Goal: Information Seeking & Learning: Learn about a topic

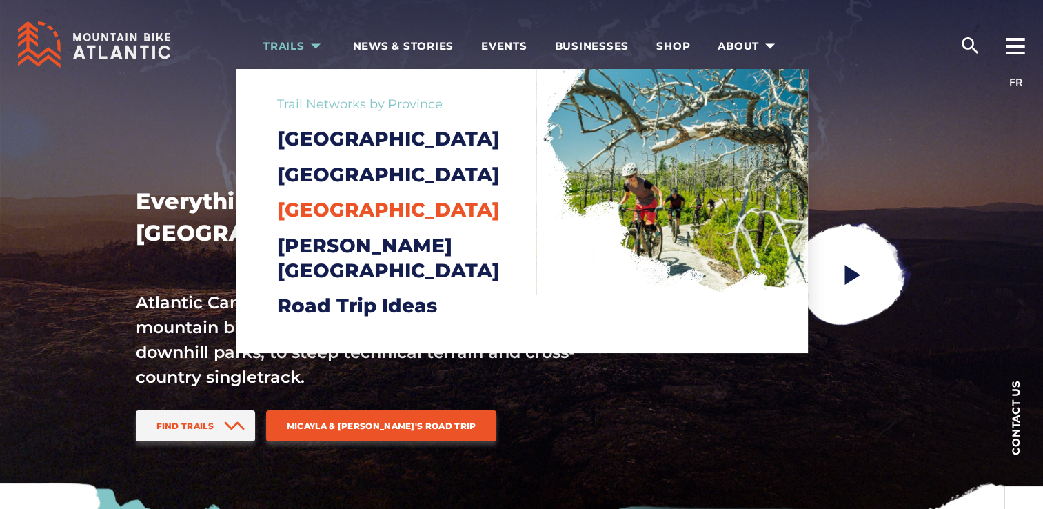
click at [296, 221] on span "[GEOGRAPHIC_DATA]" at bounding box center [388, 209] width 223 height 23
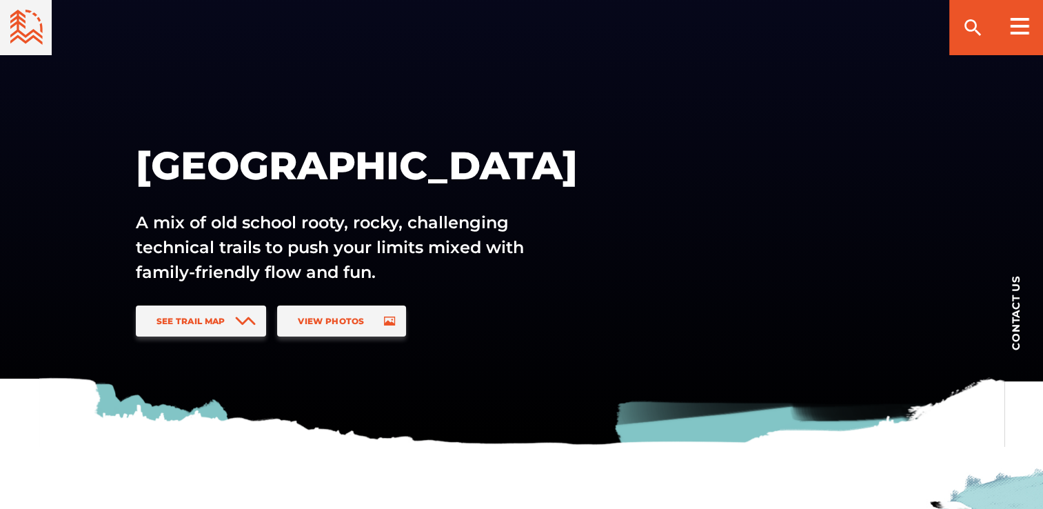
scroll to position [99, 0]
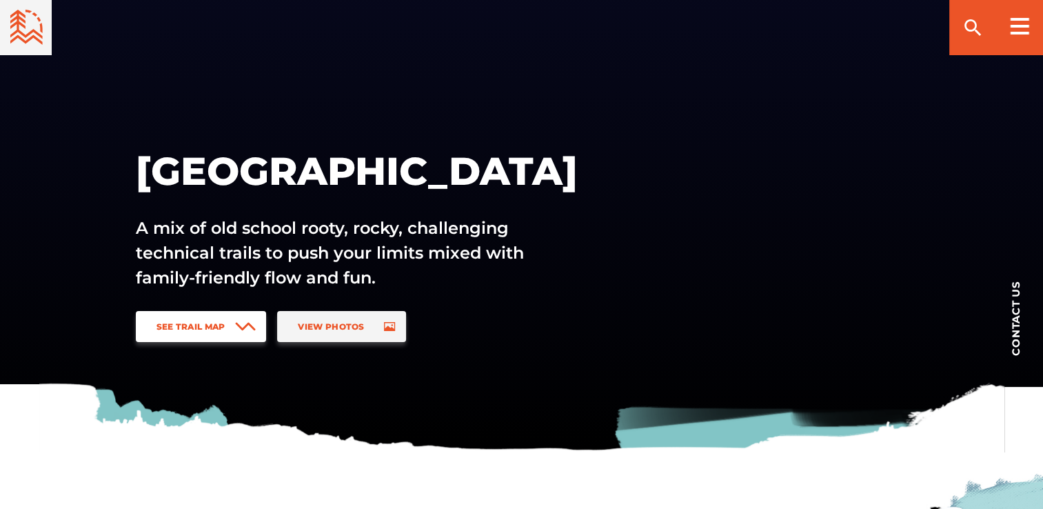
click at [193, 325] on span "See Trail Map" at bounding box center [191, 326] width 69 height 10
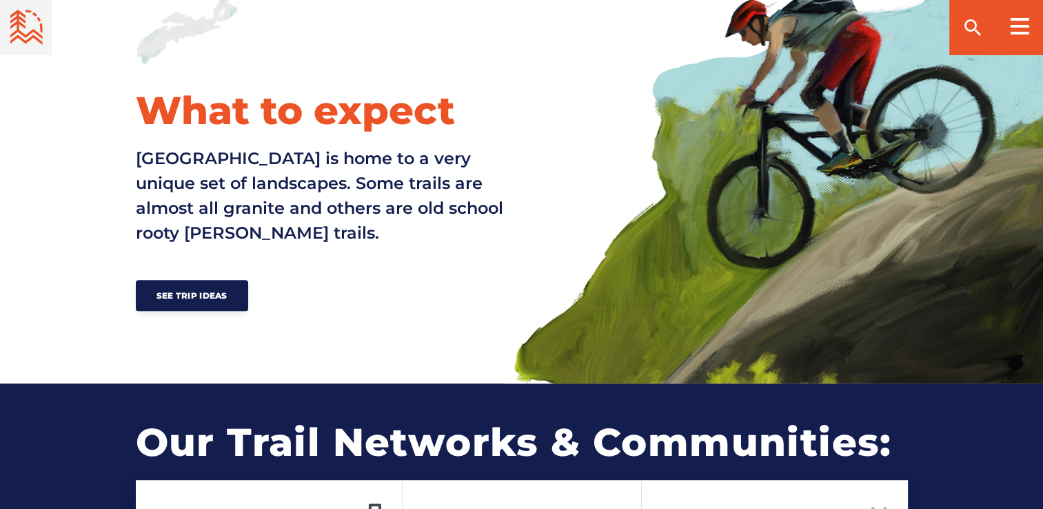
scroll to position [1021, 0]
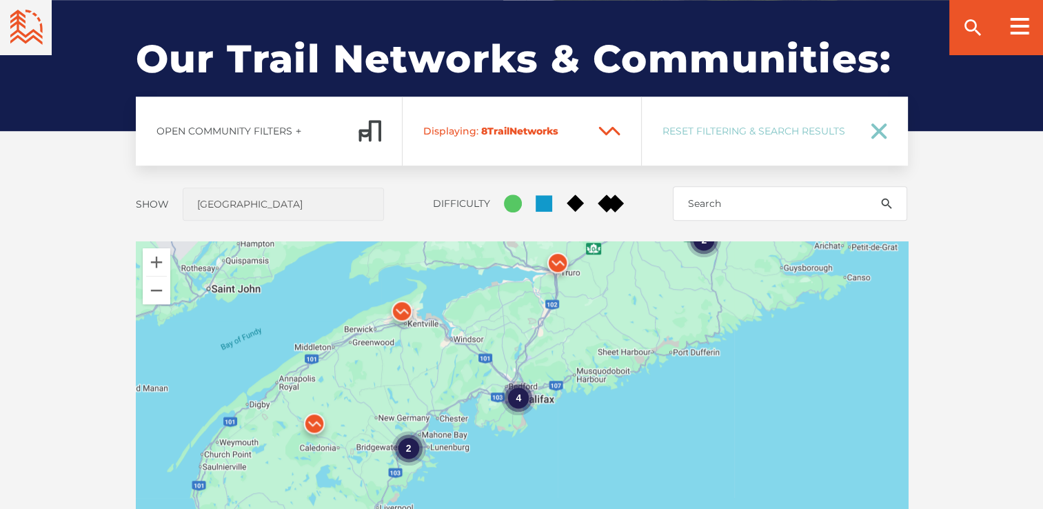
drag, startPoint x: 515, startPoint y: 481, endPoint x: 503, endPoint y: 327, distance: 155.0
click at [503, 327] on div "4 2 2" at bounding box center [522, 482] width 772 height 483
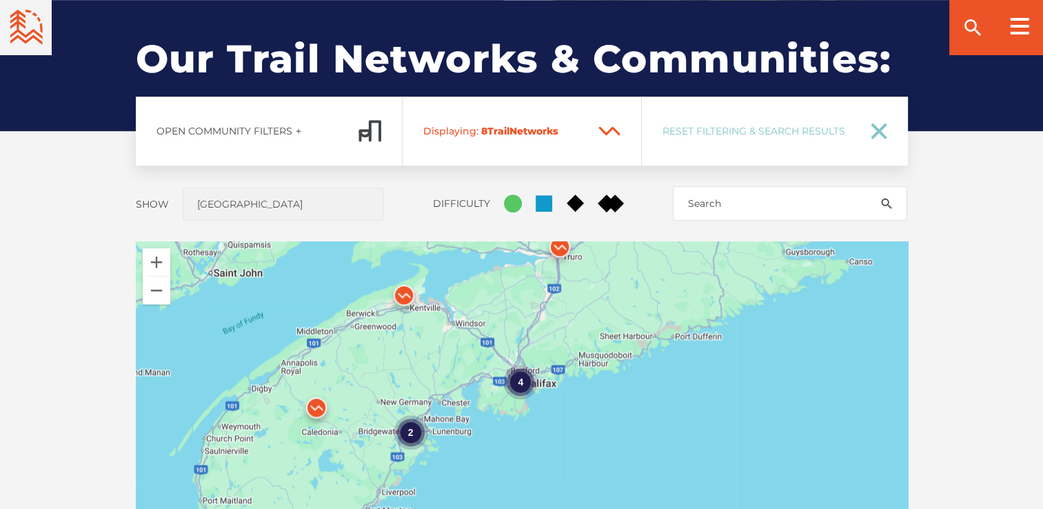
click at [525, 365] on div "4" at bounding box center [520, 382] width 34 height 34
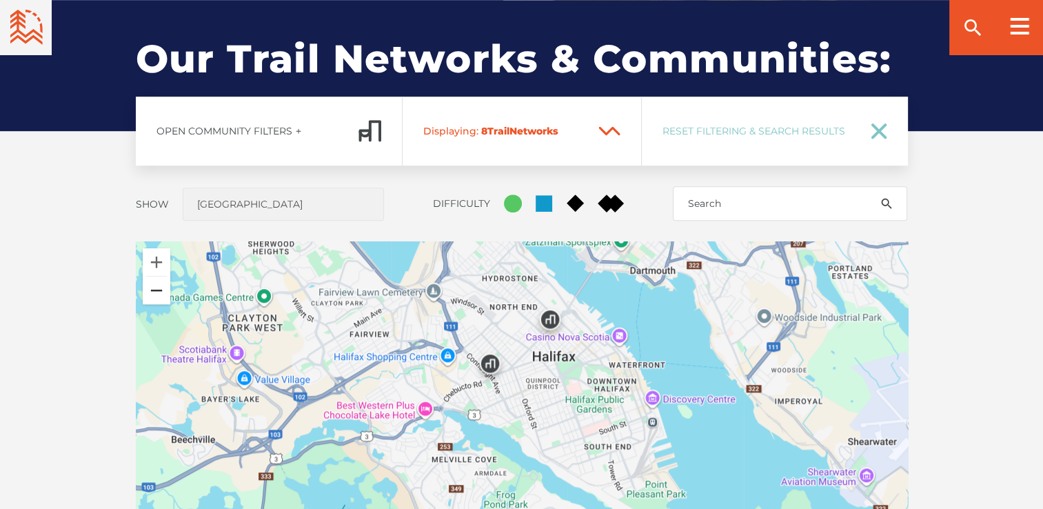
click at [154, 292] on button "Zoom out" at bounding box center [157, 291] width 28 height 28
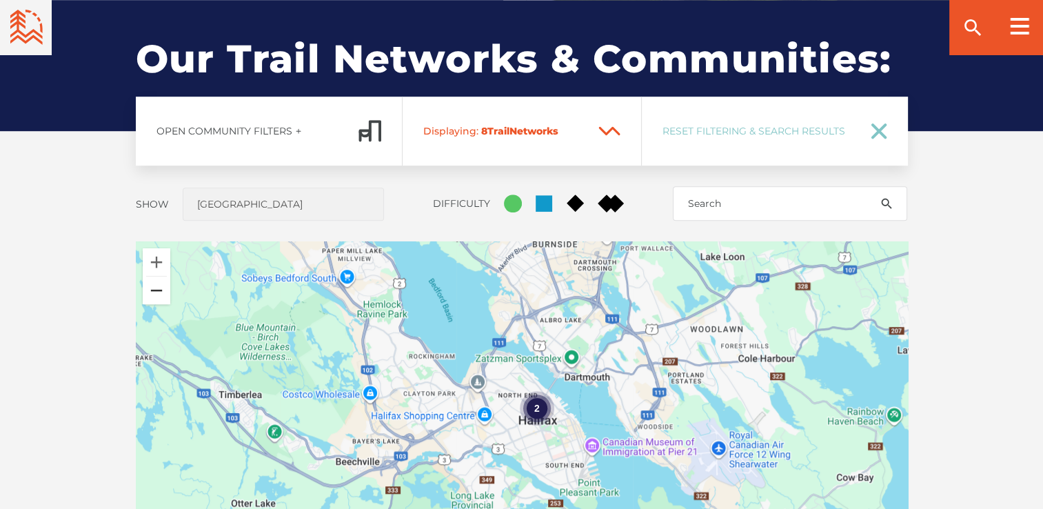
click at [154, 292] on button "Zoom out" at bounding box center [157, 291] width 28 height 28
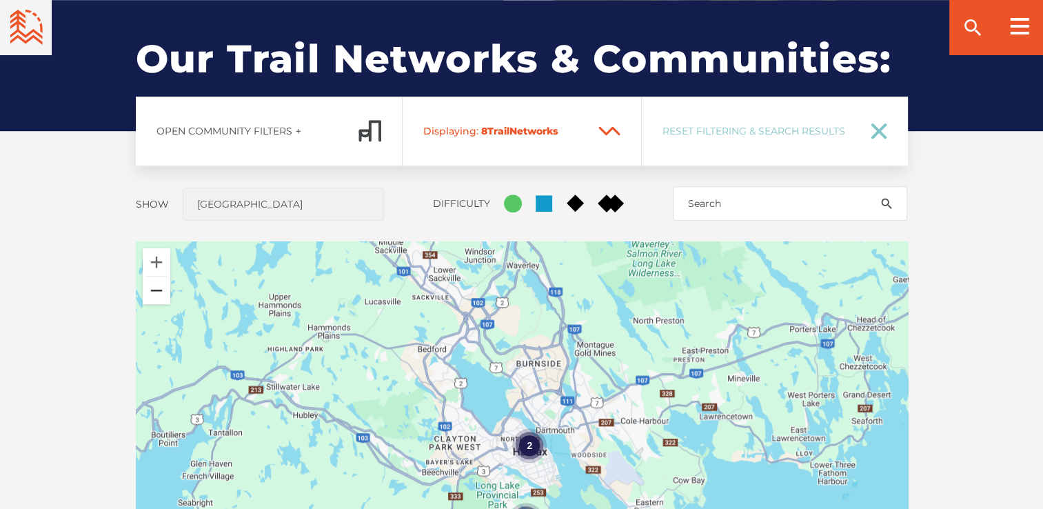
click at [154, 292] on button "Zoom out" at bounding box center [157, 291] width 28 height 28
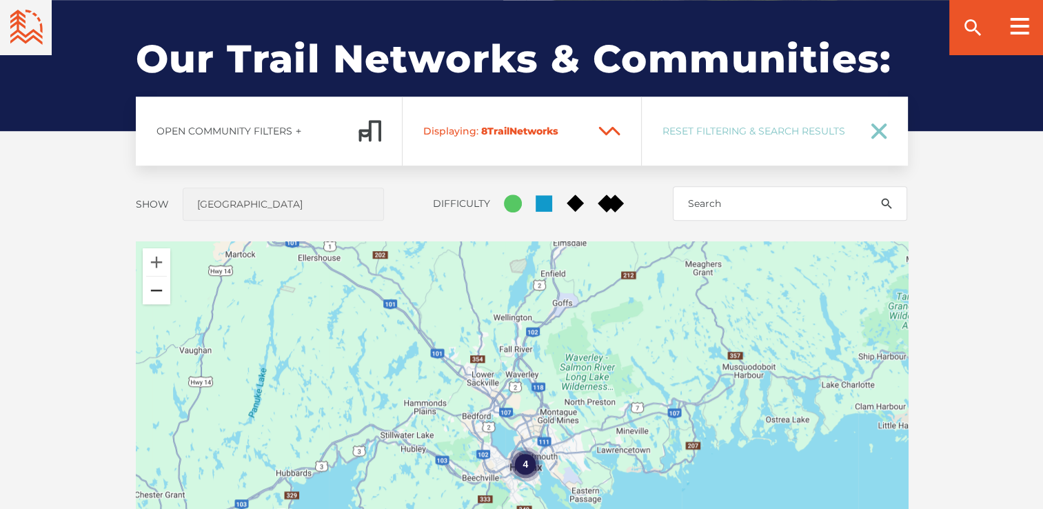
click at [154, 292] on button "Zoom out" at bounding box center [157, 291] width 28 height 28
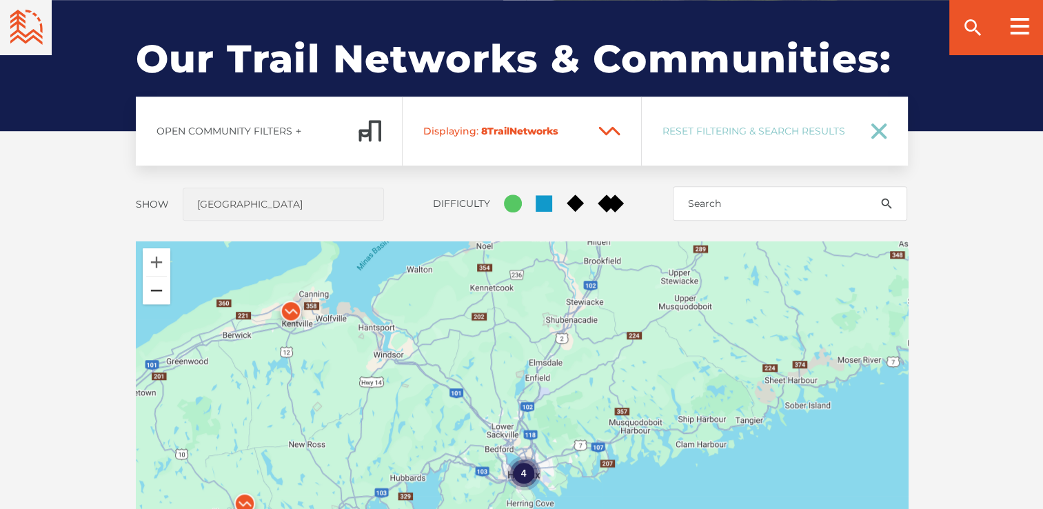
click at [154, 291] on button "Zoom out" at bounding box center [157, 291] width 28 height 28
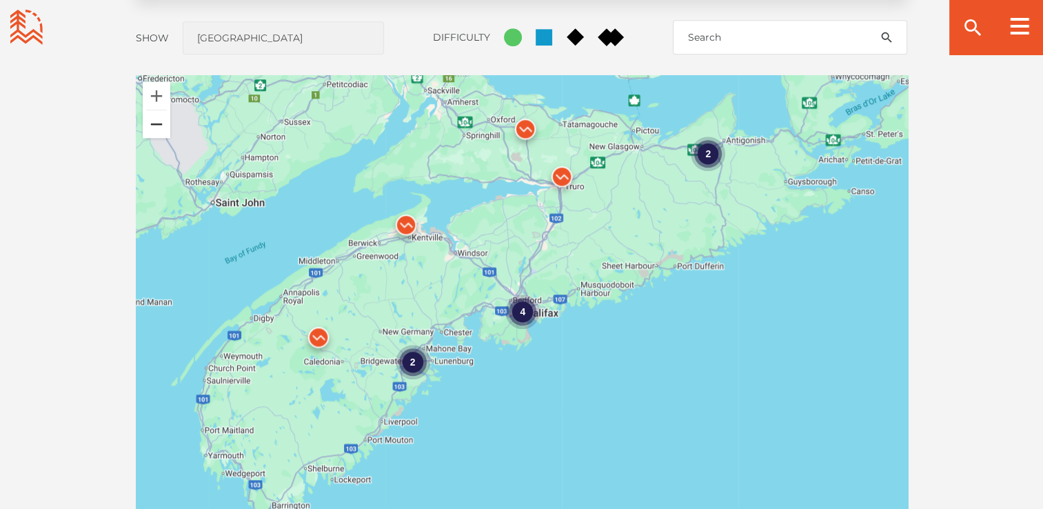
scroll to position [1197, 0]
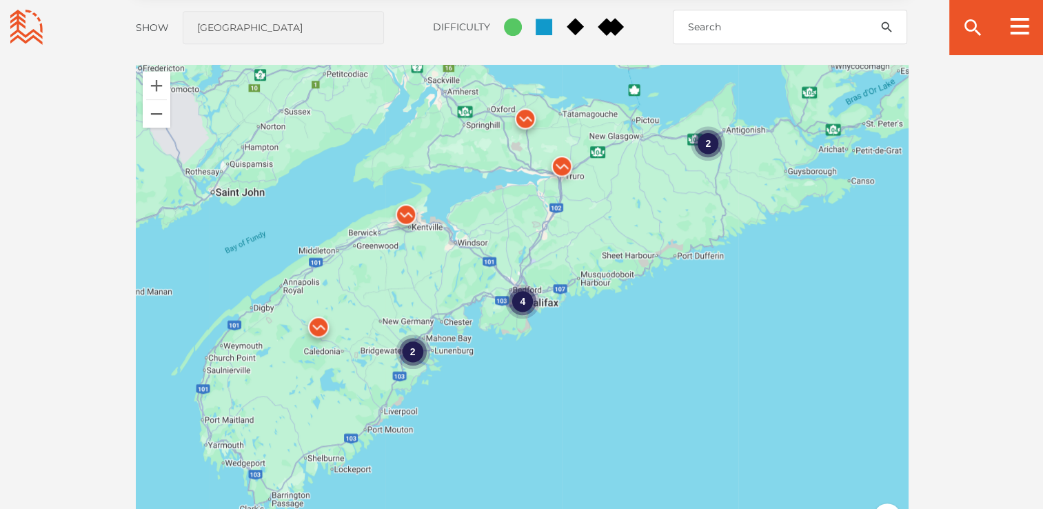
click at [317, 328] on img at bounding box center [318, 330] width 52 height 52
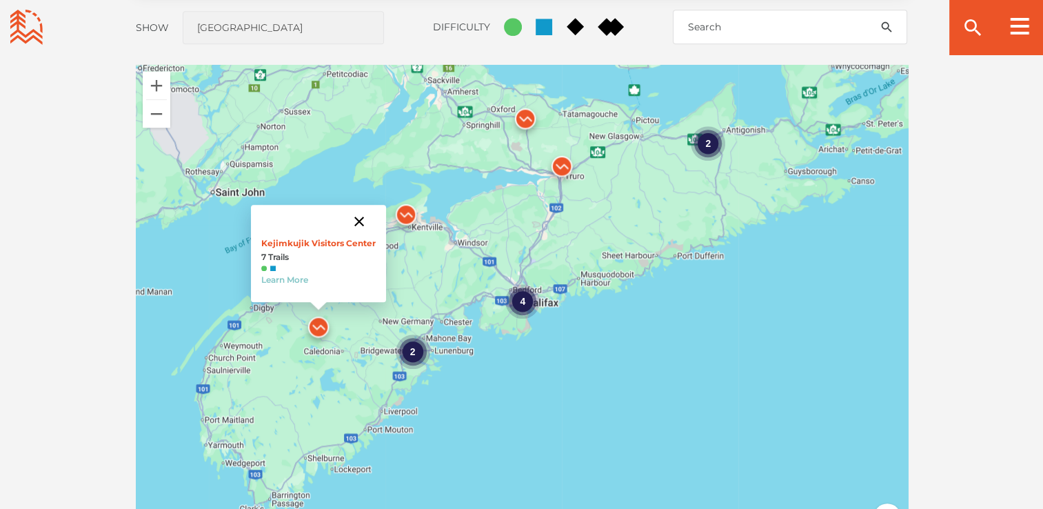
click at [359, 221] on button "Close" at bounding box center [359, 221] width 33 height 33
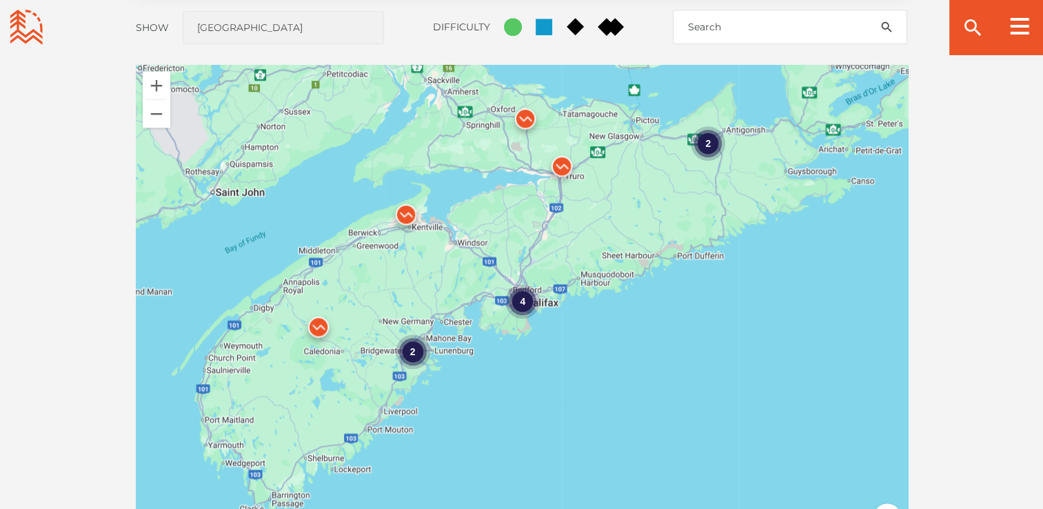
click at [405, 213] on img at bounding box center [406, 218] width 52 height 52
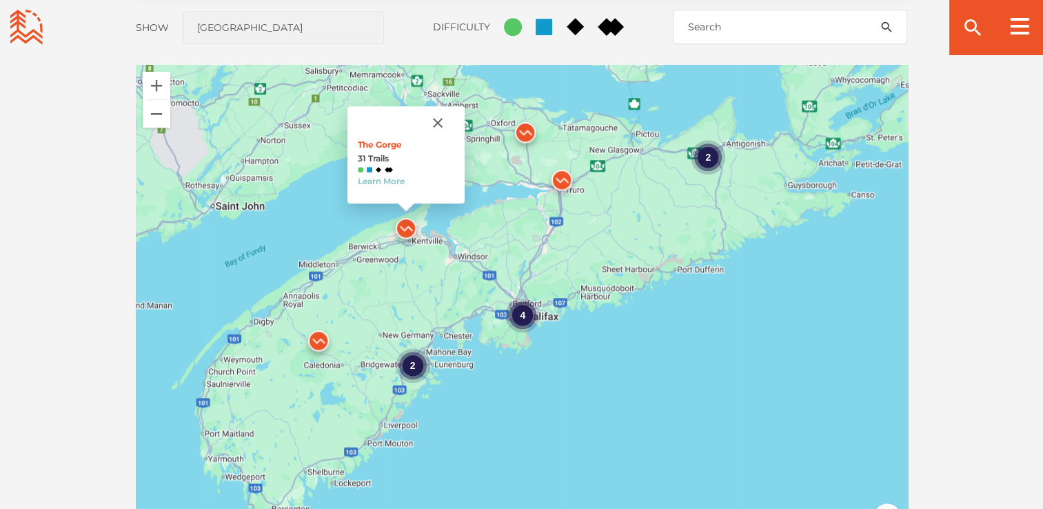
click at [521, 136] on img at bounding box center [525, 136] width 52 height 52
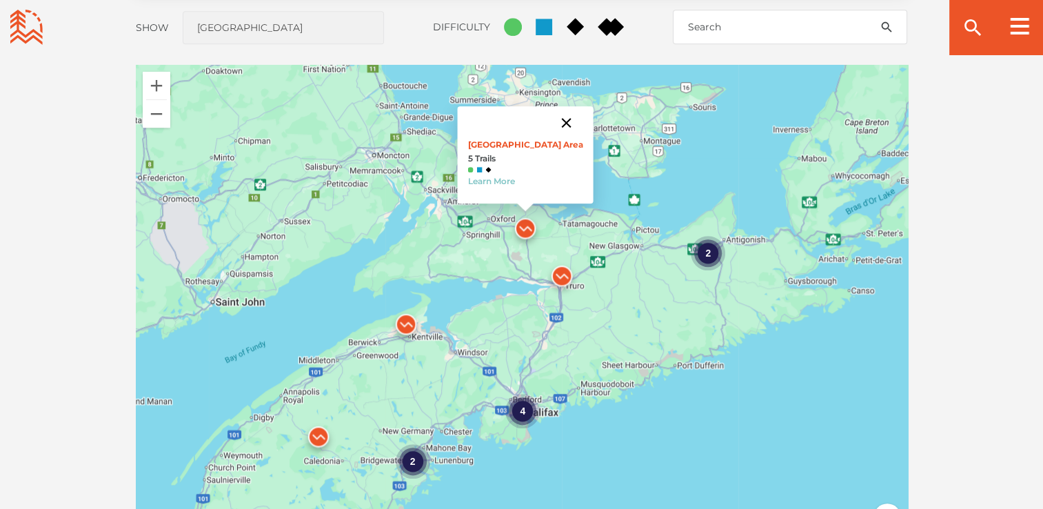
click at [553, 123] on button "Close" at bounding box center [566, 122] width 33 height 33
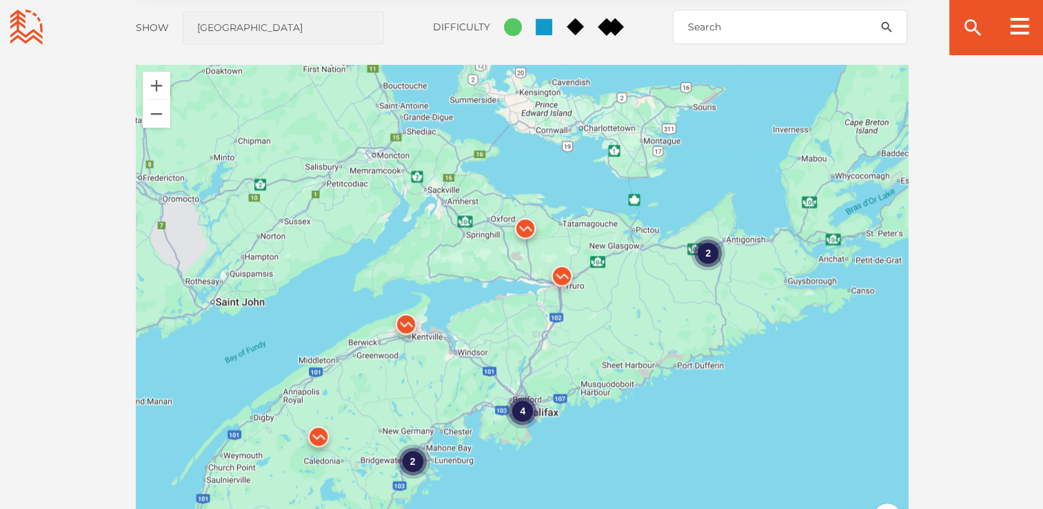
click at [567, 274] on img at bounding box center [562, 279] width 52 height 52
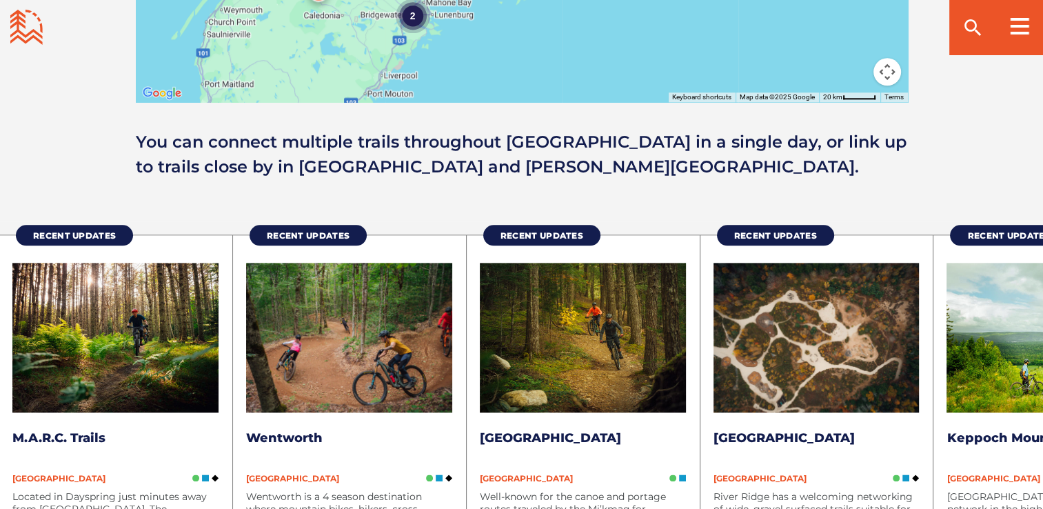
scroll to position [1734, 0]
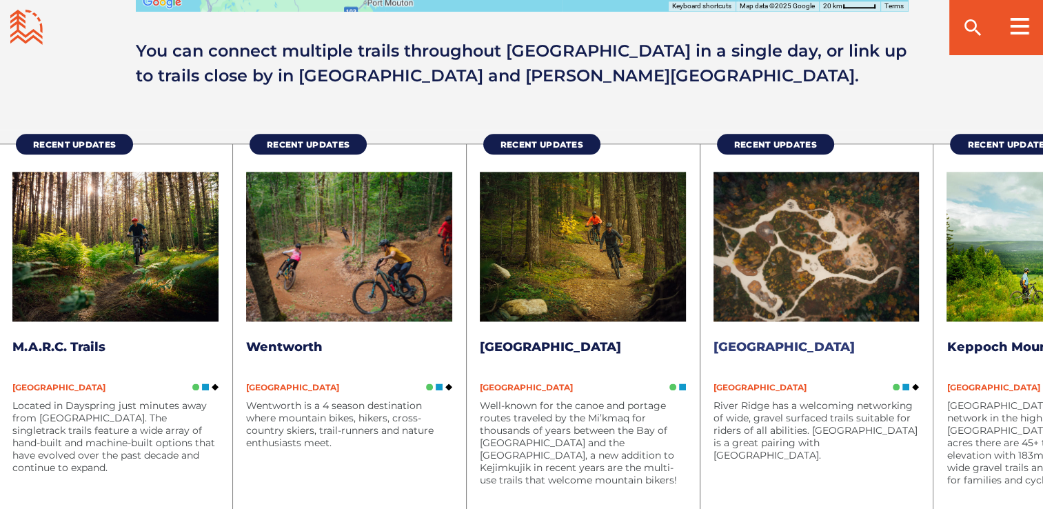
click at [767, 419] on p "River Ridge has a welcoming networking of wide, gravel surfaced trails suitable…" at bounding box center [817, 430] width 206 height 62
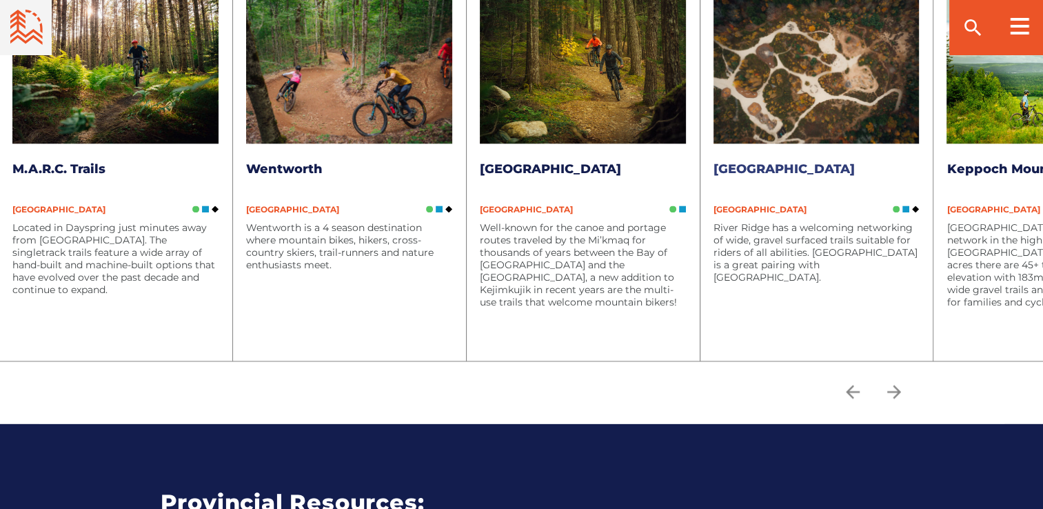
scroll to position [1912, 0]
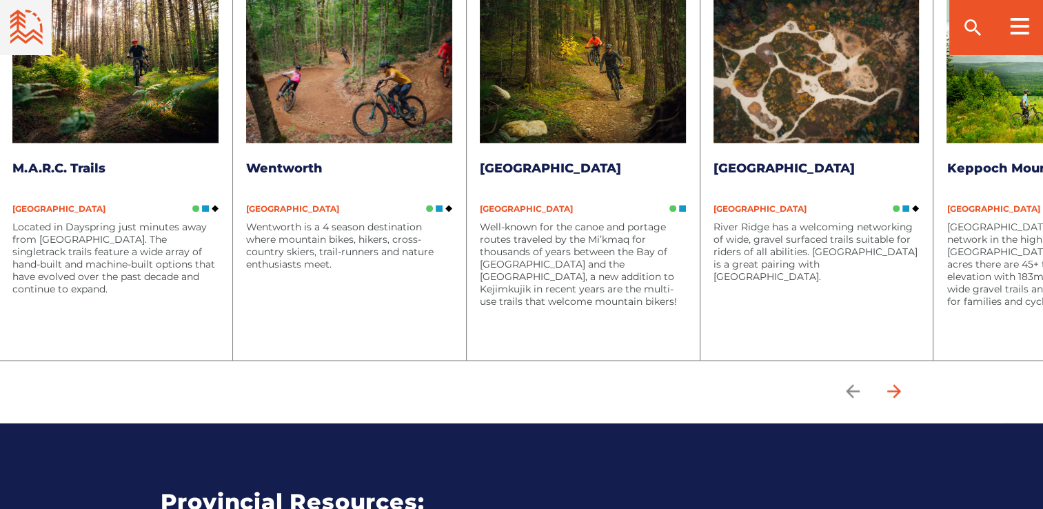
click at [899, 393] on icon "arrow forward" at bounding box center [894, 391] width 21 height 21
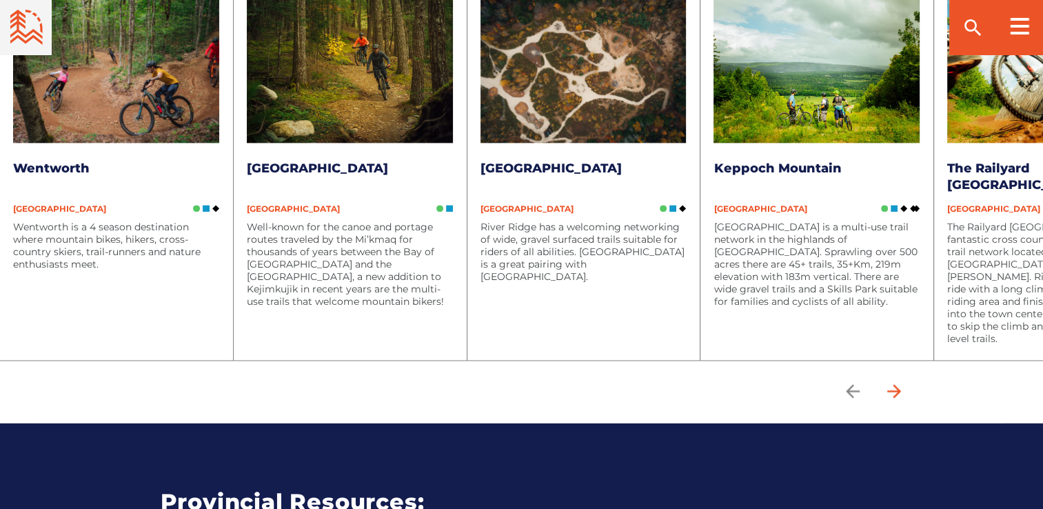
click at [899, 393] on icon "arrow forward" at bounding box center [894, 391] width 21 height 21
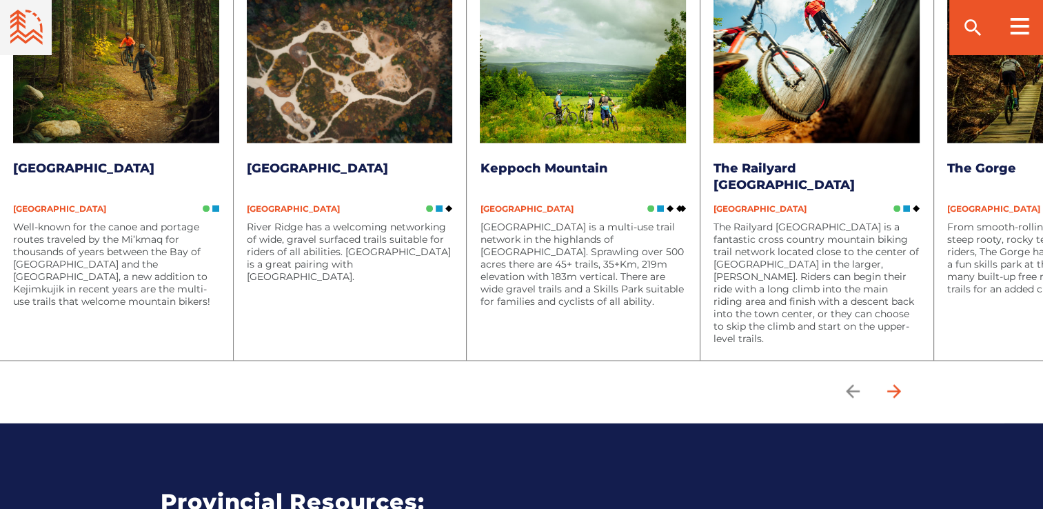
click at [899, 393] on icon "arrow forward" at bounding box center [894, 391] width 21 height 21
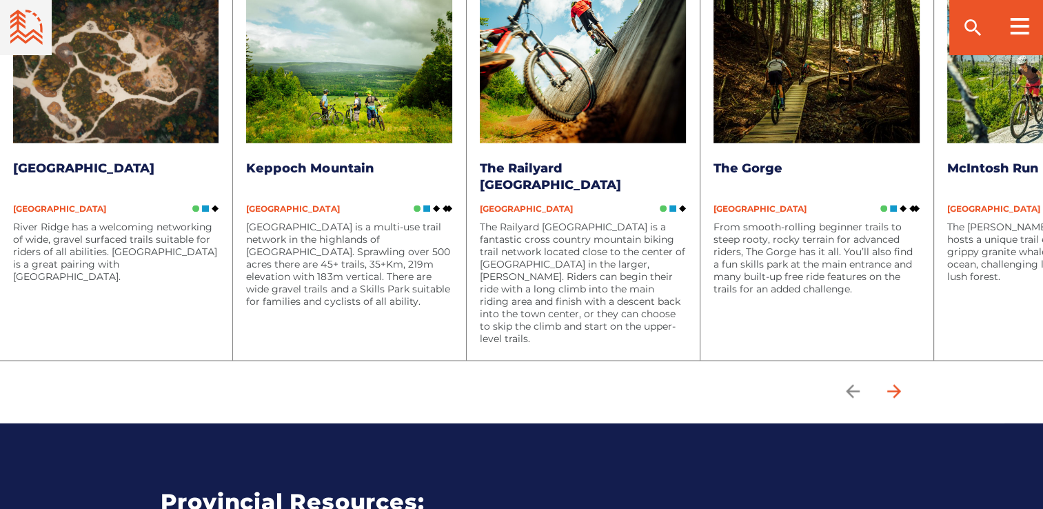
click at [899, 393] on icon "arrow forward" at bounding box center [894, 391] width 21 height 21
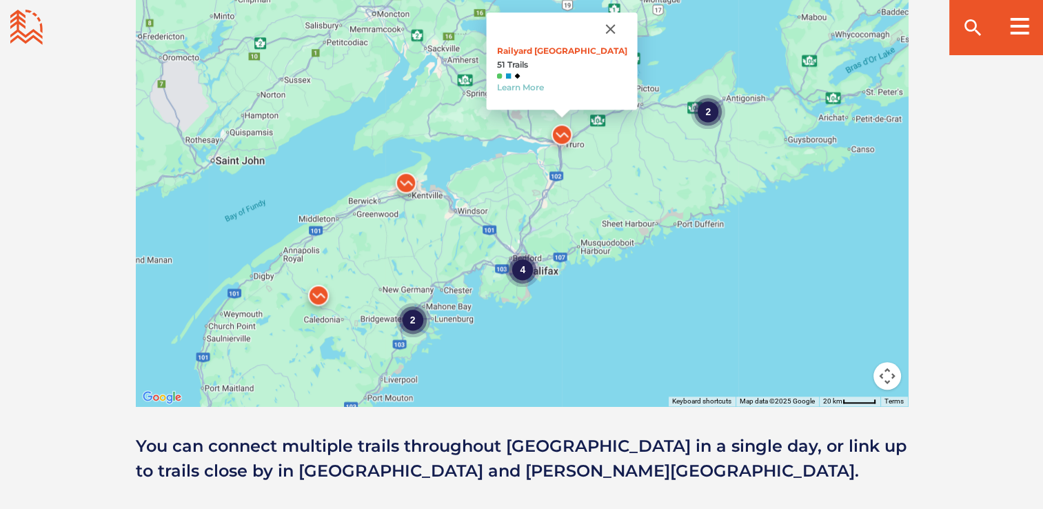
scroll to position [1334, 0]
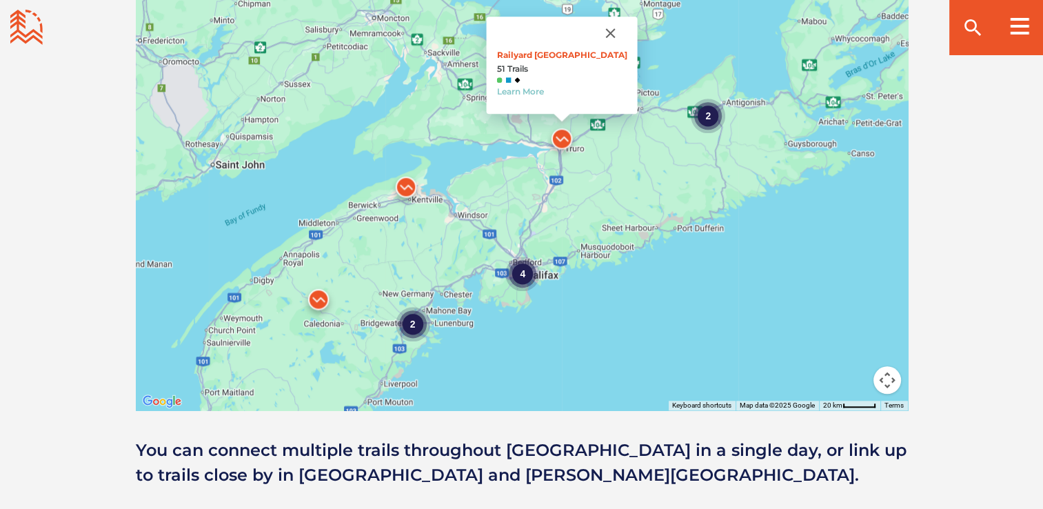
click at [408, 324] on div "2" at bounding box center [412, 324] width 34 height 34
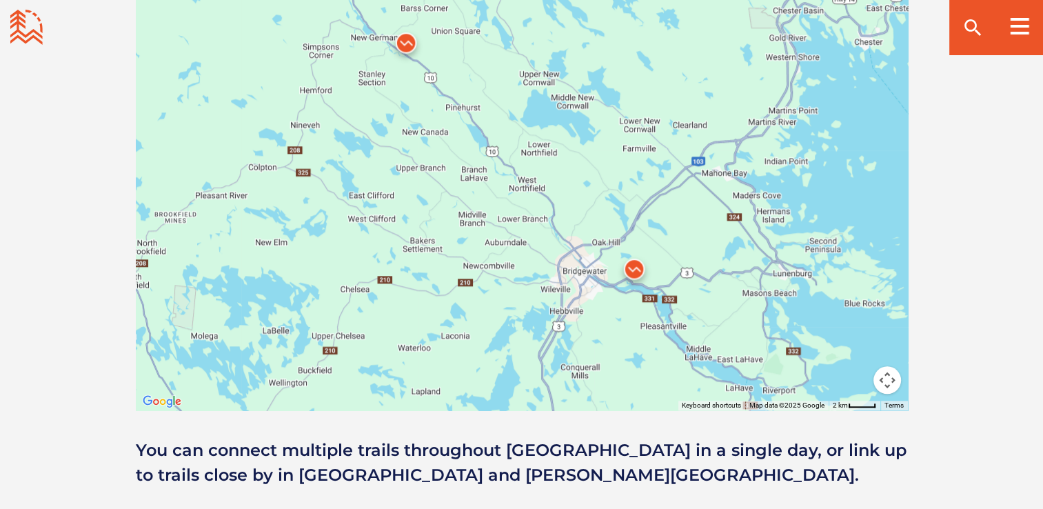
click at [405, 40] on img at bounding box center [406, 46] width 52 height 52
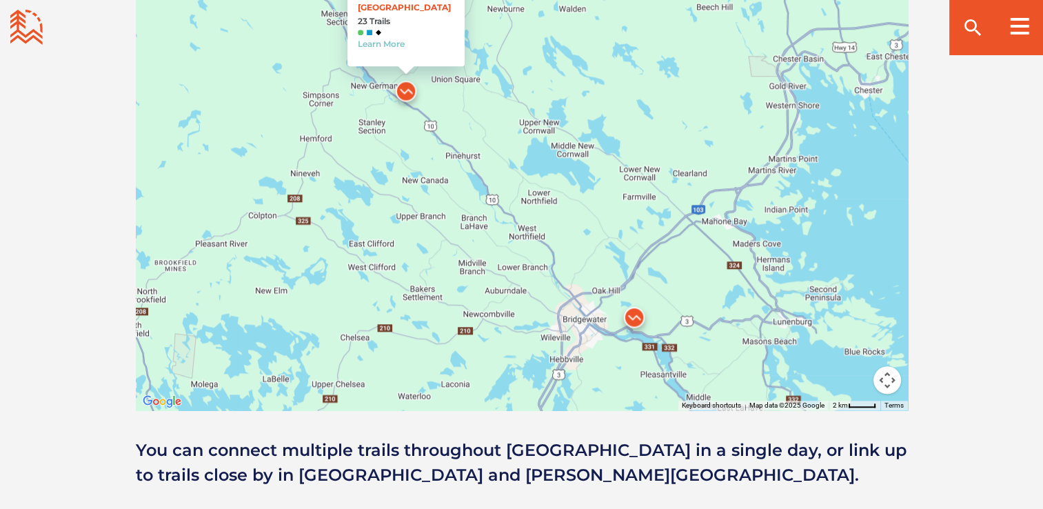
click at [634, 315] on img at bounding box center [634, 320] width 52 height 52
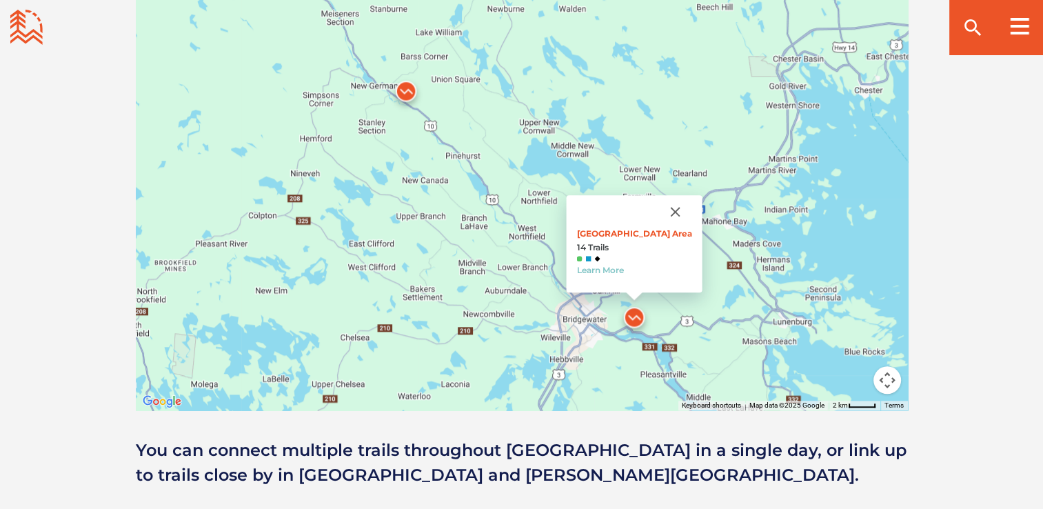
click at [632, 319] on img at bounding box center [634, 320] width 52 height 52
click at [668, 204] on button "Close" at bounding box center [675, 211] width 33 height 33
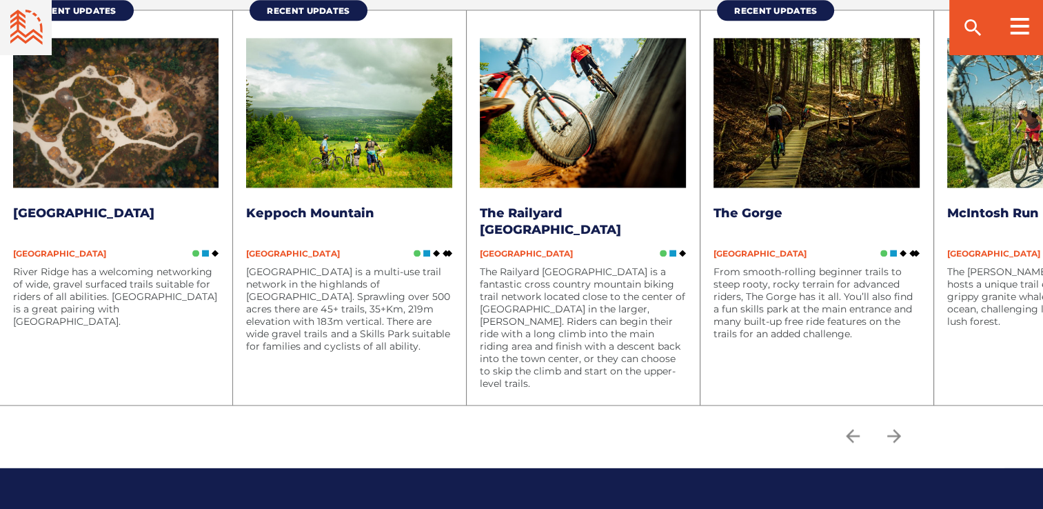
scroll to position [1870, 0]
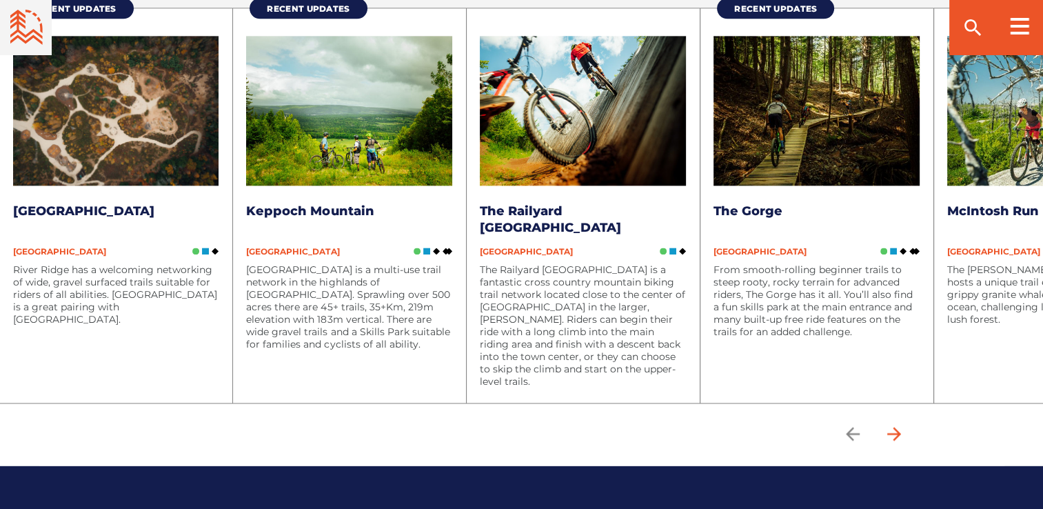
click at [901, 434] on icon "arrow forward" at bounding box center [894, 434] width 14 height 14
click at [117, 168] on img at bounding box center [116, 111] width 206 height 150
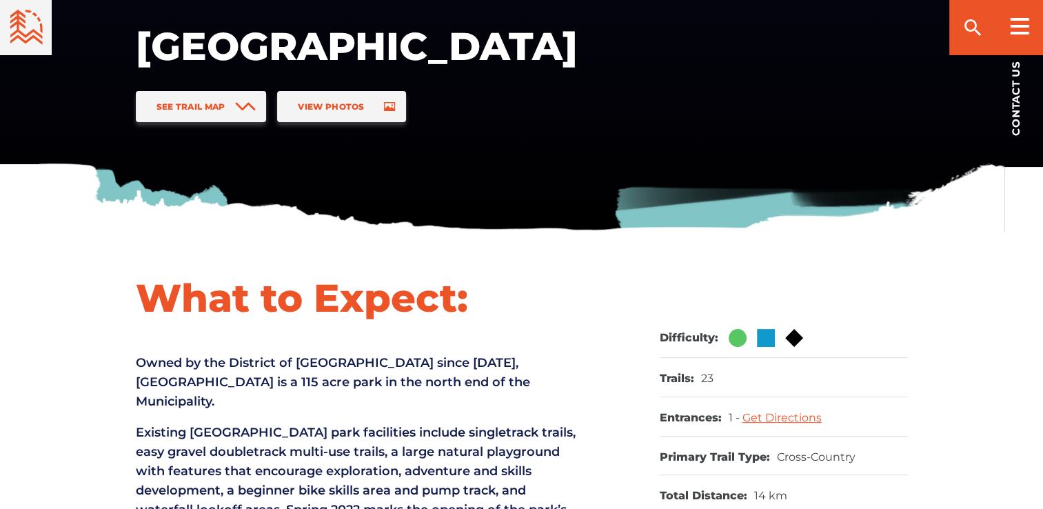
scroll to position [320, 0]
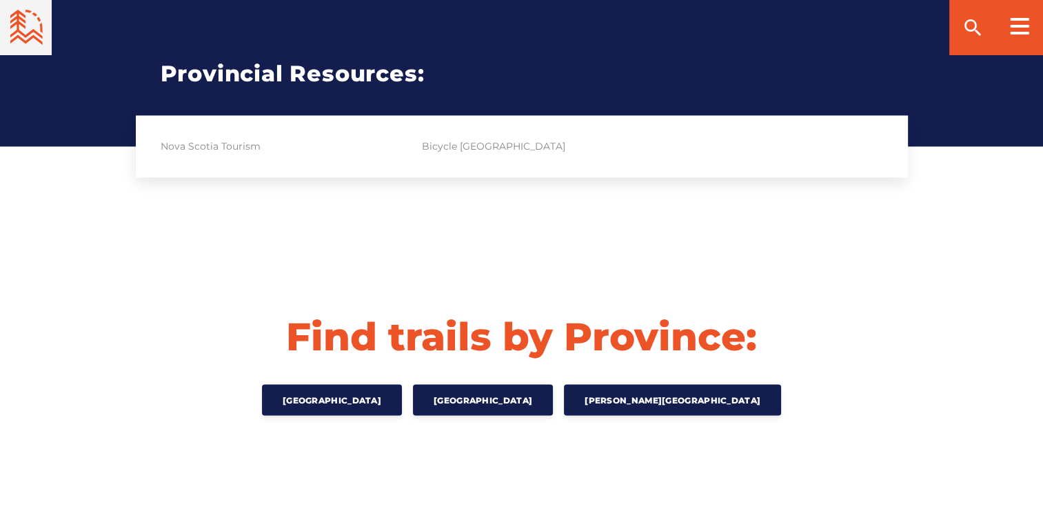
scroll to position [1870, 0]
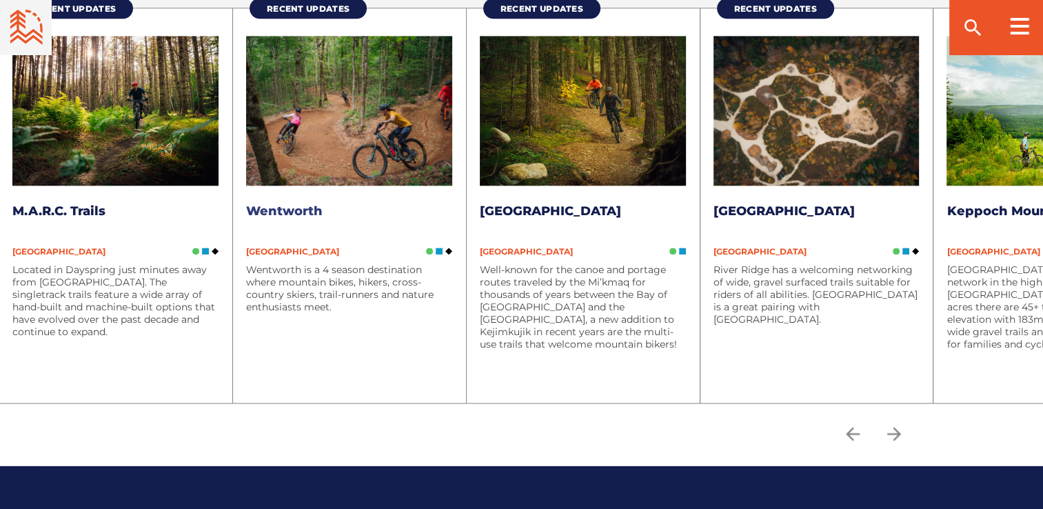
click at [286, 200] on li "Recent Updates Wentworth Nova Scotia Wentworth is a 4 season destination where …" at bounding box center [349, 205] width 234 height 395
click at [901, 432] on icon "arrow forward" at bounding box center [894, 434] width 14 height 14
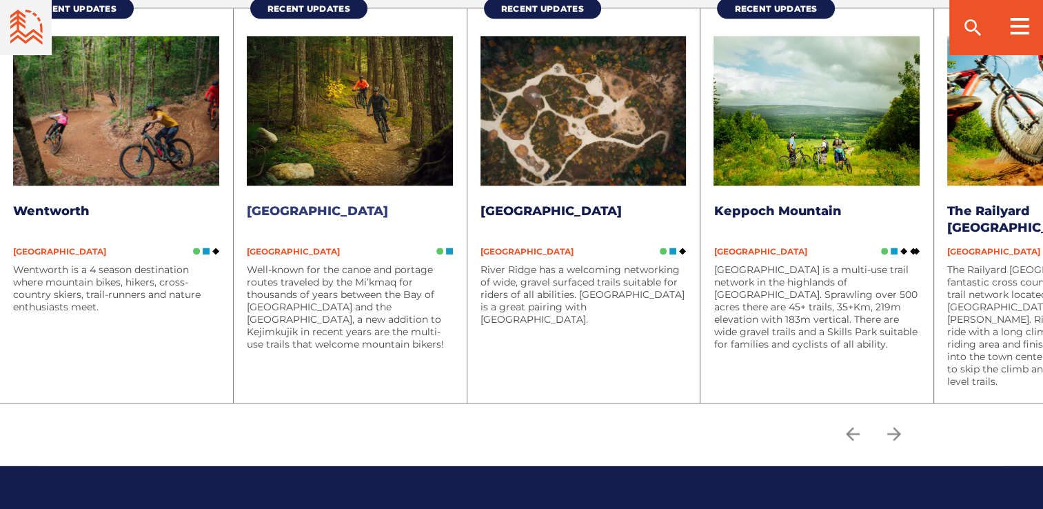
click at [302, 219] on h3 "[GEOGRAPHIC_DATA]" at bounding box center [350, 219] width 206 height 33
click at [339, 172] on img at bounding box center [350, 111] width 206 height 150
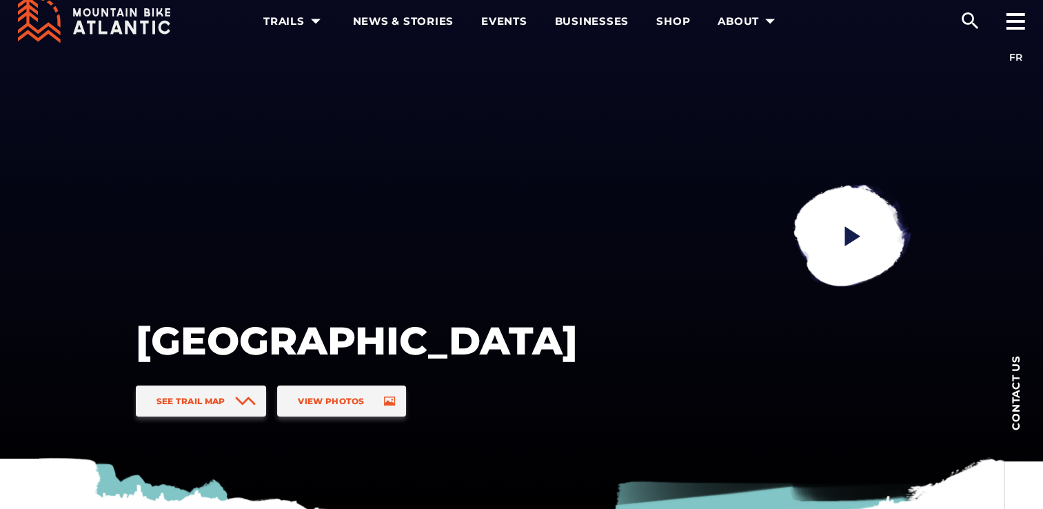
scroll to position [18, 0]
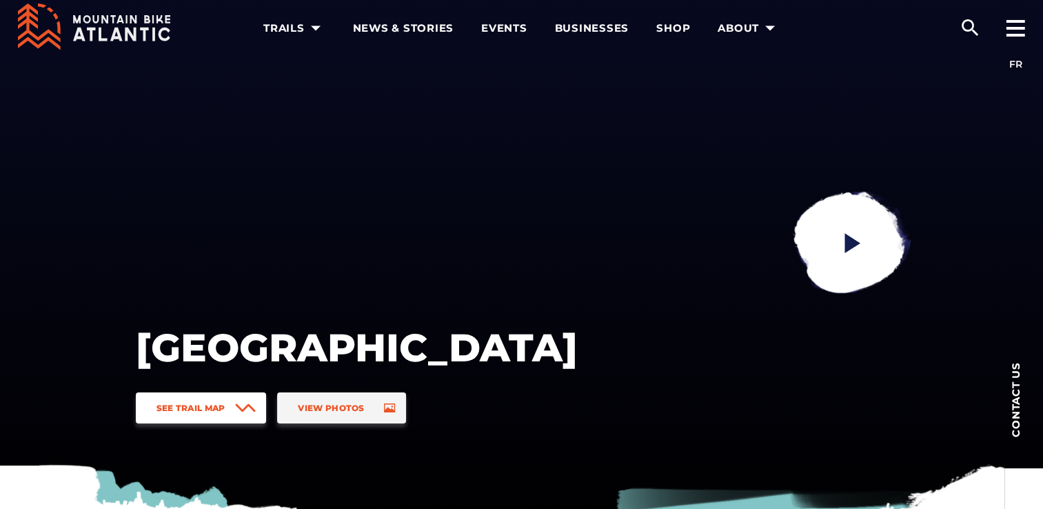
click at [187, 403] on span "See Trail Map" at bounding box center [191, 408] width 69 height 10
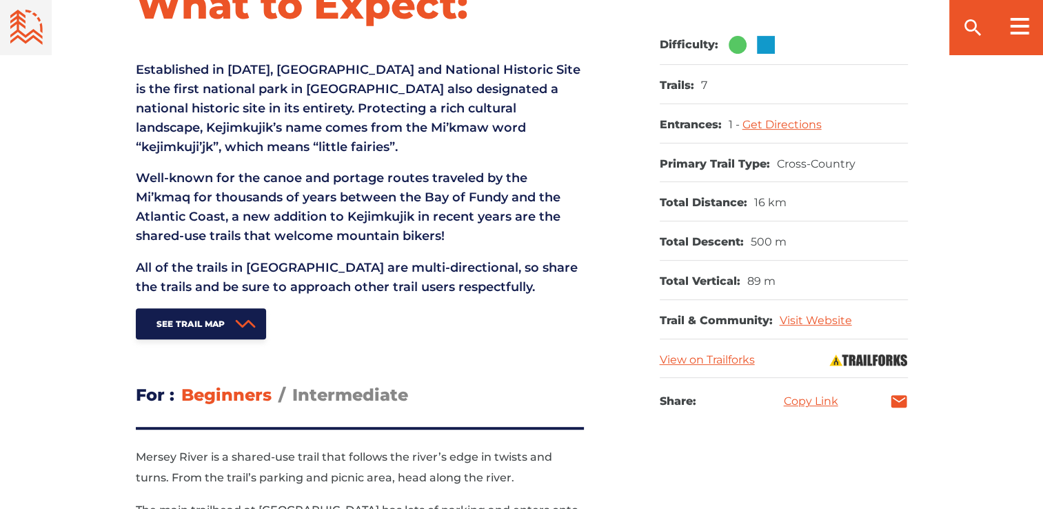
scroll to position [1754, 0]
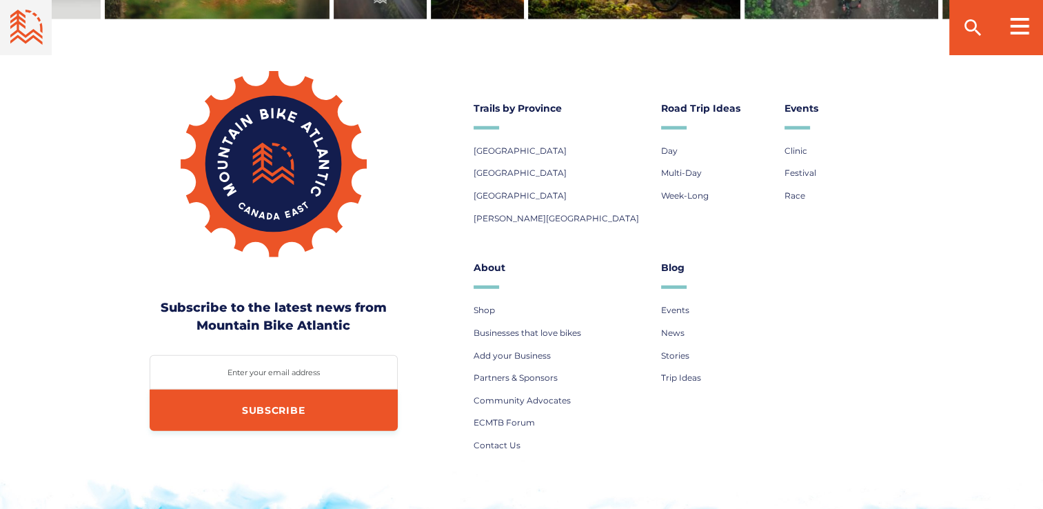
scroll to position [3766, 0]
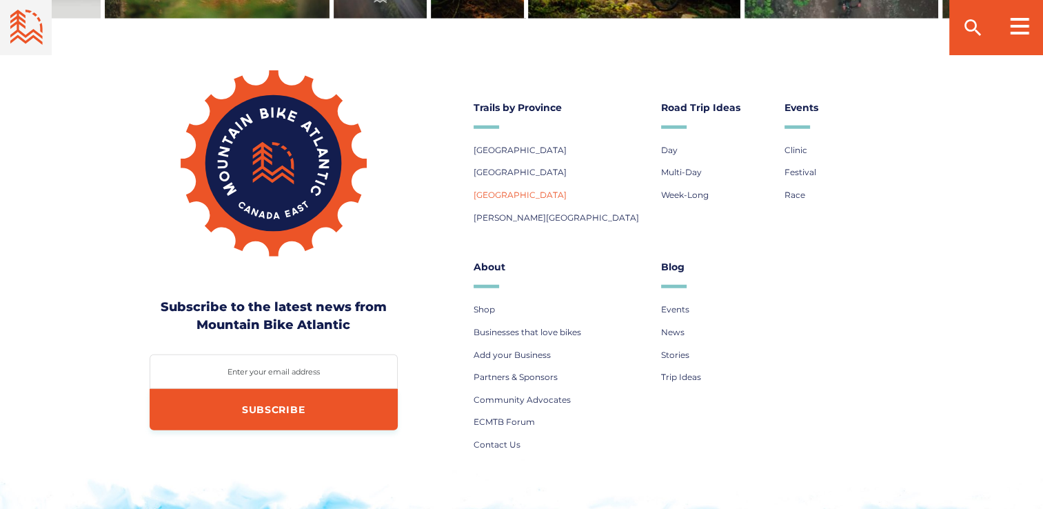
click at [485, 190] on span "[GEOGRAPHIC_DATA]" at bounding box center [520, 195] width 93 height 10
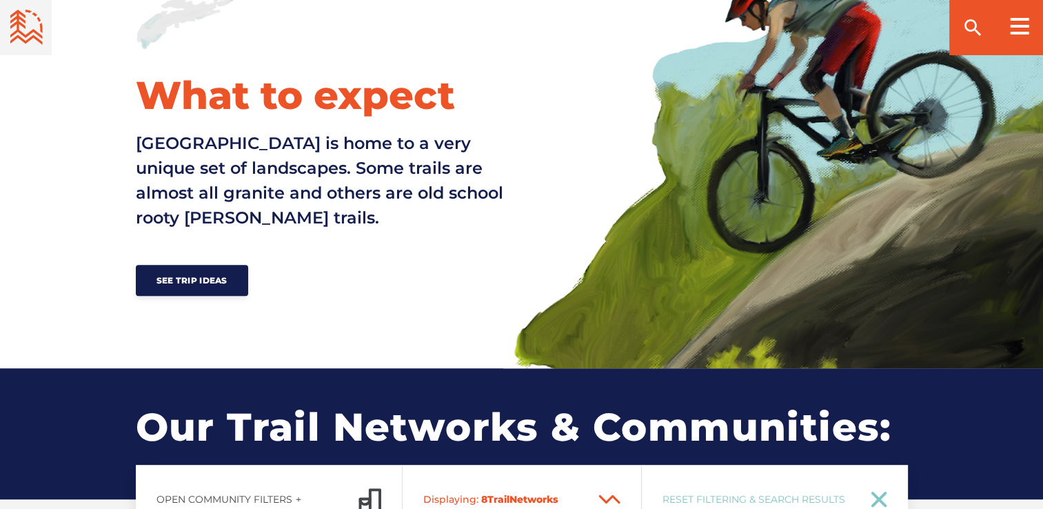
scroll to position [659, 0]
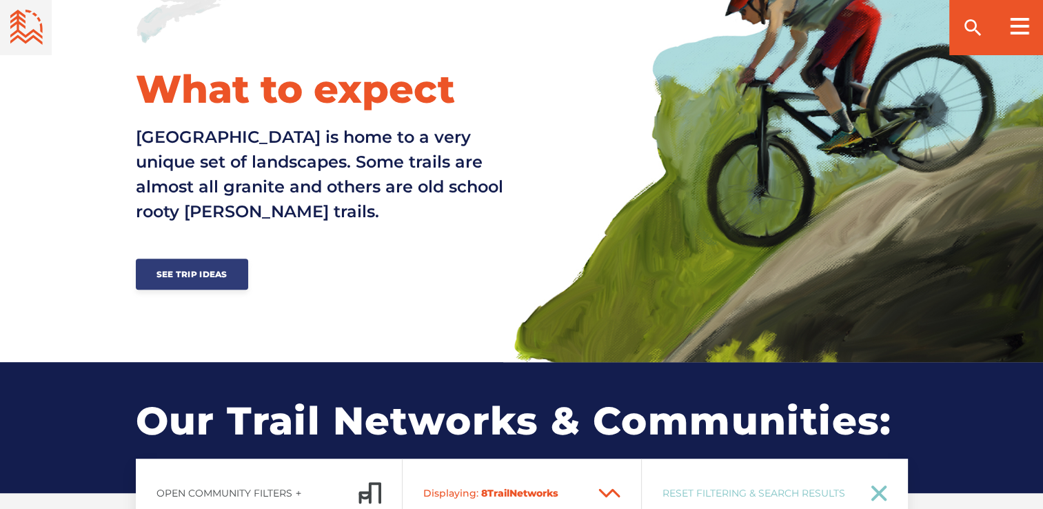
click at [191, 270] on span "See Trip Ideas" at bounding box center [192, 274] width 71 height 10
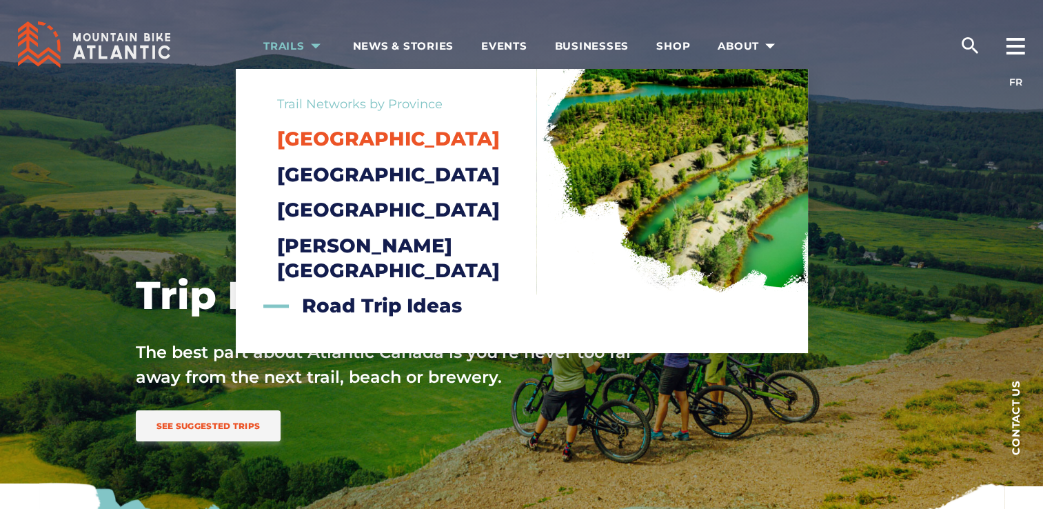
click at [315, 143] on span "[GEOGRAPHIC_DATA]" at bounding box center [388, 138] width 223 height 23
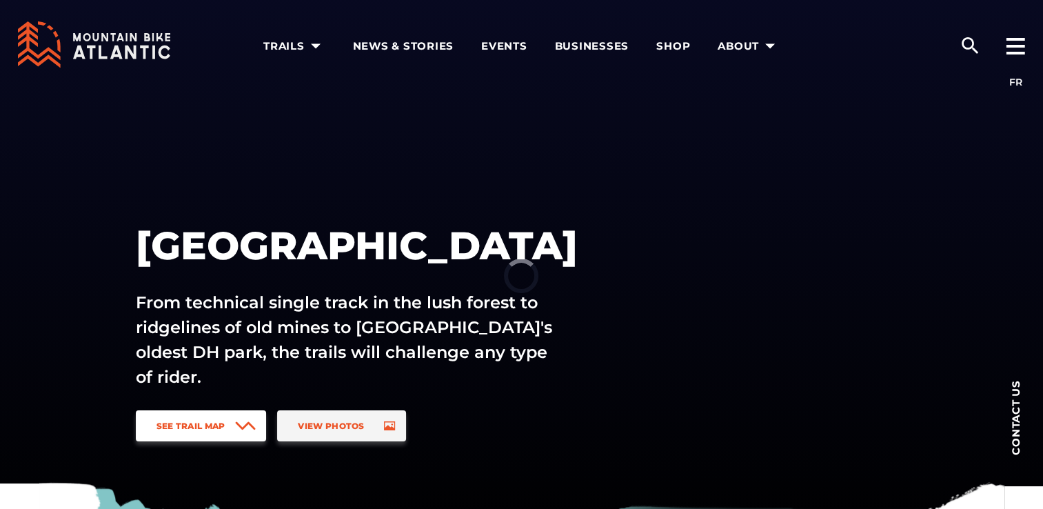
click at [218, 425] on span "See Trail Map" at bounding box center [191, 426] width 69 height 10
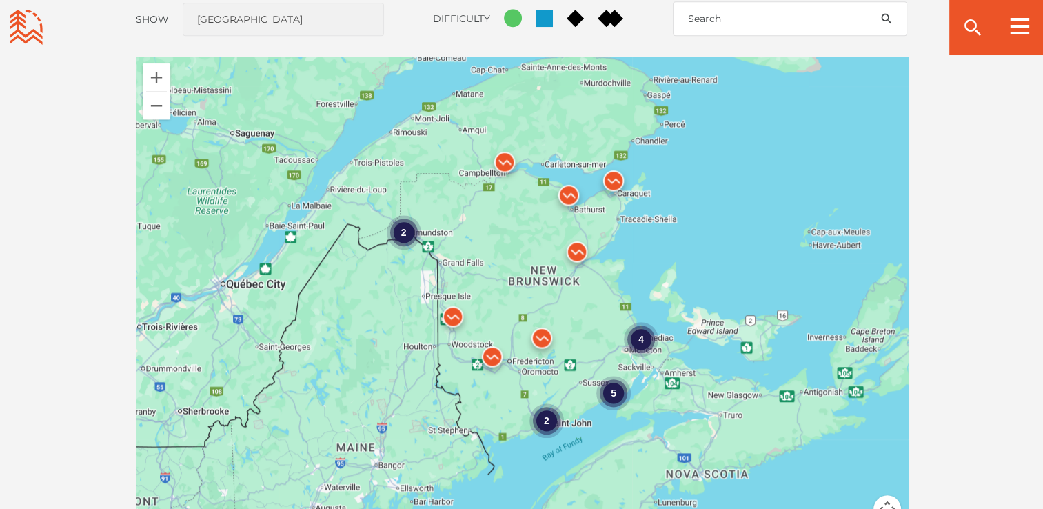
scroll to position [1208, 0]
click at [578, 248] on img at bounding box center [577, 254] width 52 height 52
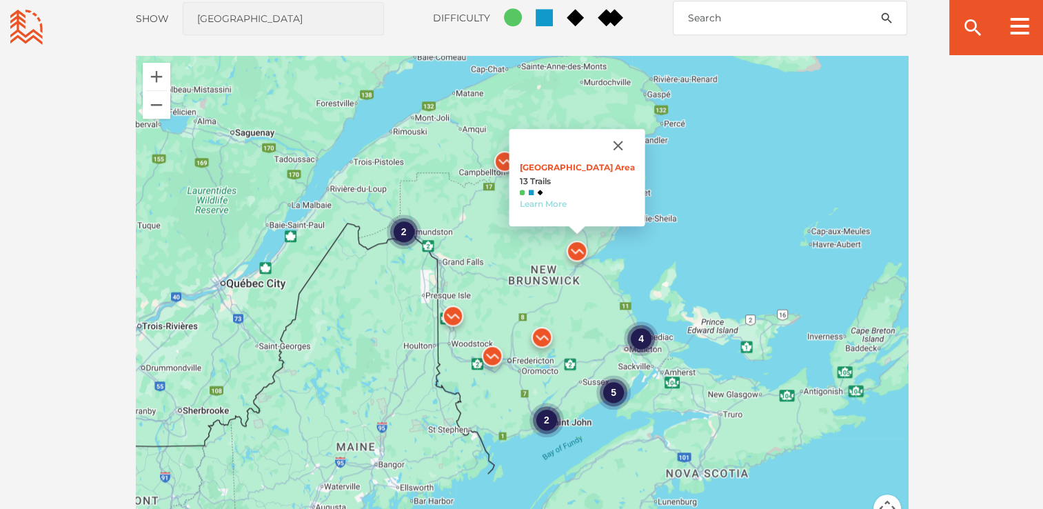
click at [549, 203] on link "Learn More" at bounding box center [542, 204] width 47 height 10
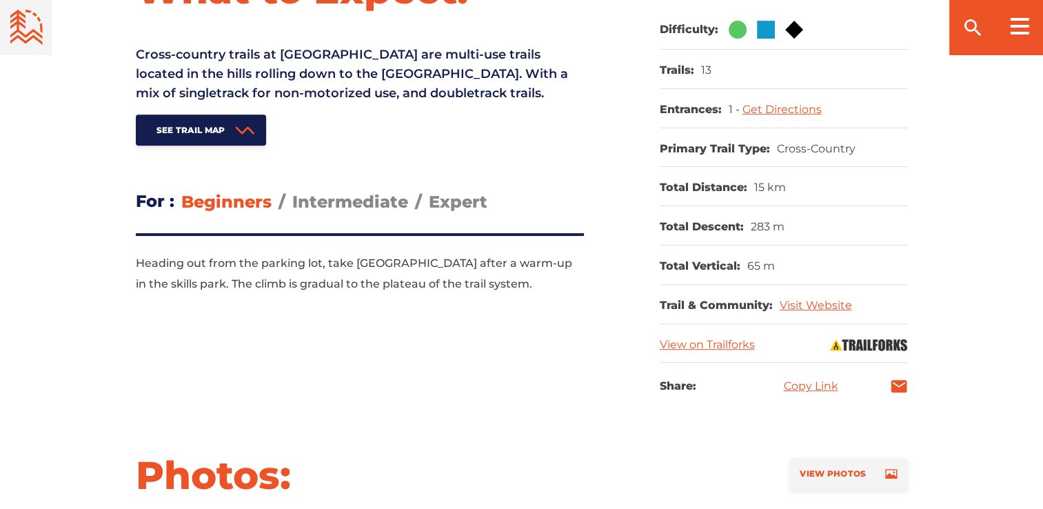
scroll to position [628, 0]
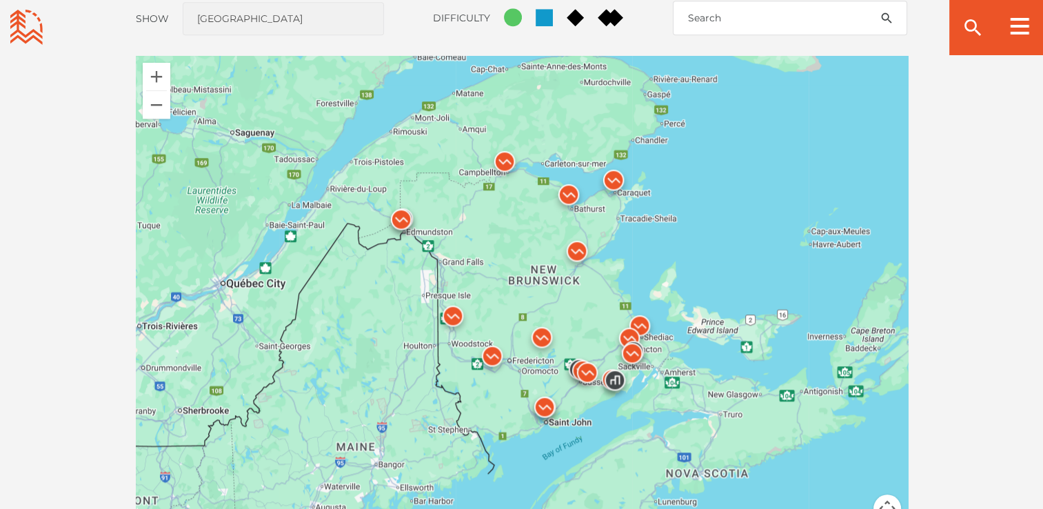
scroll to position [1208, 0]
click at [405, 230] on div "2" at bounding box center [403, 231] width 34 height 34
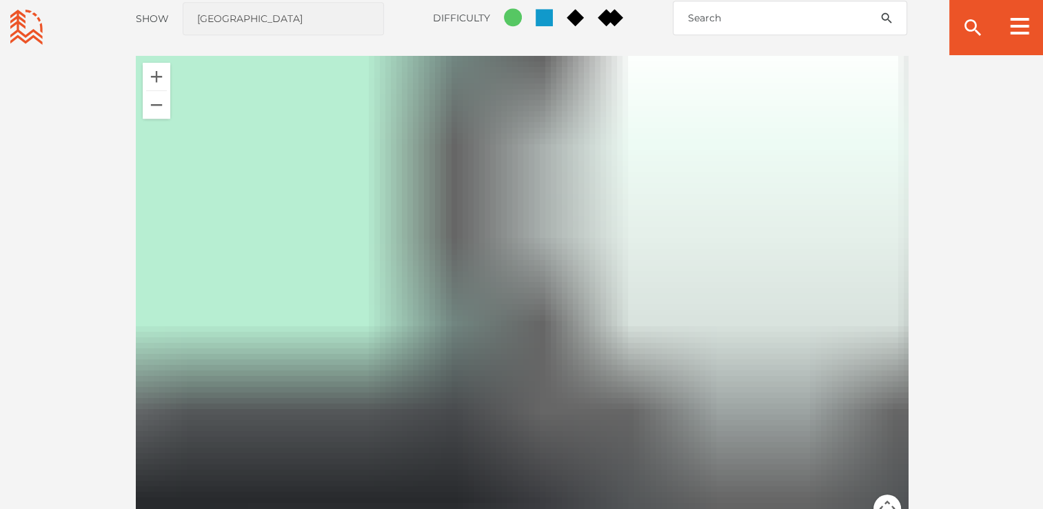
click at [405, 230] on div at bounding box center [522, 297] width 772 height 483
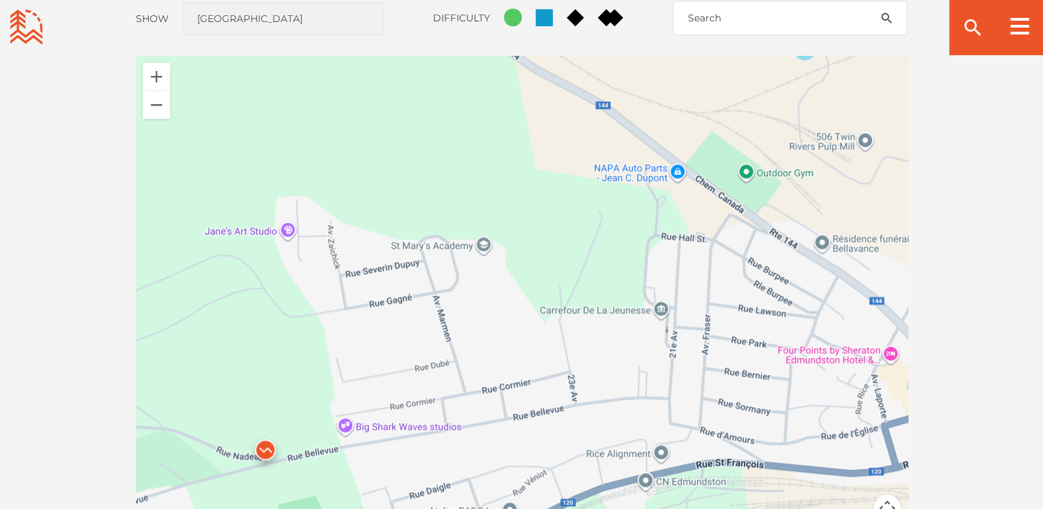
click at [267, 443] on img at bounding box center [265, 453] width 52 height 52
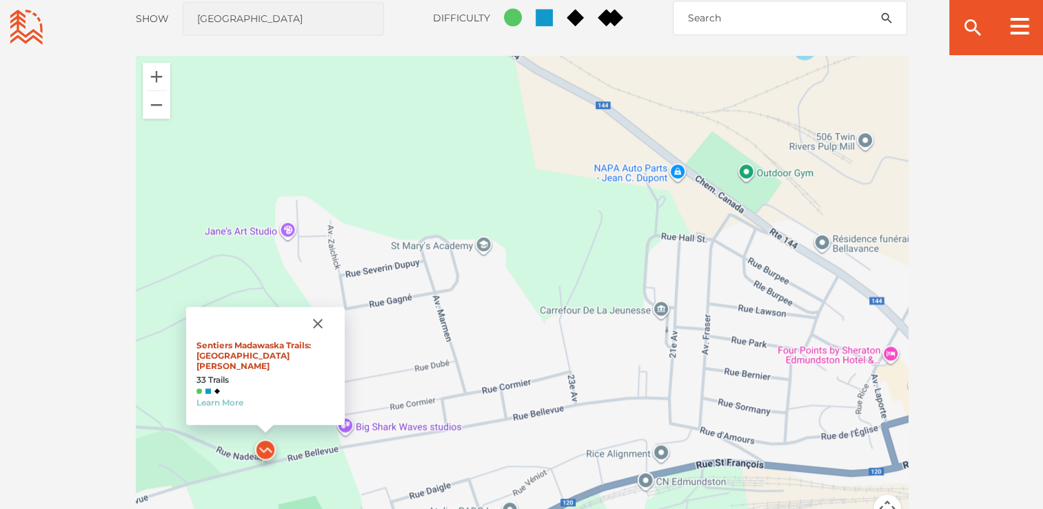
click at [257, 352] on link "Sentiers Madawaska Trails: Rue Nadeau" at bounding box center [254, 355] width 114 height 31
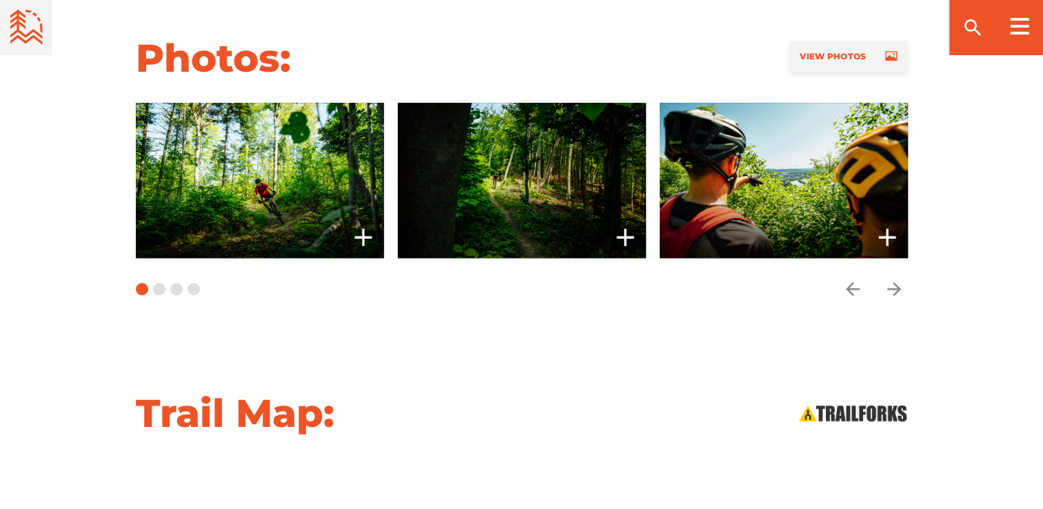
scroll to position [1062, 0]
click at [894, 282] on icon "arrow forward" at bounding box center [894, 289] width 14 height 14
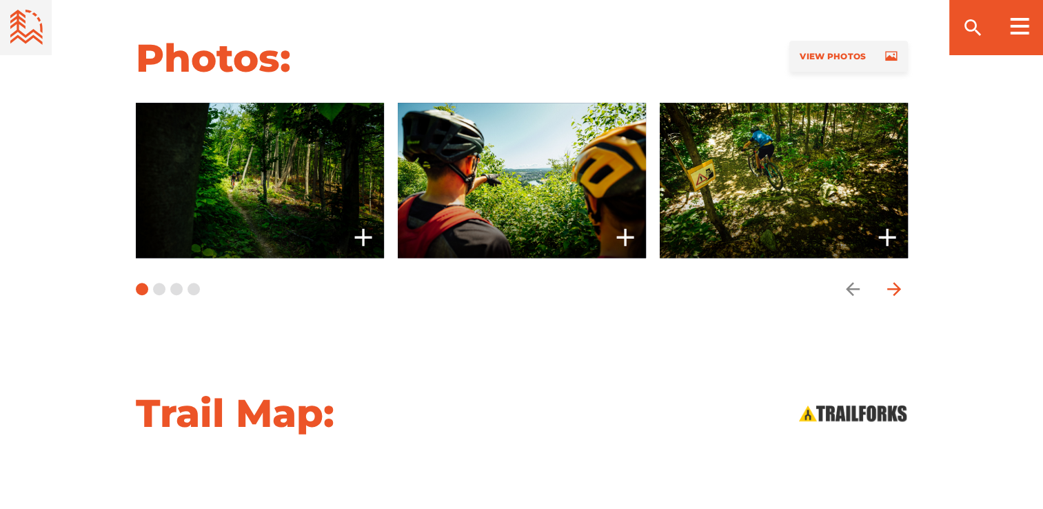
click at [894, 282] on icon "arrow forward" at bounding box center [894, 289] width 14 height 14
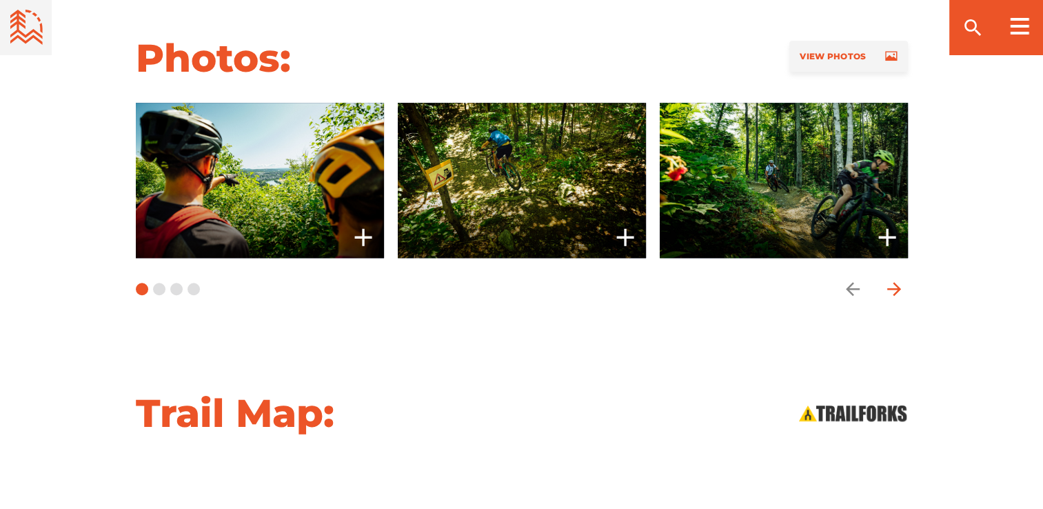
click at [894, 282] on icon "arrow forward" at bounding box center [894, 289] width 14 height 14
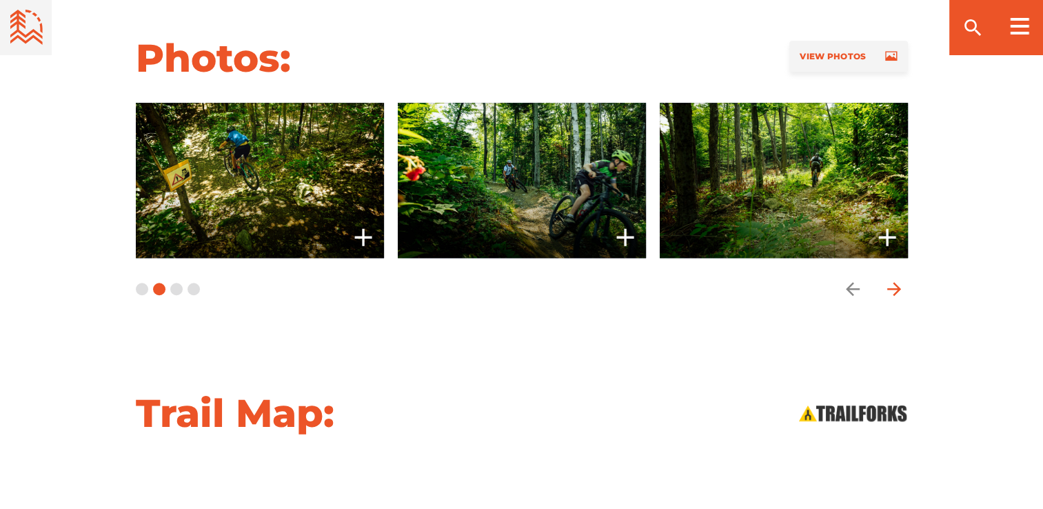
click at [894, 282] on icon "arrow forward" at bounding box center [894, 289] width 14 height 14
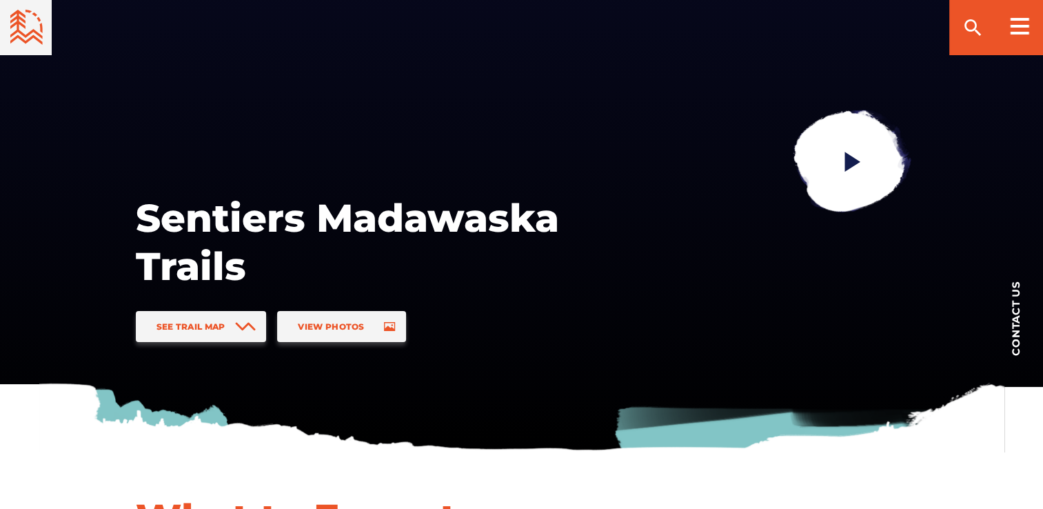
scroll to position [0, 0]
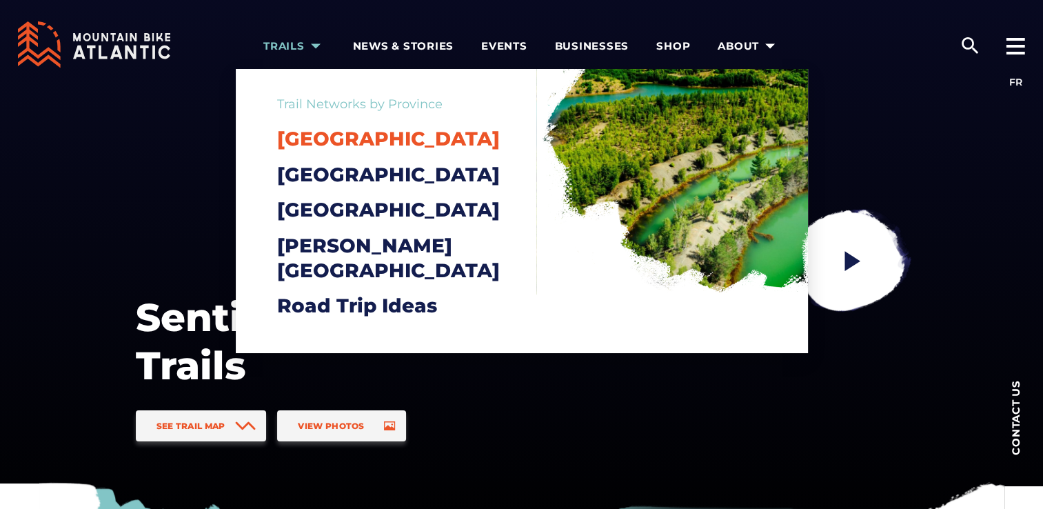
click at [302, 141] on span "[GEOGRAPHIC_DATA]" at bounding box center [388, 138] width 223 height 23
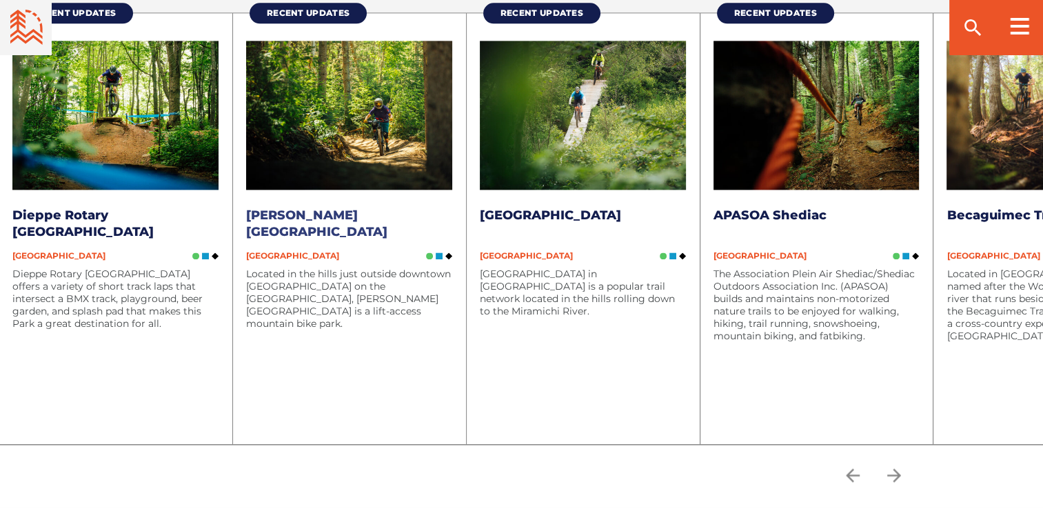
scroll to position [1867, 0]
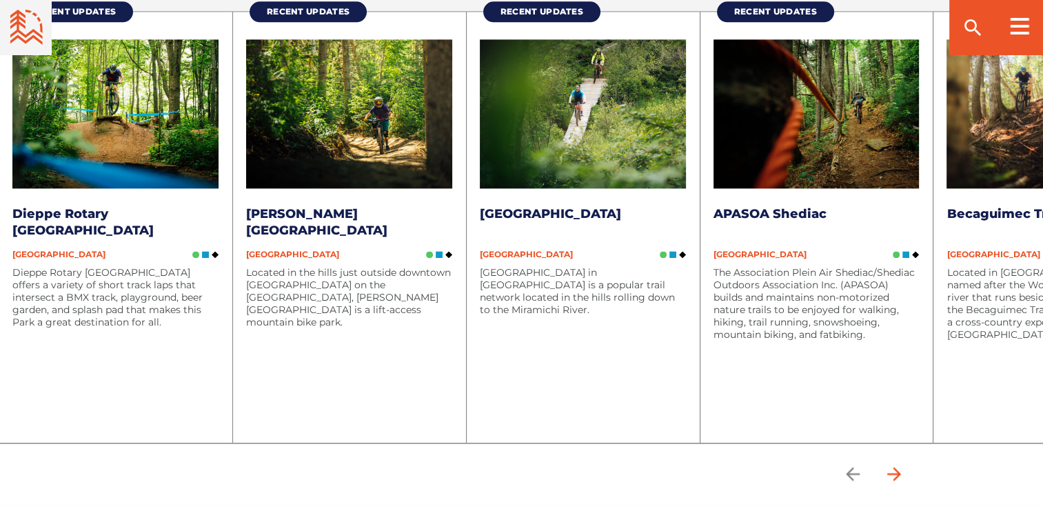
click at [902, 472] on icon "arrow forward" at bounding box center [894, 473] width 21 height 21
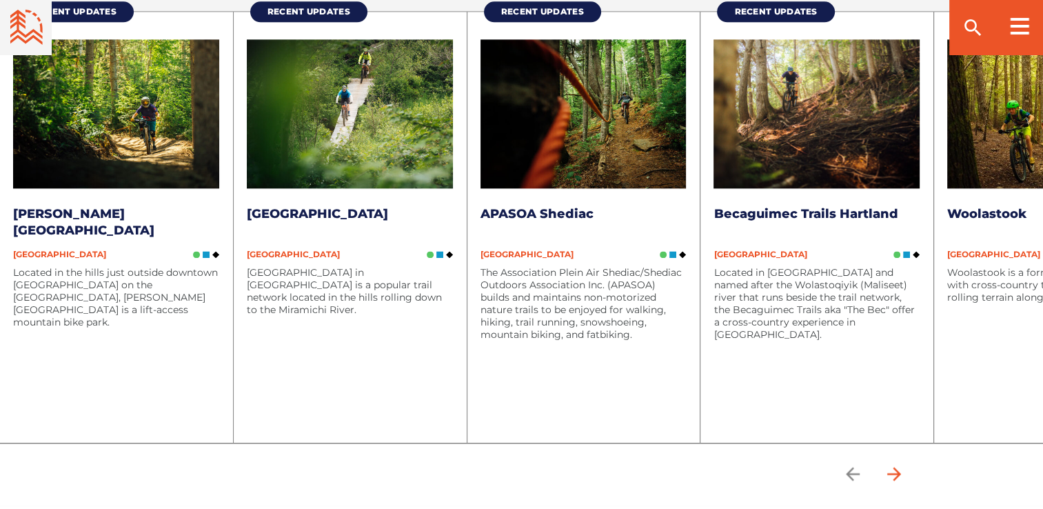
click at [902, 472] on icon "arrow forward" at bounding box center [894, 473] width 21 height 21
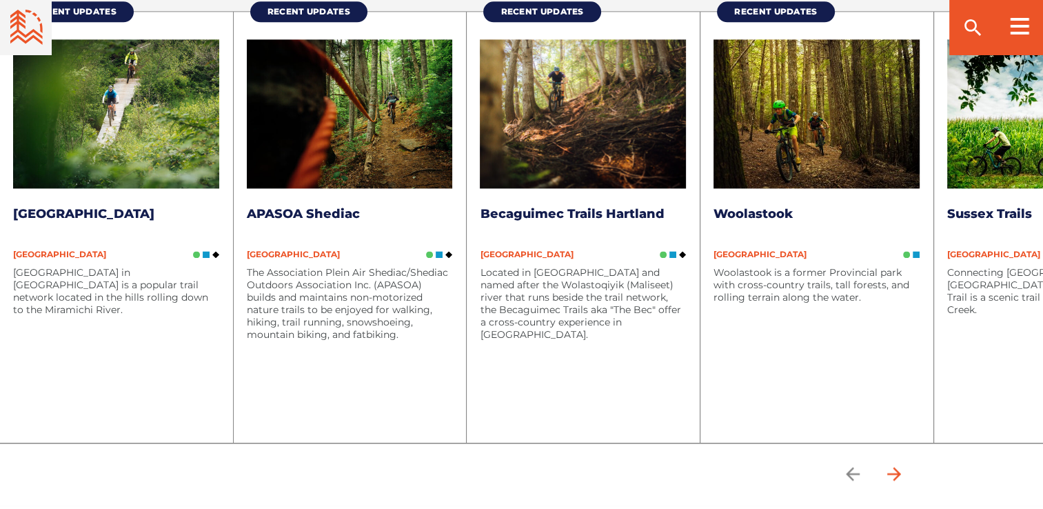
click at [902, 472] on icon "arrow forward" at bounding box center [894, 473] width 21 height 21
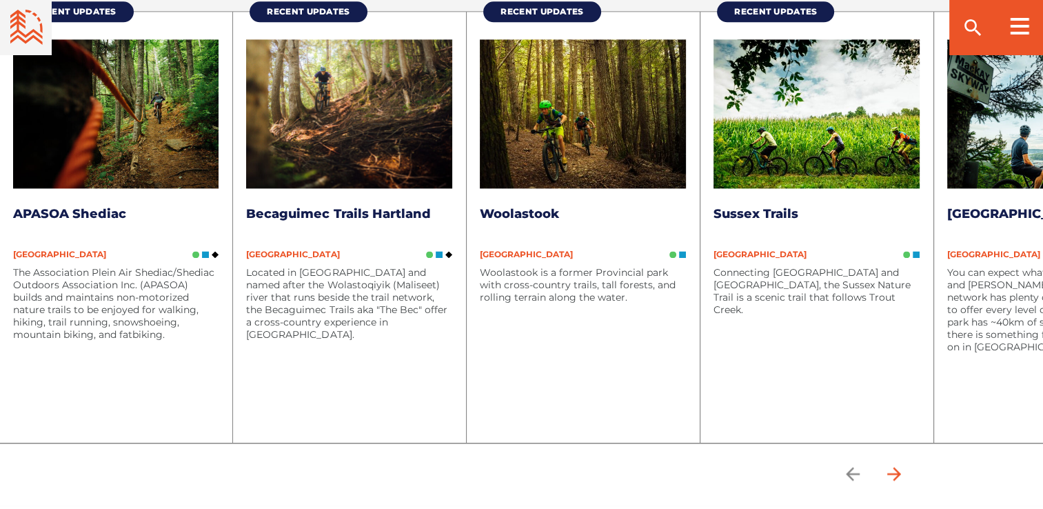
click at [902, 472] on icon "arrow forward" at bounding box center [894, 473] width 21 height 21
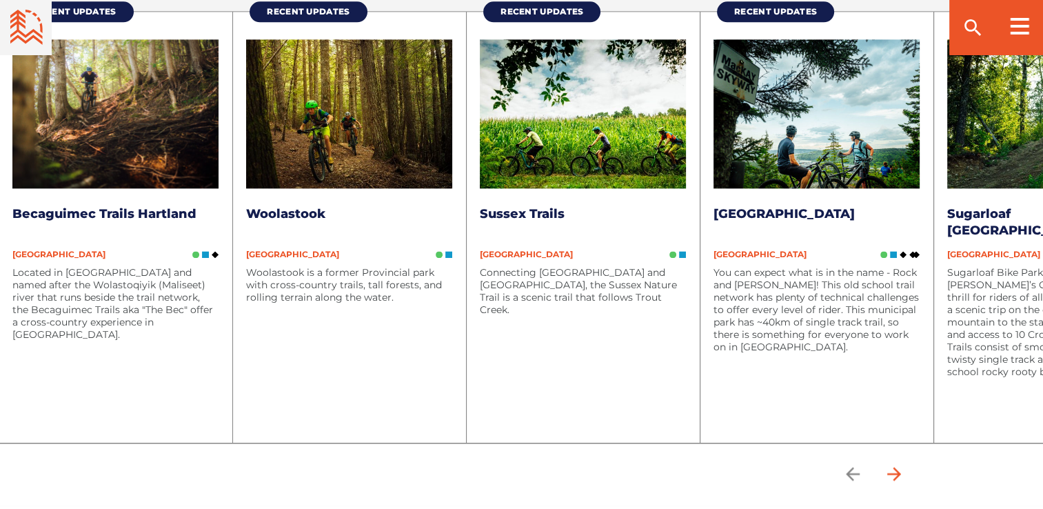
click at [902, 472] on icon "arrow forward" at bounding box center [894, 473] width 21 height 21
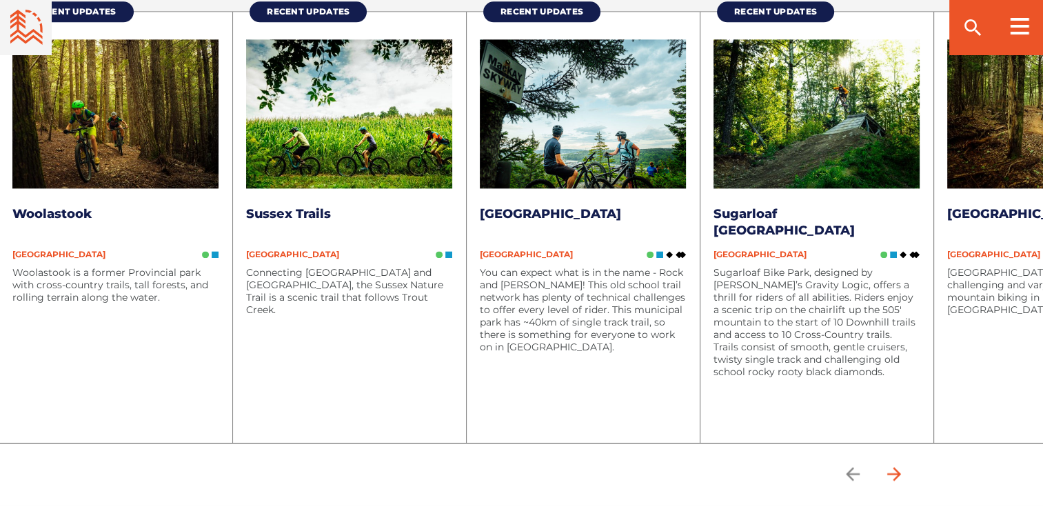
click at [902, 472] on icon "arrow forward" at bounding box center [894, 473] width 21 height 21
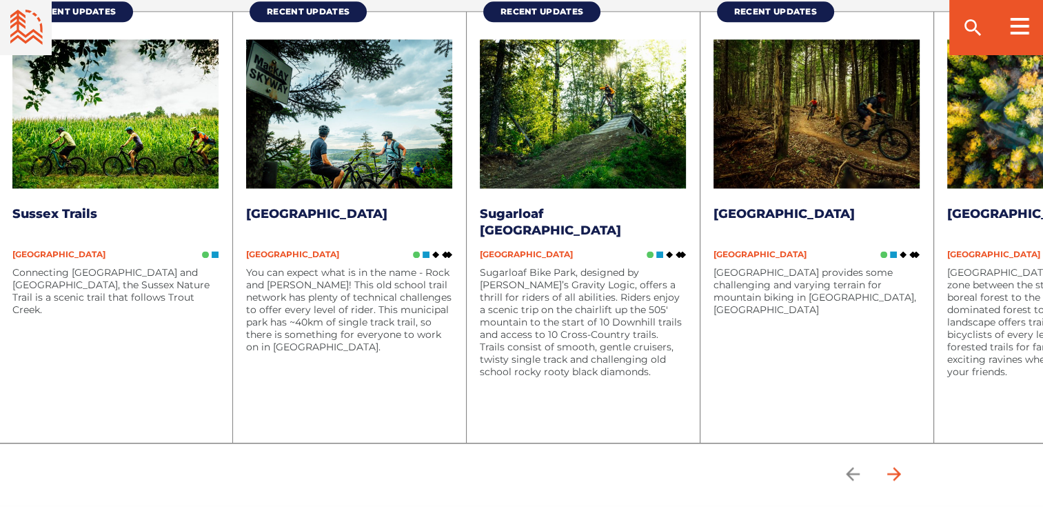
click at [905, 472] on icon "arrow forward" at bounding box center [894, 473] width 21 height 21
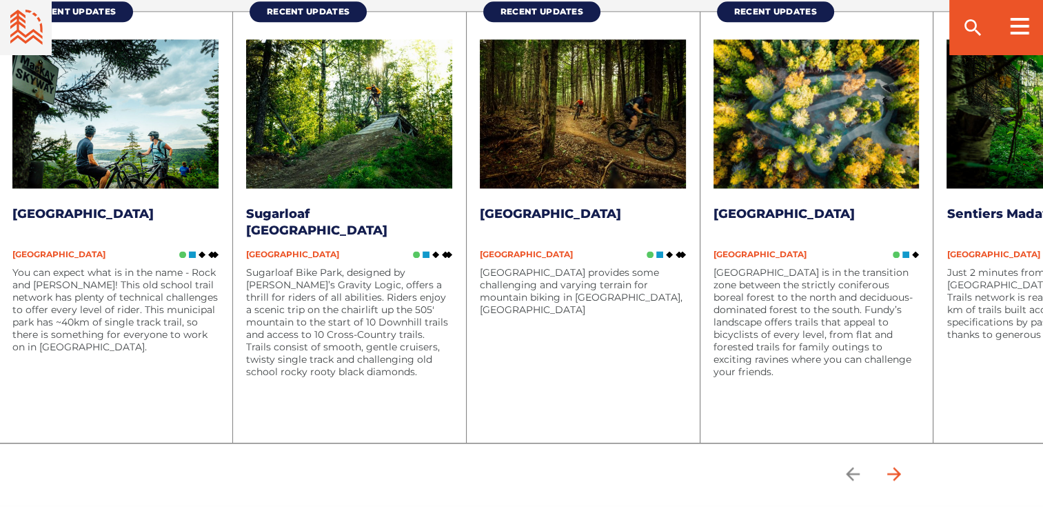
click at [905, 473] on icon "arrow forward" at bounding box center [894, 473] width 21 height 21
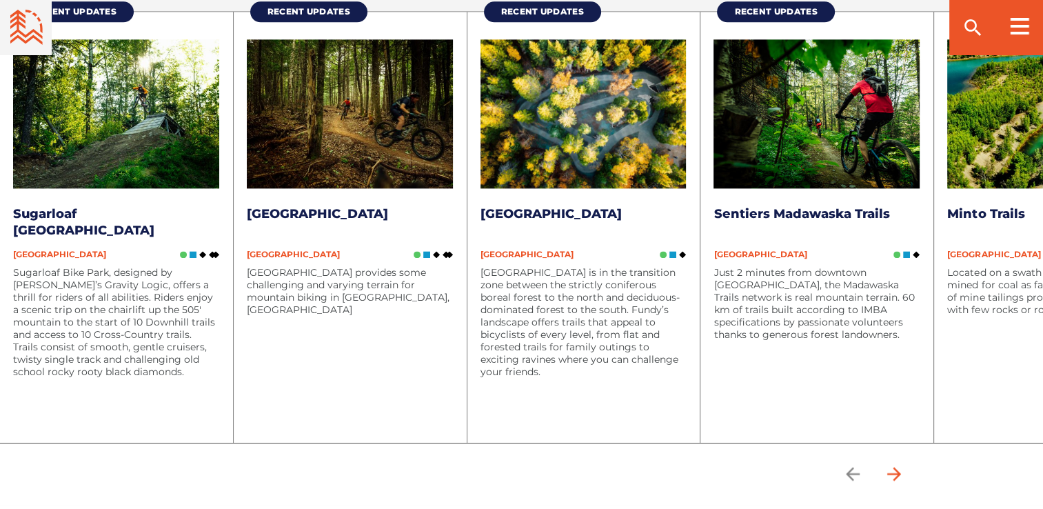
click at [901, 472] on icon "arrow forward" at bounding box center [894, 474] width 14 height 14
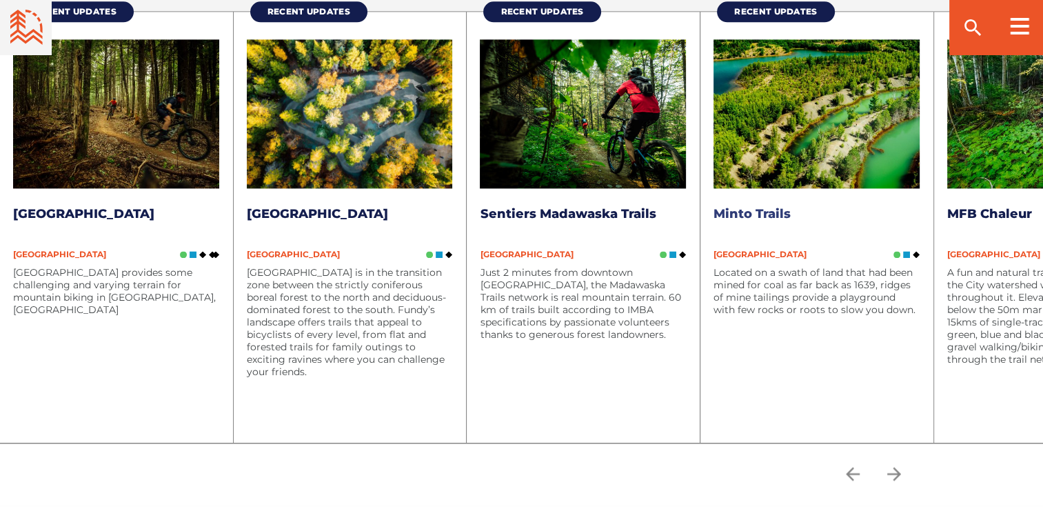
click at [799, 173] on img at bounding box center [817, 114] width 206 height 150
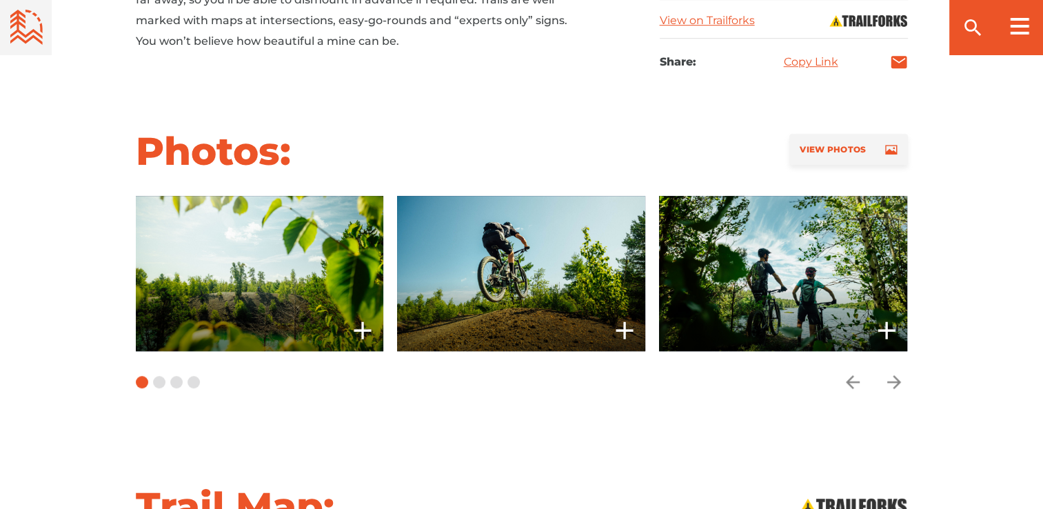
scroll to position [1014, 0]
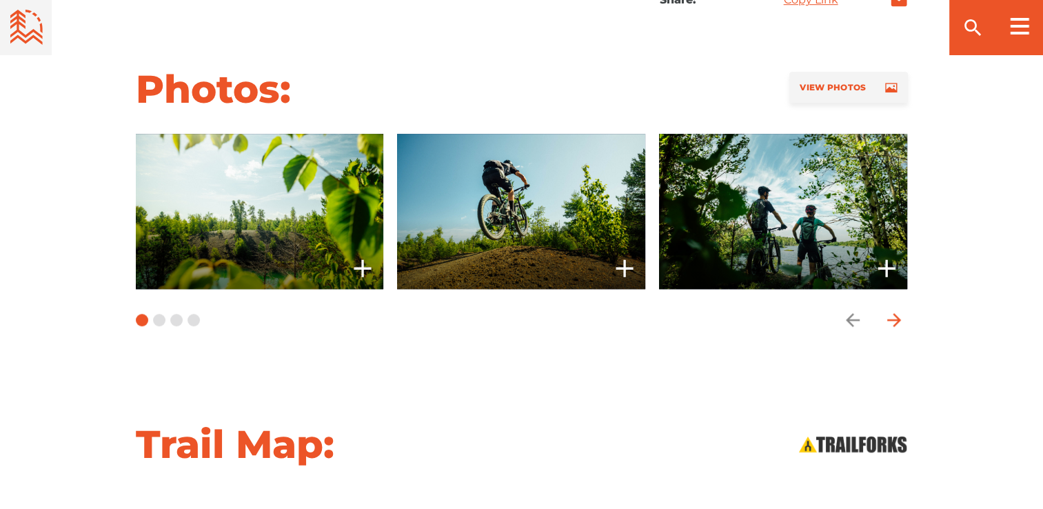
click at [896, 316] on icon "arrow forward" at bounding box center [894, 320] width 21 height 21
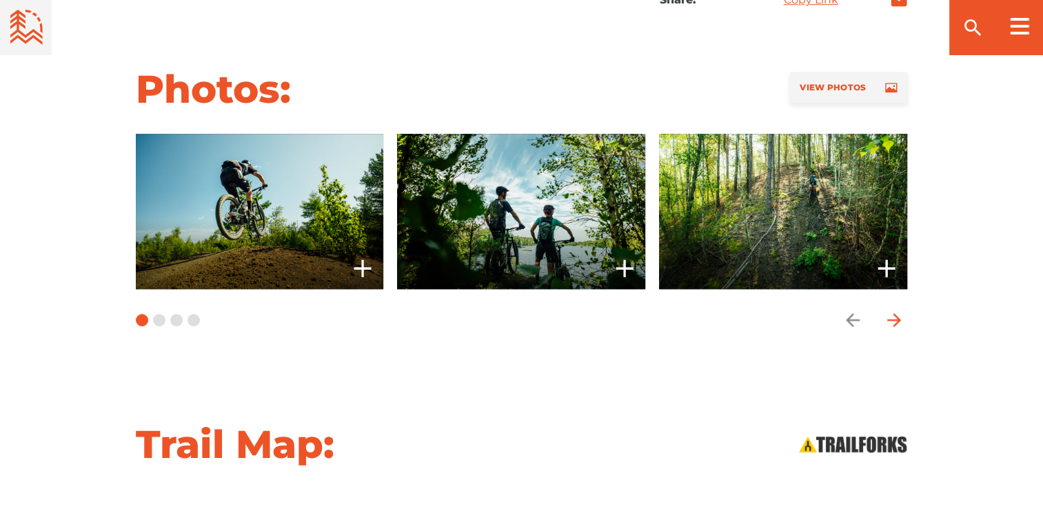
click at [896, 316] on icon "arrow forward" at bounding box center [894, 320] width 21 height 21
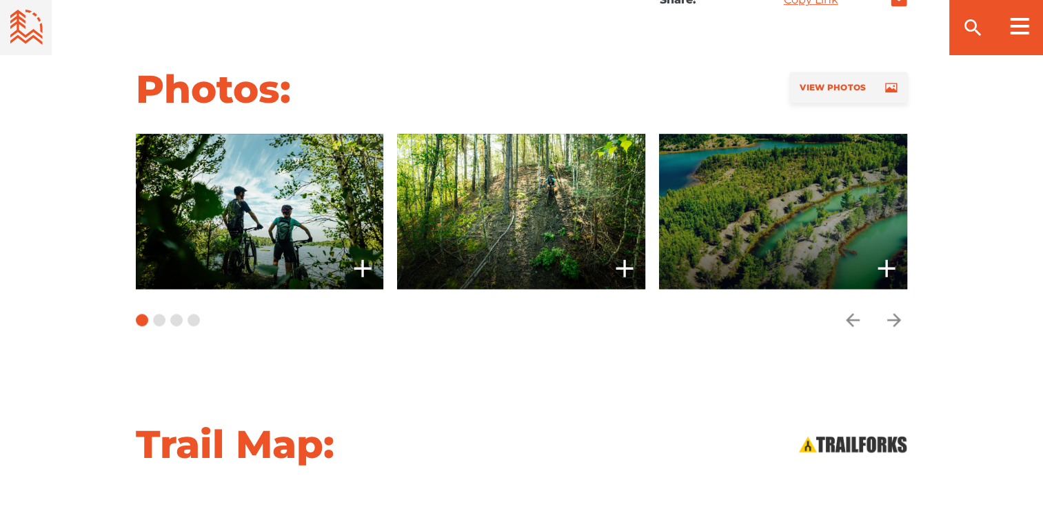
click at [828, 225] on span at bounding box center [783, 211] width 248 height 155
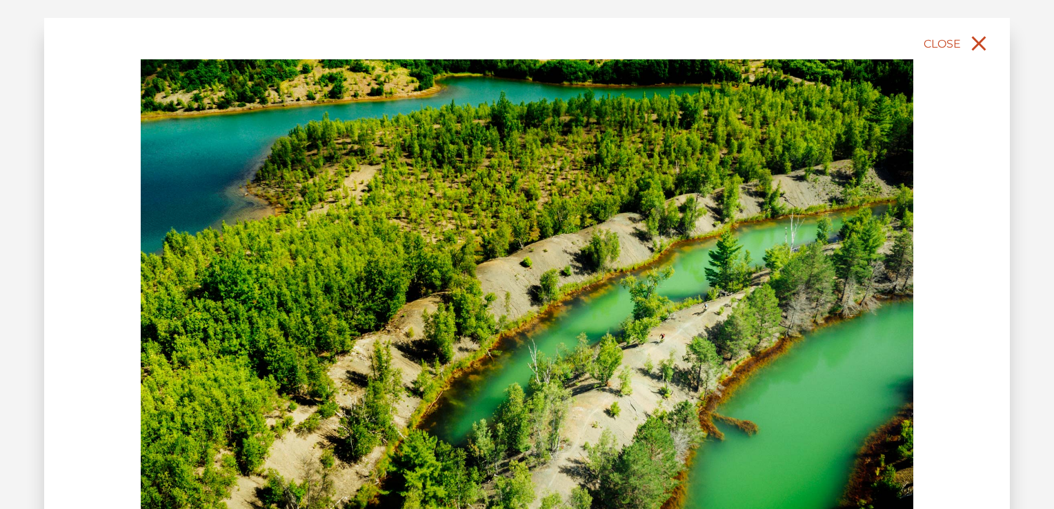
click at [983, 40] on icon "close" at bounding box center [979, 44] width 14 height 14
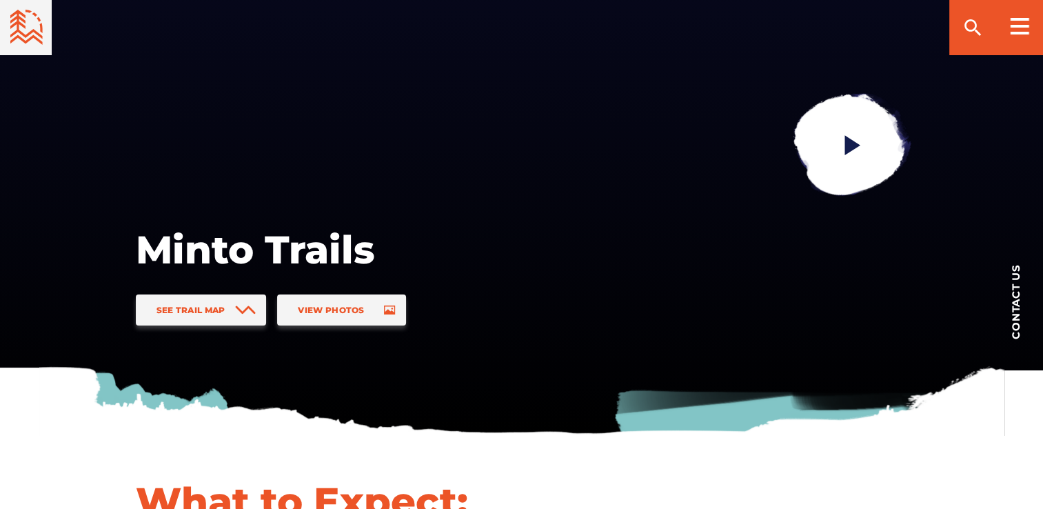
scroll to position [0, 0]
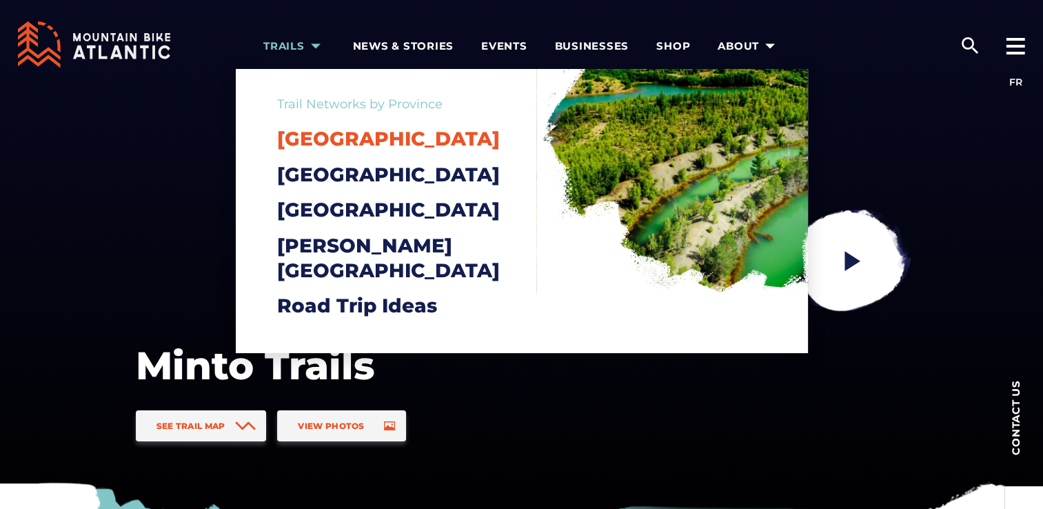
click at [323, 143] on span "[GEOGRAPHIC_DATA]" at bounding box center [388, 138] width 223 height 23
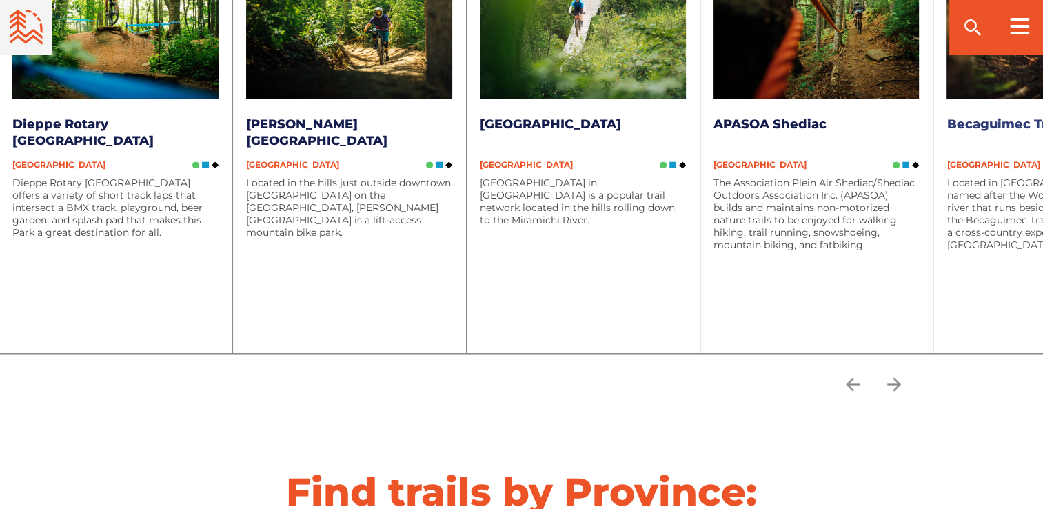
scroll to position [1958, 0]
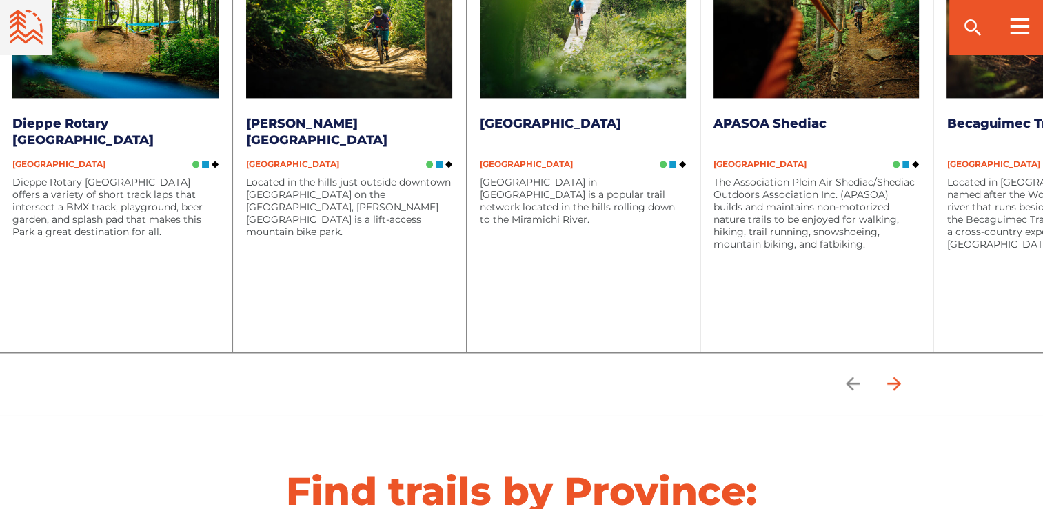
click at [901, 385] on icon "arrow forward" at bounding box center [894, 383] width 21 height 21
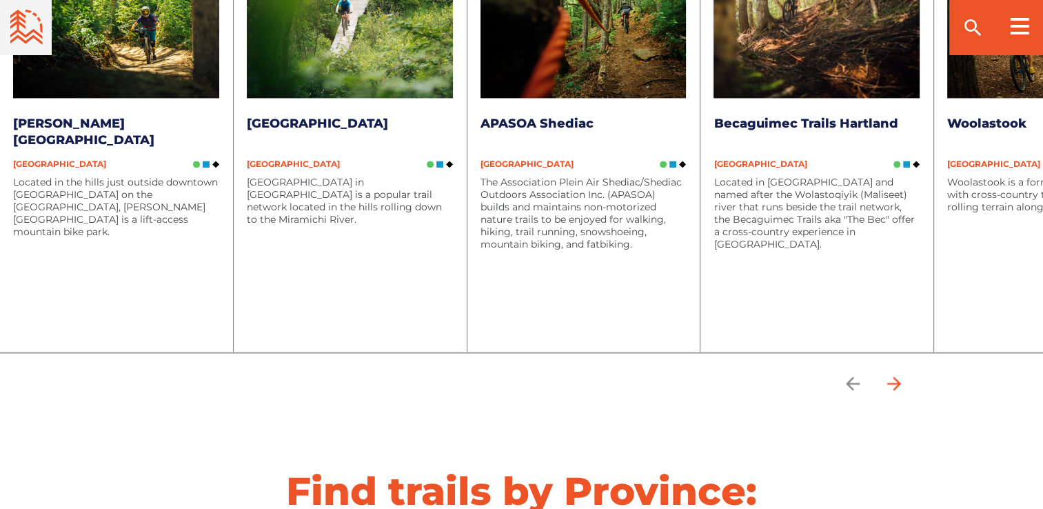
click at [901, 385] on icon "arrow forward" at bounding box center [894, 383] width 21 height 21
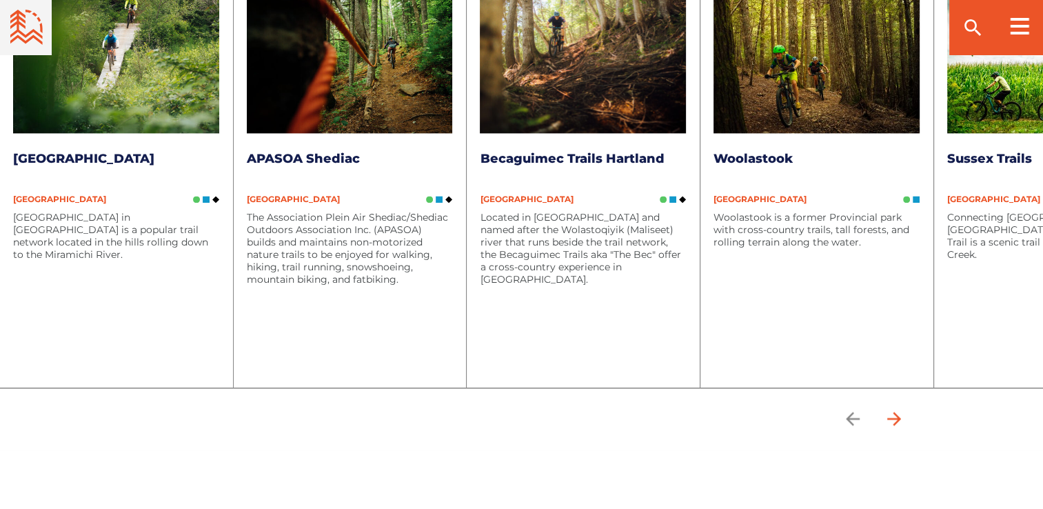
scroll to position [1920, 0]
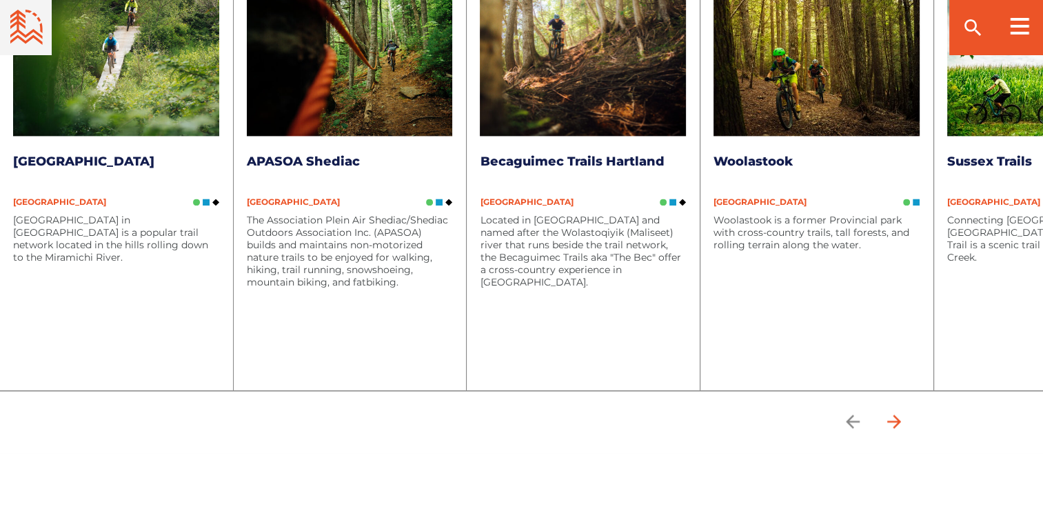
click at [899, 421] on icon "arrow forward" at bounding box center [894, 421] width 21 height 21
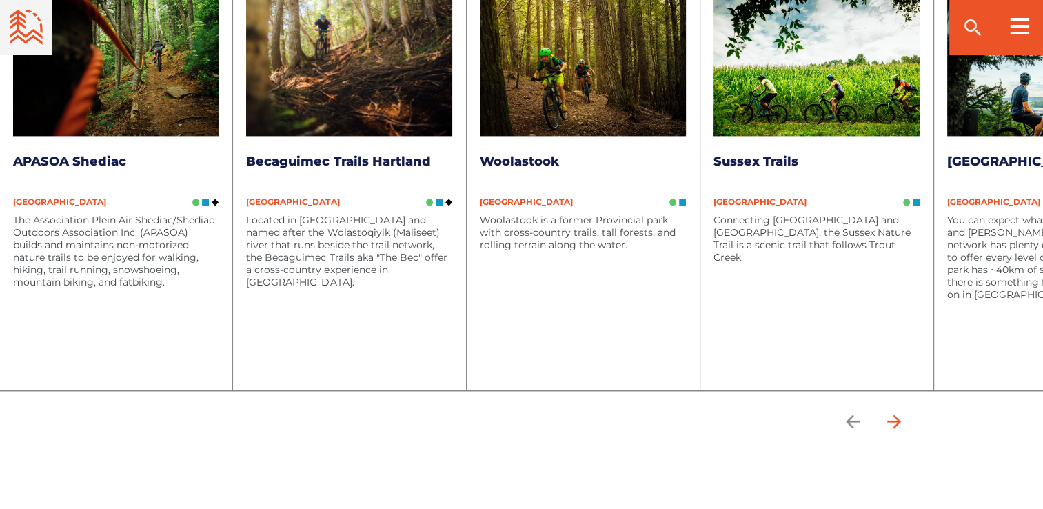
click at [899, 421] on icon "arrow forward" at bounding box center [894, 421] width 21 height 21
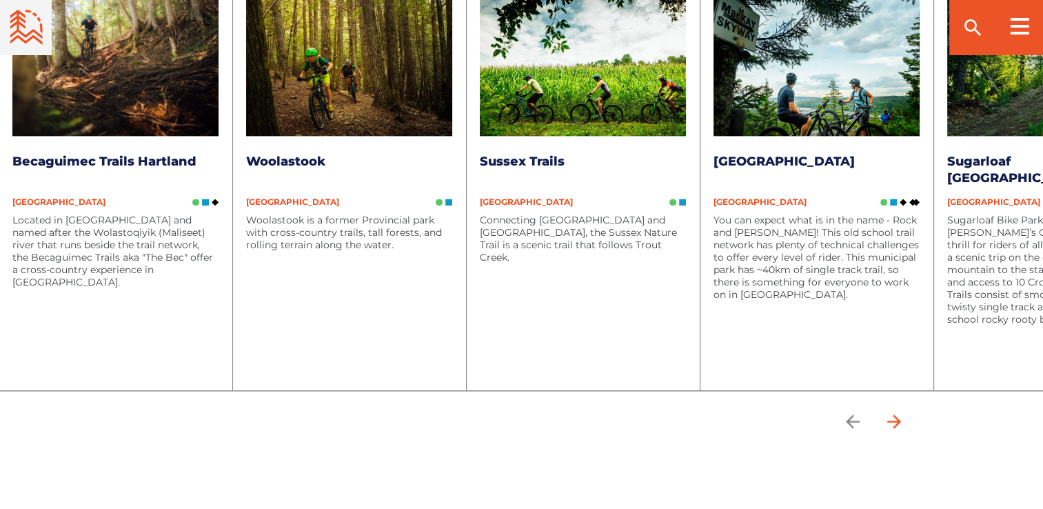
click at [899, 421] on icon "arrow forward" at bounding box center [894, 421] width 21 height 21
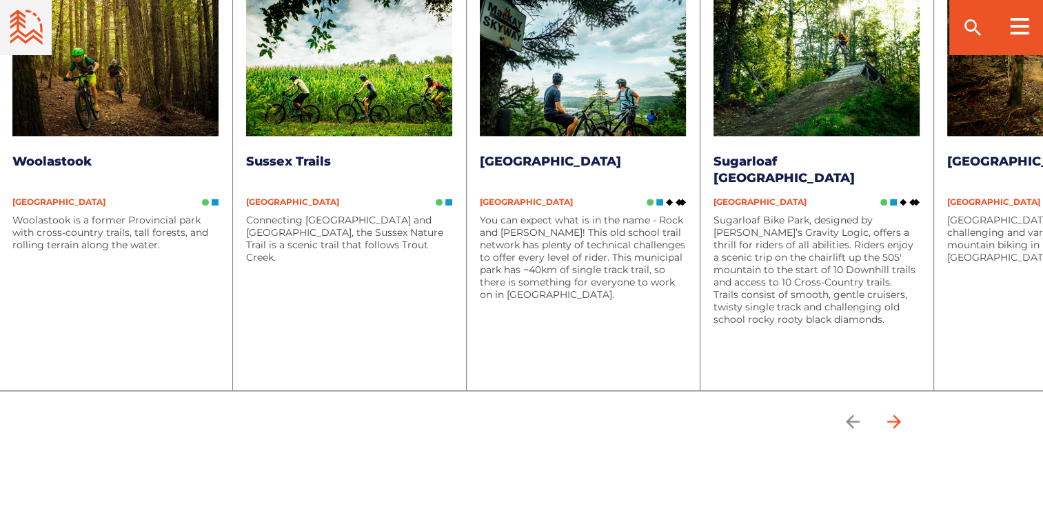
click at [899, 421] on icon "arrow forward" at bounding box center [894, 421] width 21 height 21
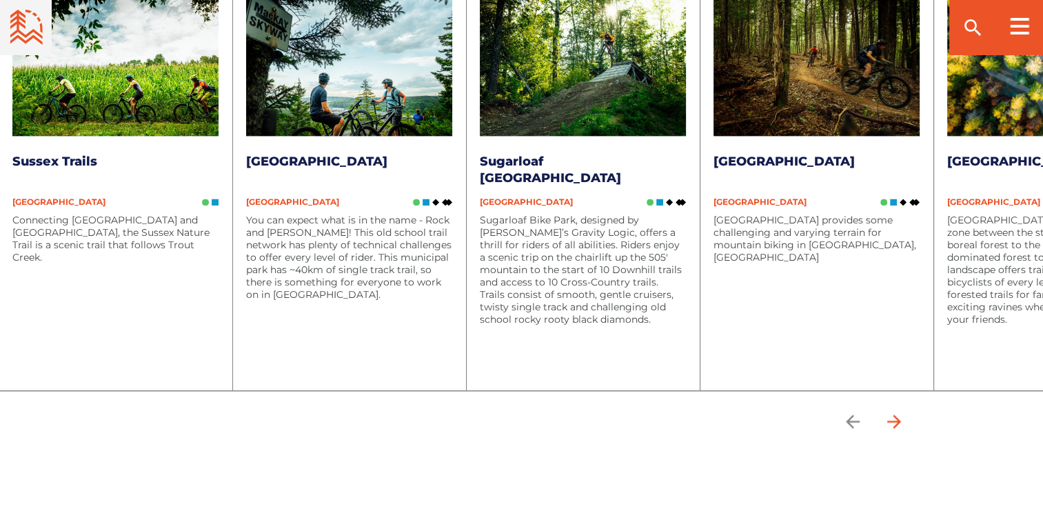
click at [902, 421] on icon "arrow forward" at bounding box center [894, 421] width 21 height 21
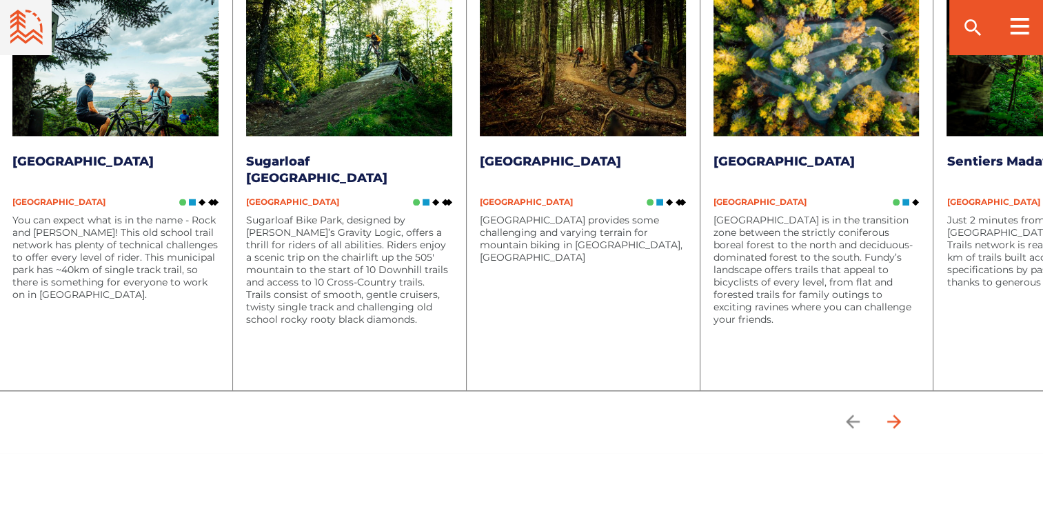
click at [902, 421] on icon "arrow forward" at bounding box center [894, 421] width 21 height 21
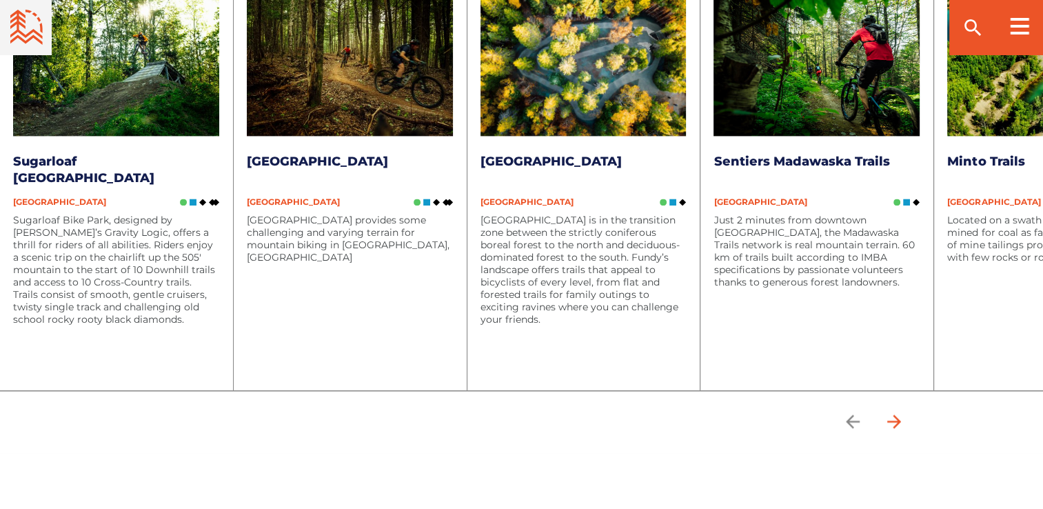
click at [902, 421] on icon "arrow forward" at bounding box center [894, 421] width 21 height 21
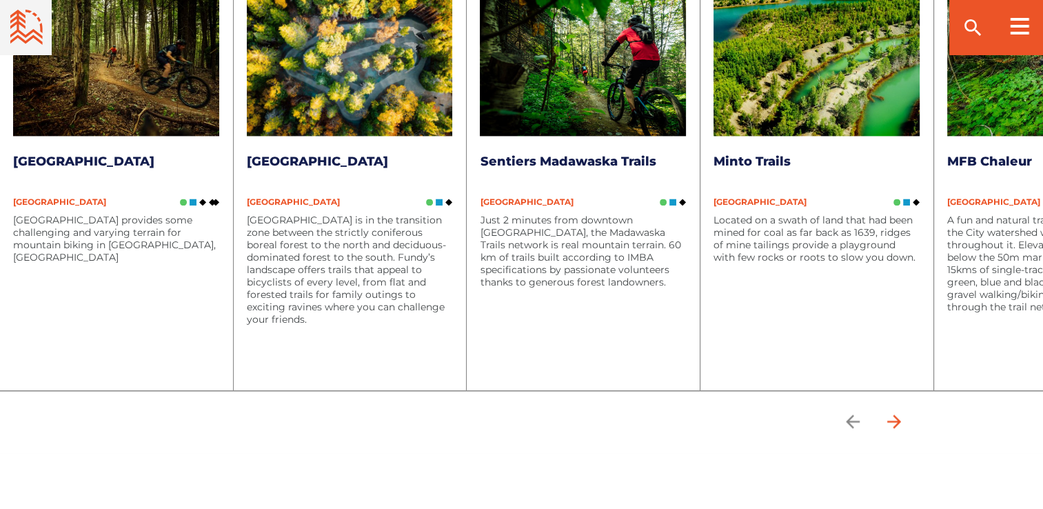
click at [902, 421] on icon "arrow forward" at bounding box center [894, 421] width 21 height 21
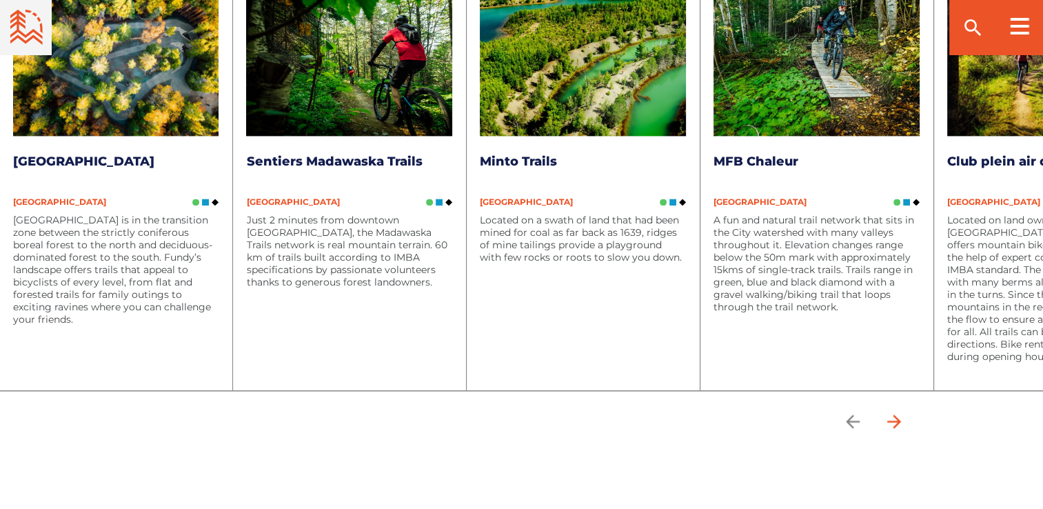
click at [902, 421] on icon "arrow forward" at bounding box center [894, 421] width 21 height 21
click at [895, 415] on icon "arrow forward" at bounding box center [894, 421] width 21 height 21
click at [334, 158] on link "Sentiers Madawaska Trails" at bounding box center [334, 161] width 176 height 15
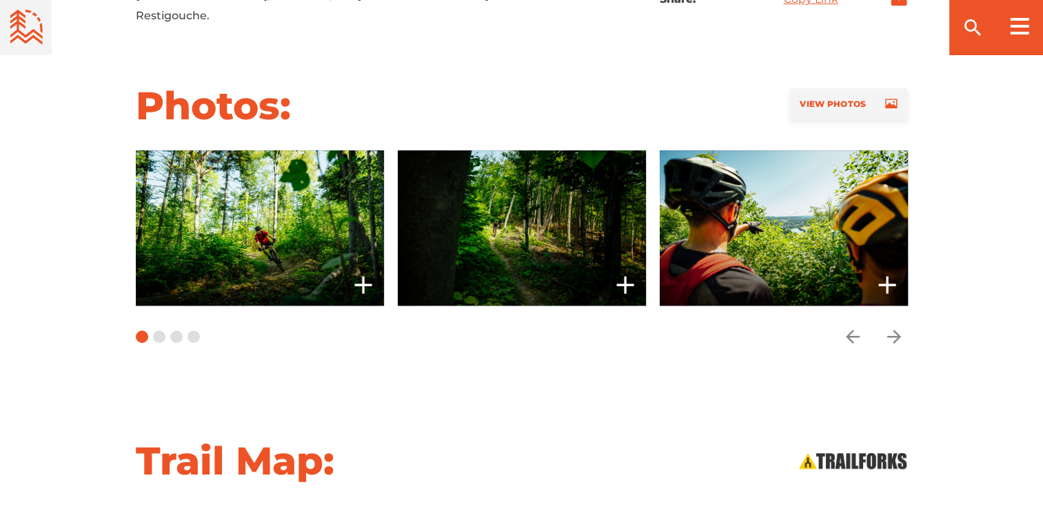
scroll to position [1018, 0]
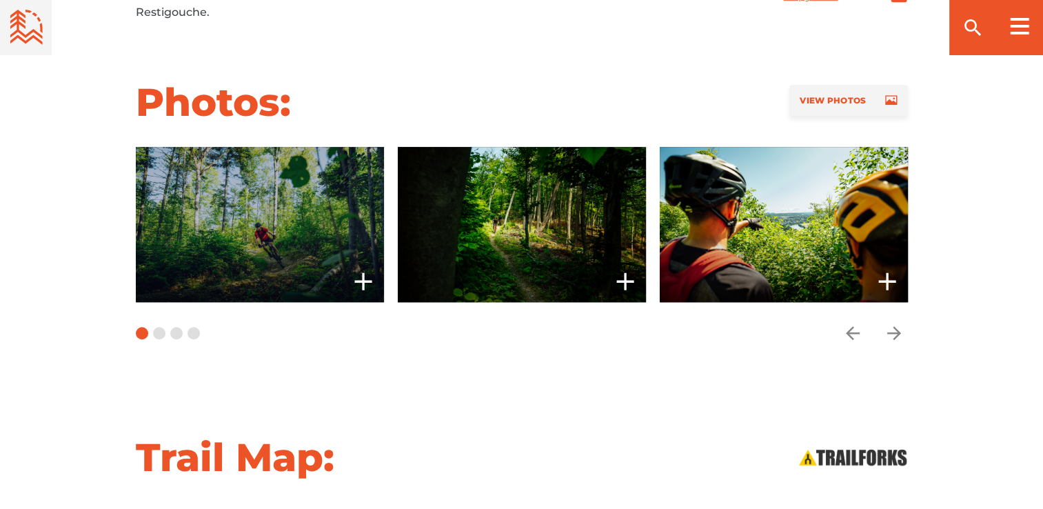
click at [334, 218] on span at bounding box center [259, 224] width 248 height 155
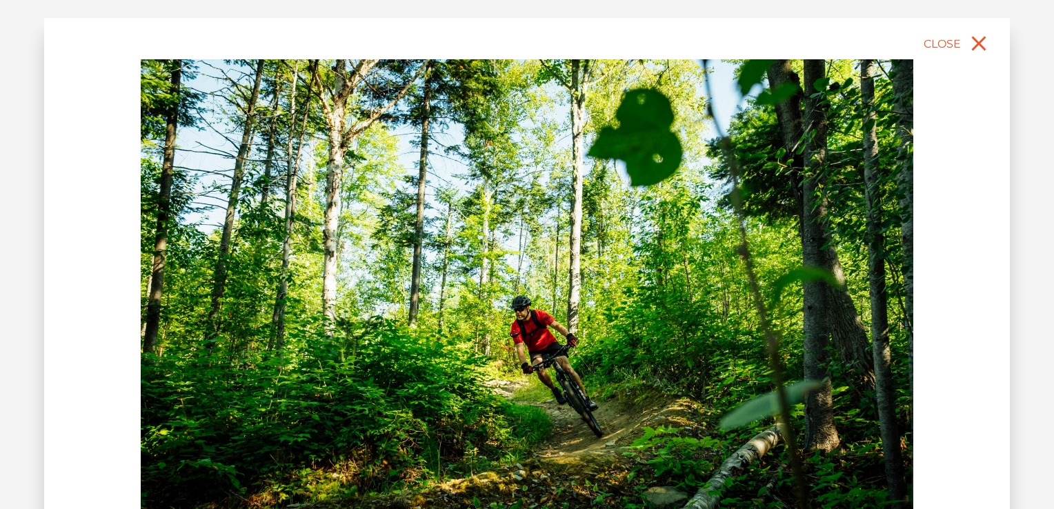
click at [830, 336] on img at bounding box center [527, 300] width 772 height 483
click at [981, 46] on icon "close" at bounding box center [979, 44] width 14 height 14
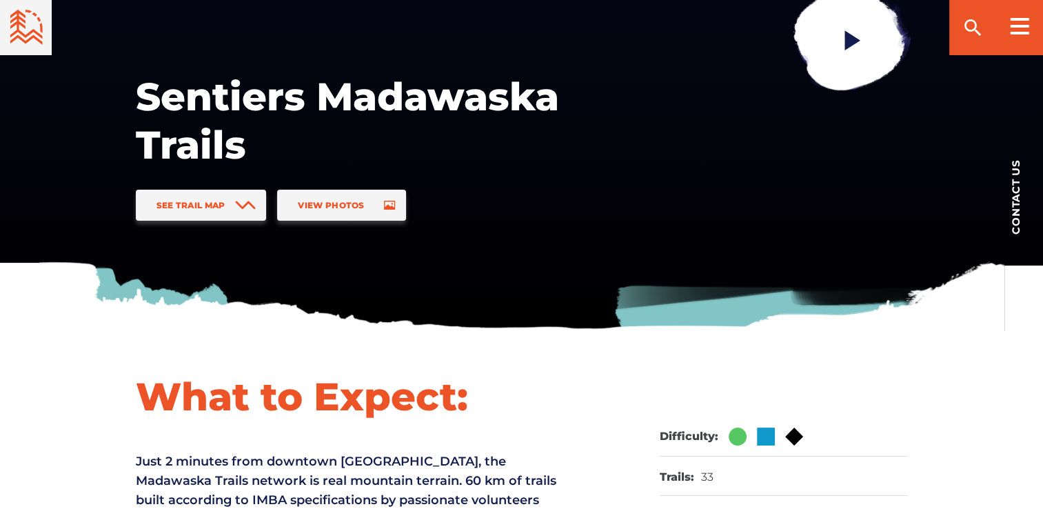
scroll to position [222, 0]
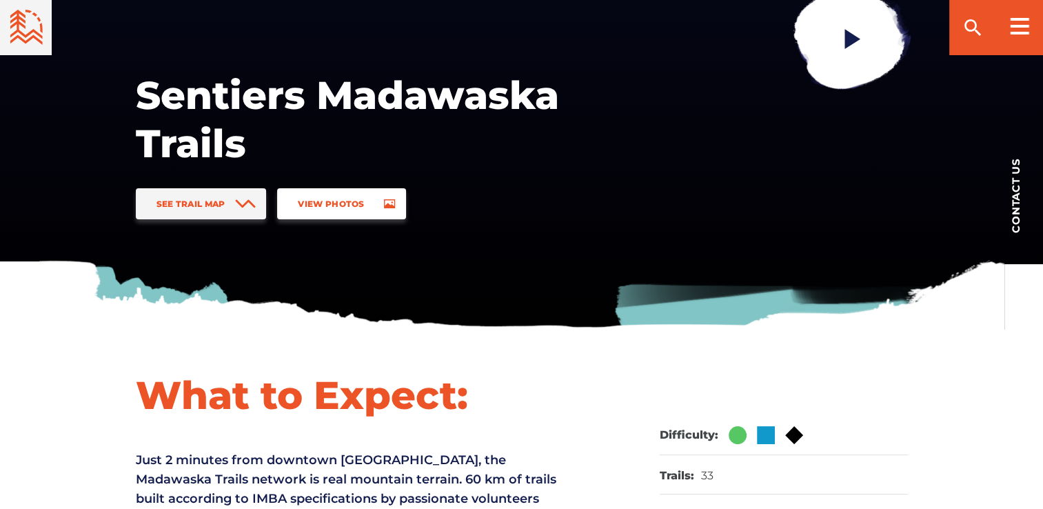
click at [363, 200] on span "View Photos" at bounding box center [331, 204] width 66 height 10
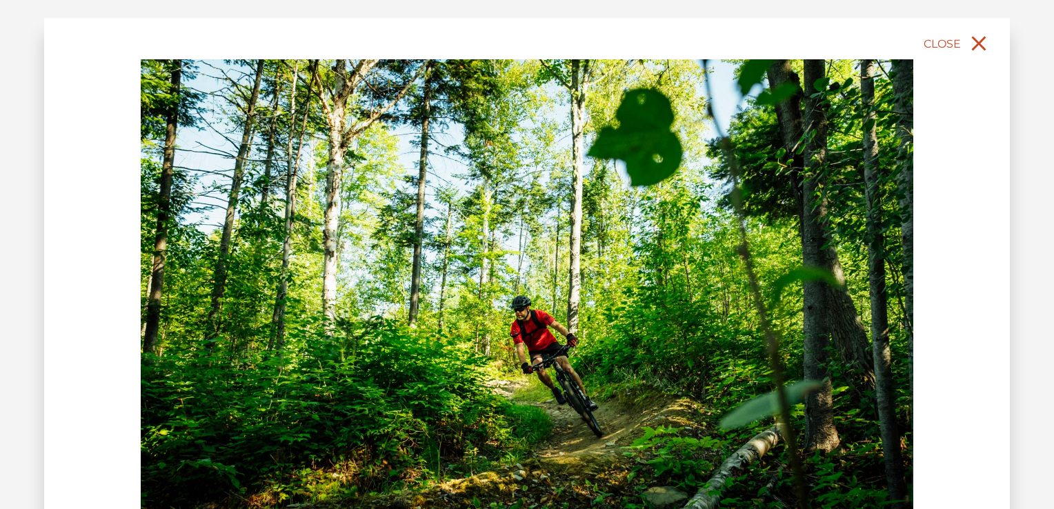
click at [983, 41] on icon "close" at bounding box center [978, 43] width 25 height 25
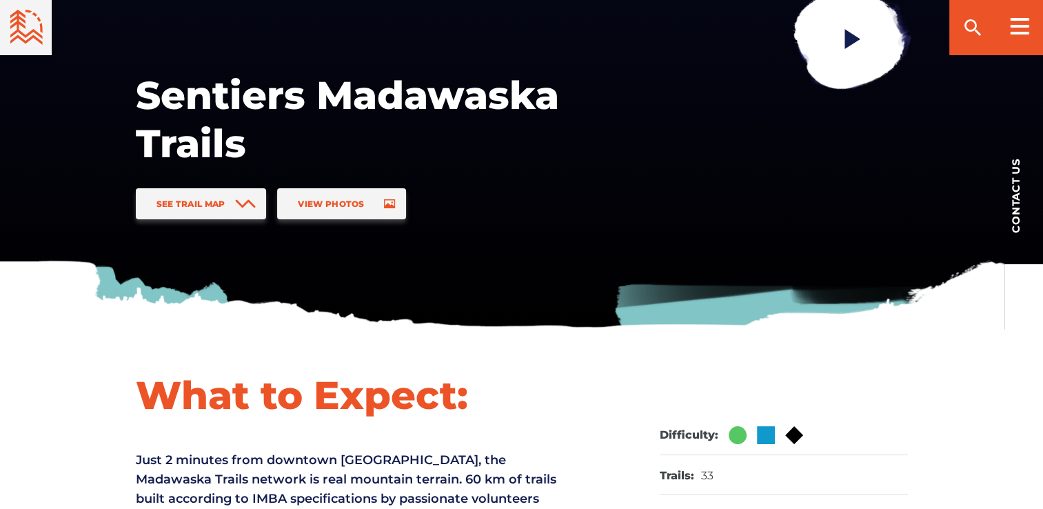
drag, startPoint x: 563, startPoint y: 332, endPoint x: 596, endPoint y: 357, distance: 41.8
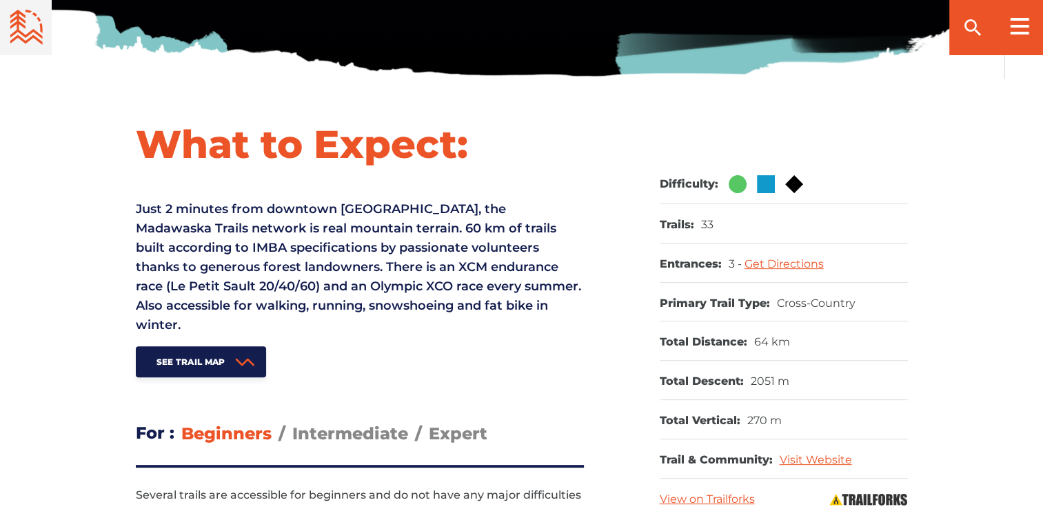
scroll to position [0, 0]
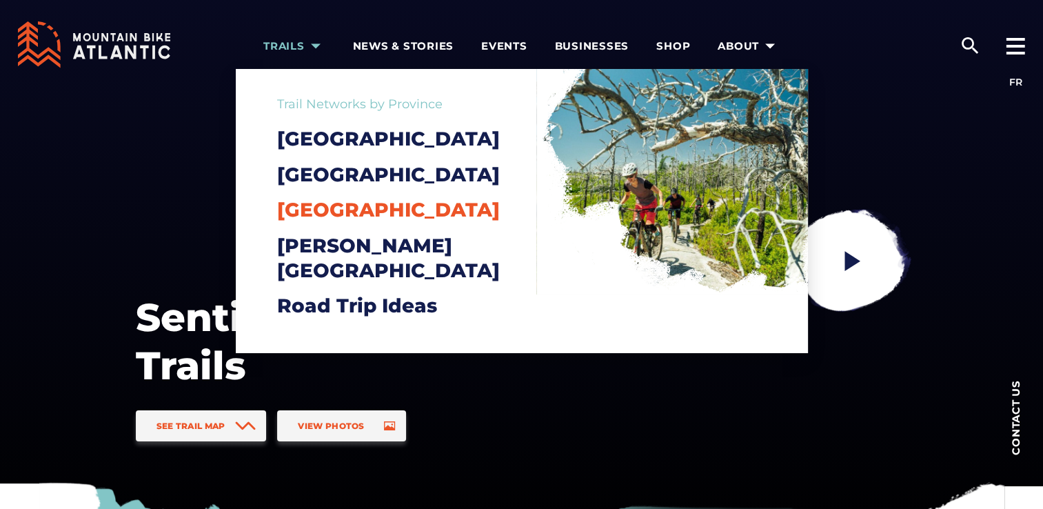
click at [313, 221] on span "[GEOGRAPHIC_DATA]" at bounding box center [388, 209] width 223 height 23
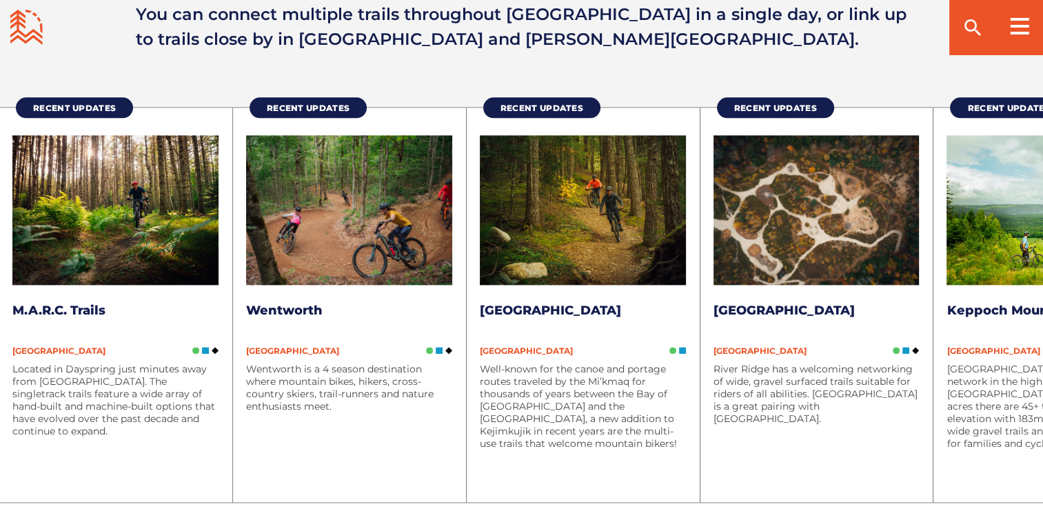
scroll to position [1805, 0]
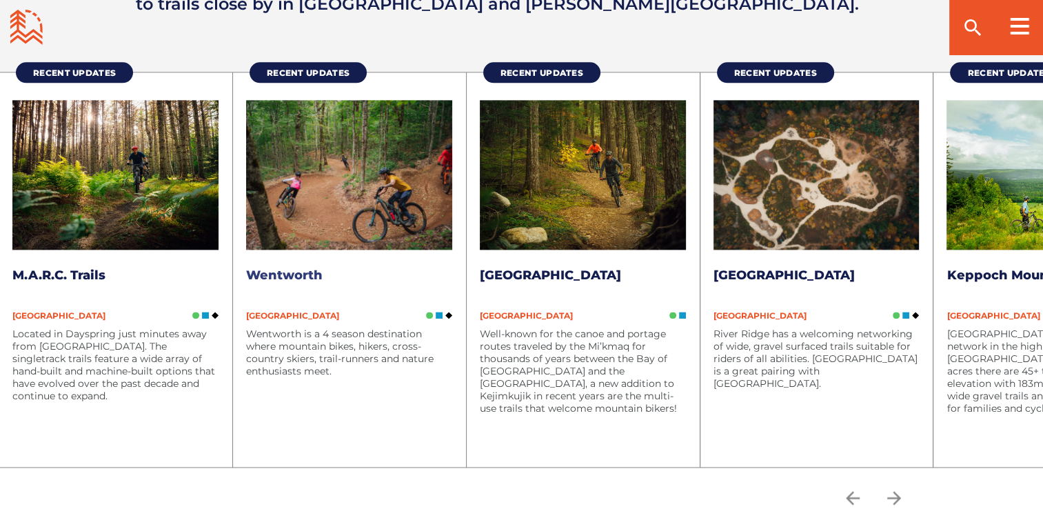
click at [325, 245] on img at bounding box center [349, 175] width 206 height 150
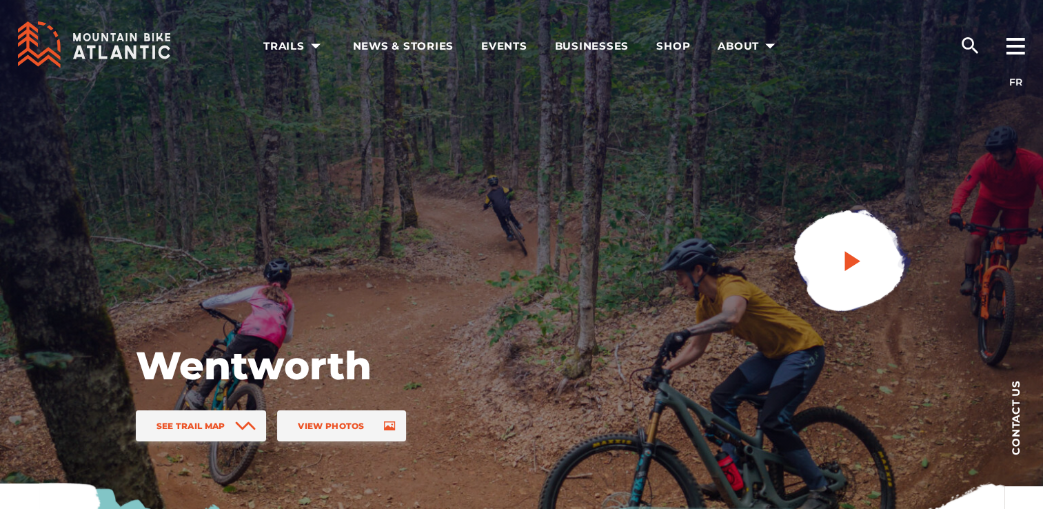
click at [848, 273] on span at bounding box center [852, 264] width 25 height 32
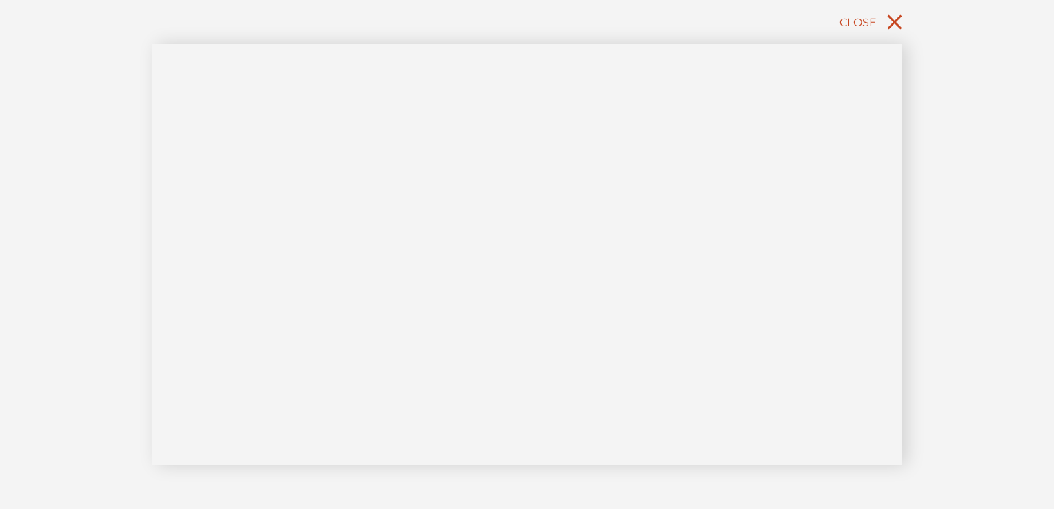
click at [898, 28] on icon "close" at bounding box center [894, 22] width 25 height 25
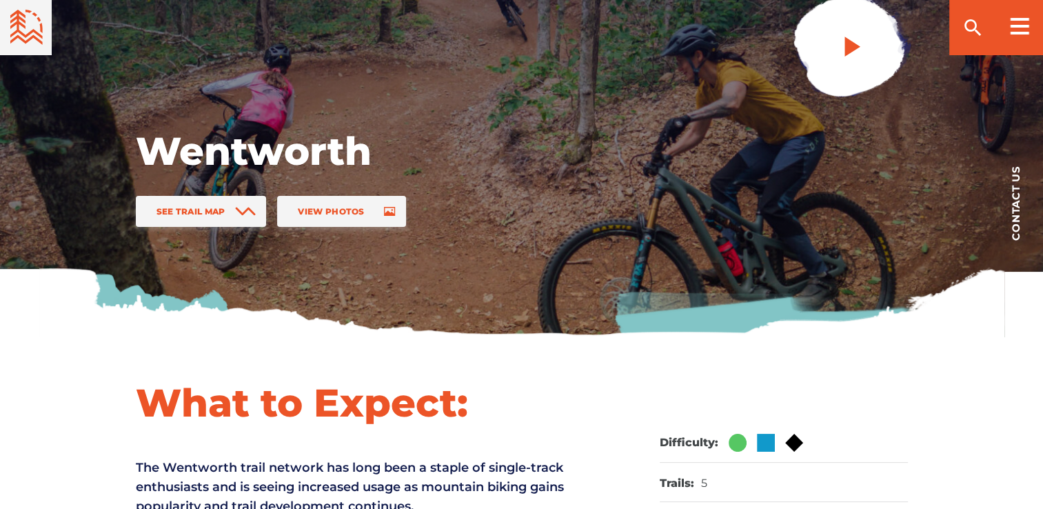
scroll to position [215, 0]
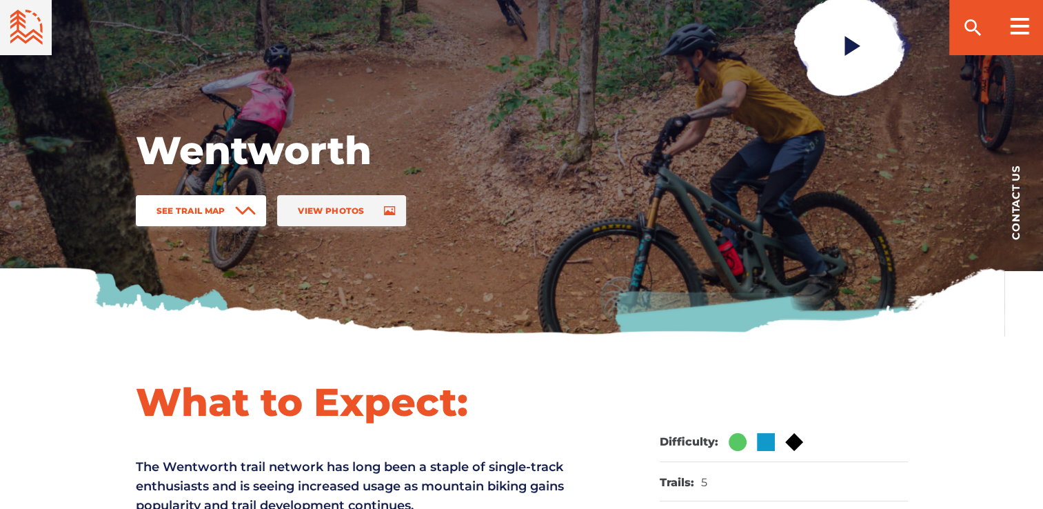
click at [232, 207] on link "See Trail Map" at bounding box center [201, 210] width 131 height 31
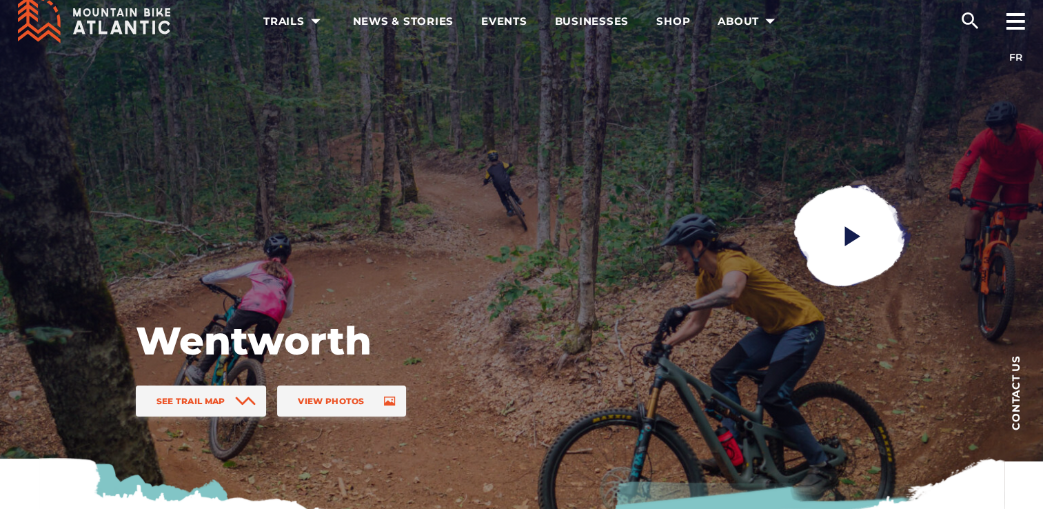
scroll to position [24, 0]
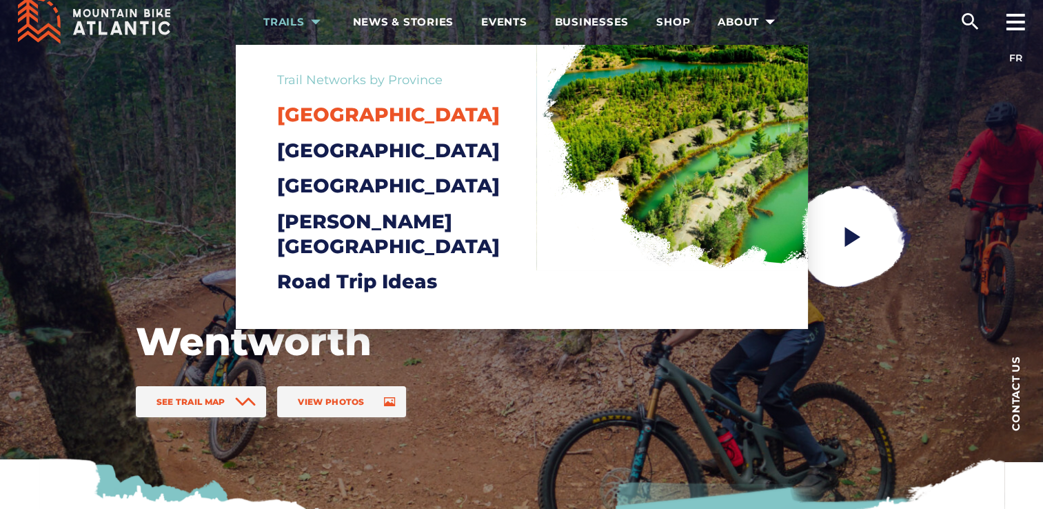
click at [306, 112] on span "[GEOGRAPHIC_DATA]" at bounding box center [388, 114] width 223 height 23
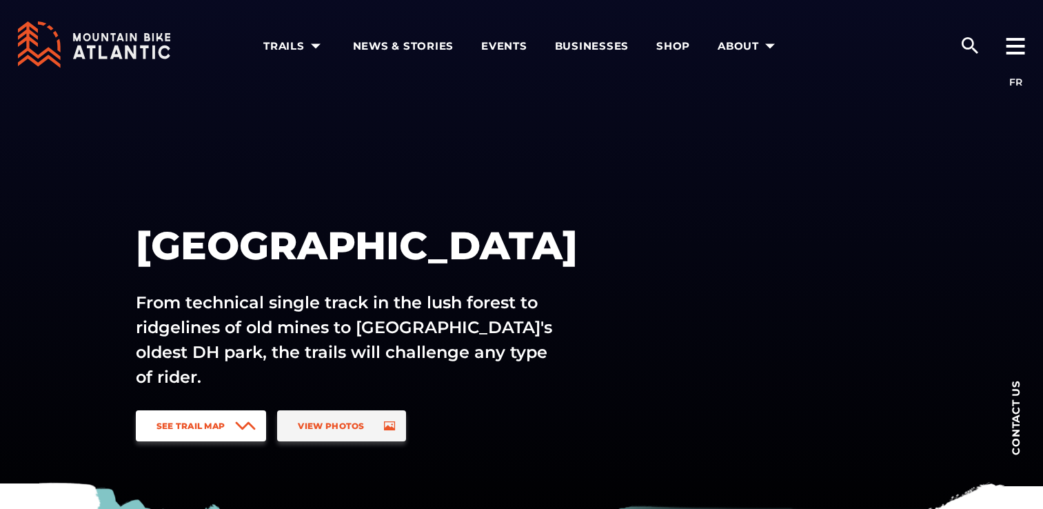
click at [203, 421] on span "See Trail Map" at bounding box center [191, 426] width 69 height 10
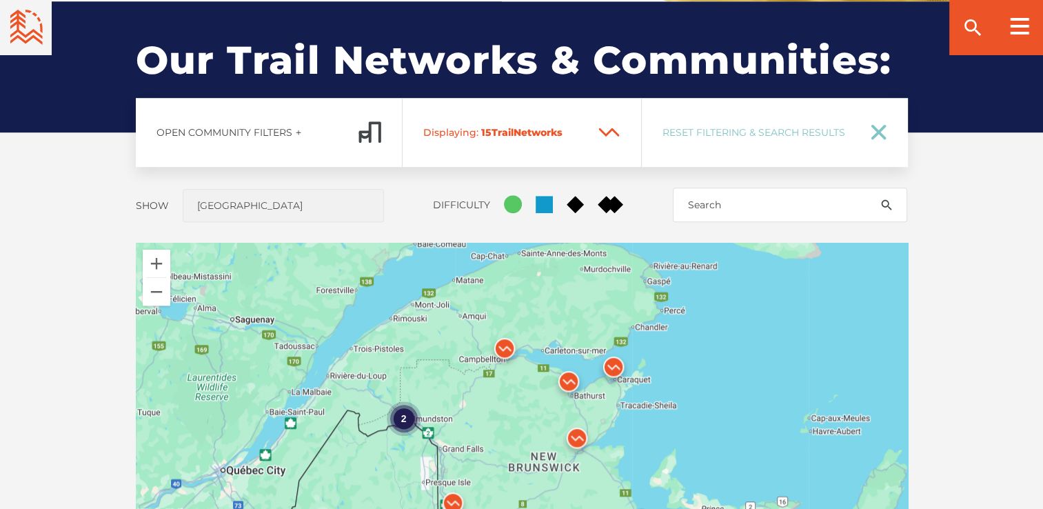
scroll to position [1021, 0]
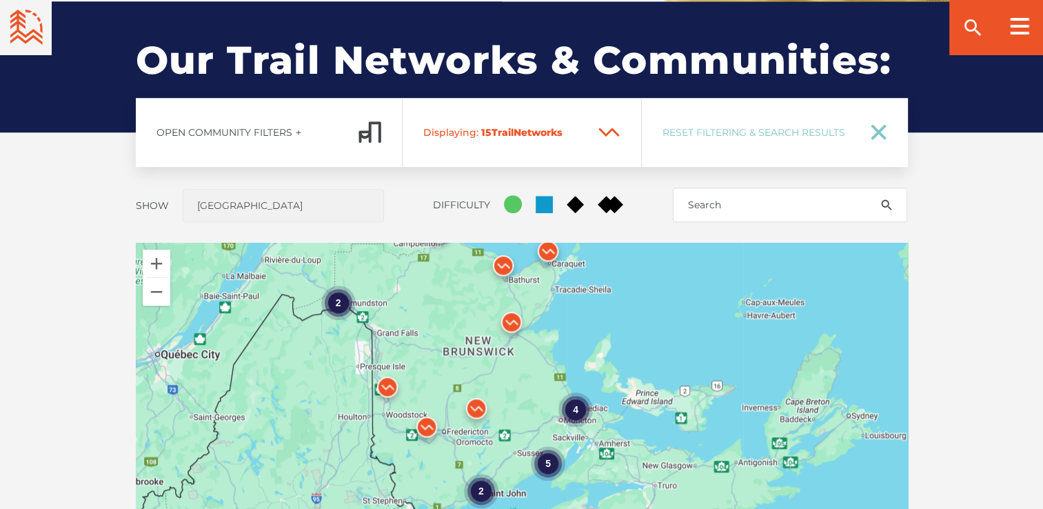
drag, startPoint x: 692, startPoint y: 443, endPoint x: 614, endPoint y: 319, distance: 146.6
click at [614, 319] on div "4 2 5 2" at bounding box center [522, 484] width 772 height 483
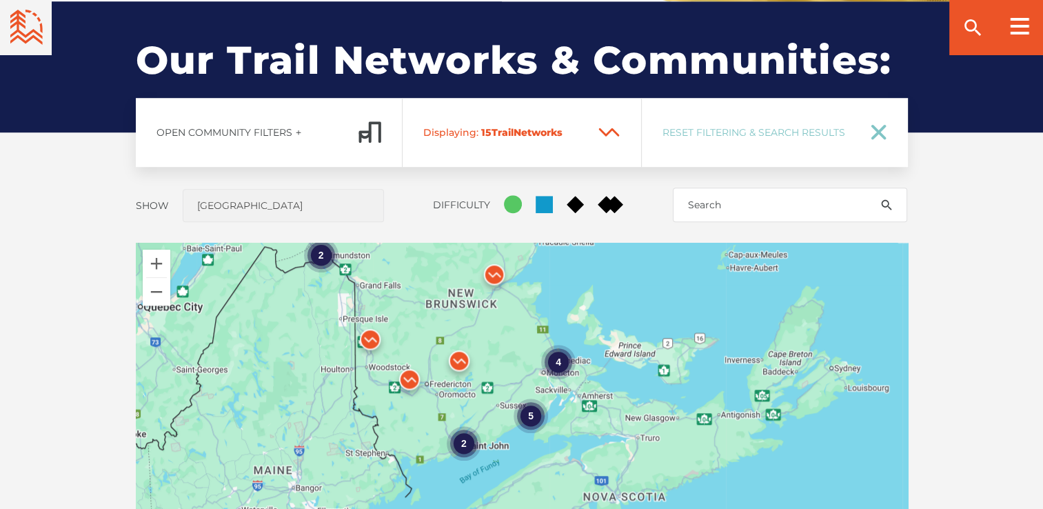
drag, startPoint x: 622, startPoint y: 448, endPoint x: 616, endPoint y: 404, distance: 44.6
click at [616, 404] on div "4 2 5 2" at bounding box center [522, 484] width 772 height 483
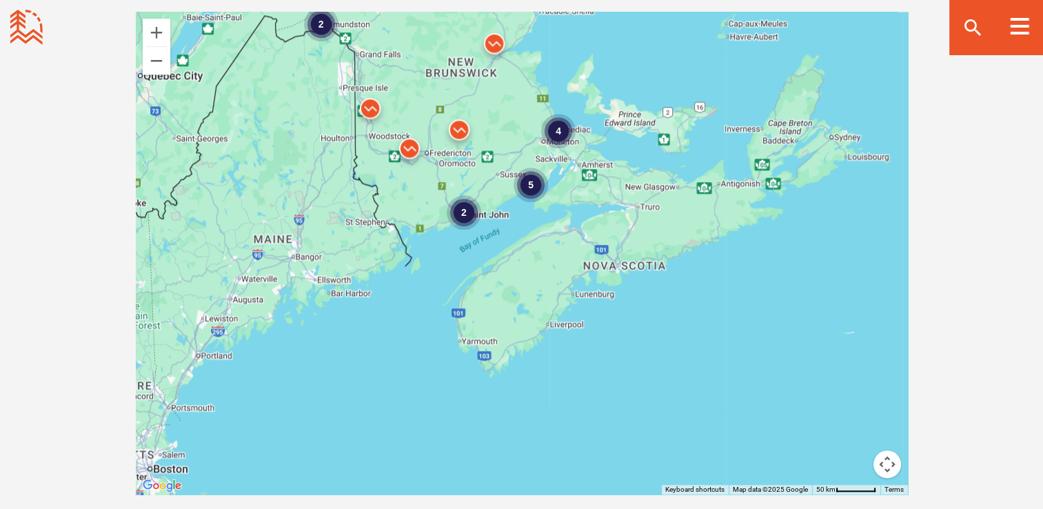
scroll to position [1252, 0]
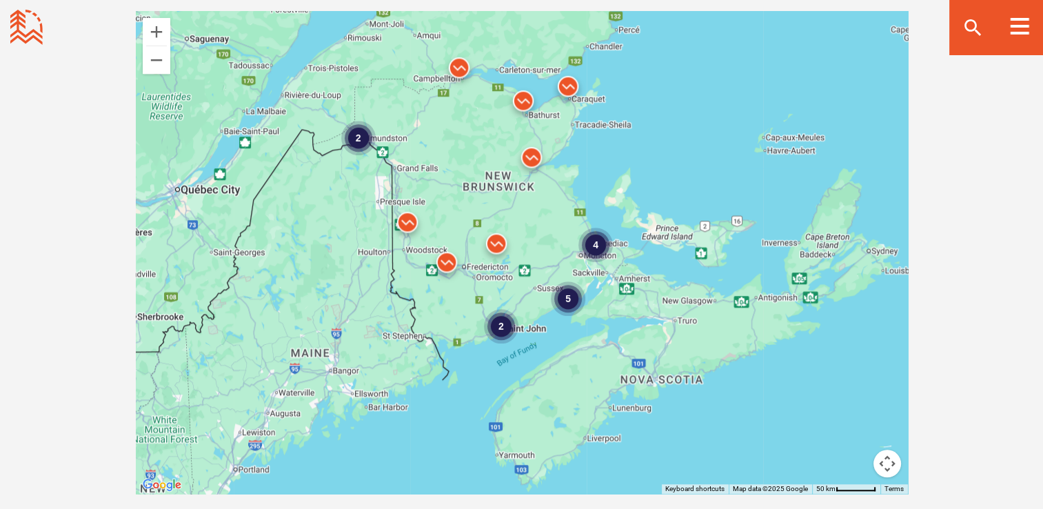
drag, startPoint x: 510, startPoint y: 131, endPoint x: 548, endPoint y: 247, distance: 121.7
click at [548, 247] on div "4 2 5 2" at bounding box center [522, 252] width 772 height 483
click at [157, 36] on button "Zoom in" at bounding box center [157, 32] width 28 height 28
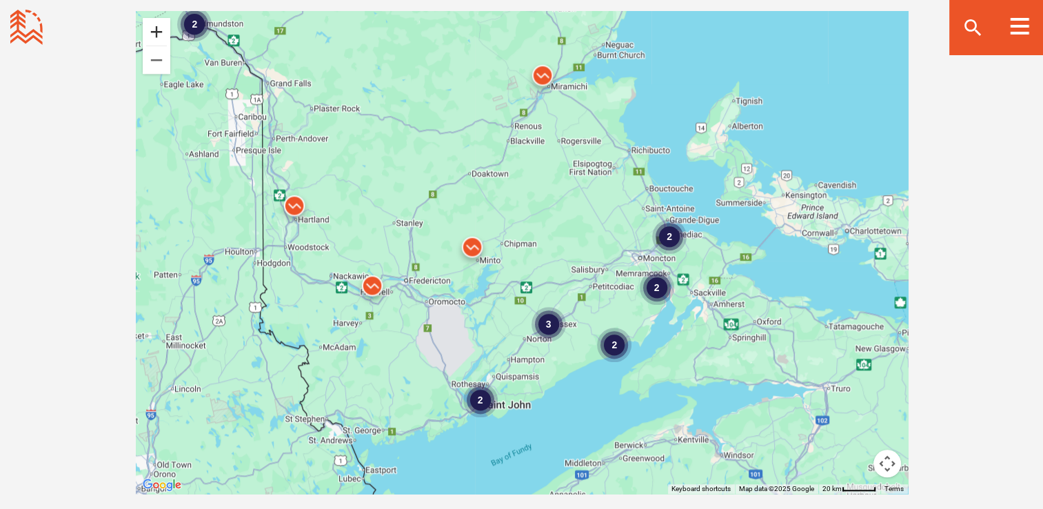
click at [157, 31] on button "Zoom in" at bounding box center [157, 32] width 28 height 28
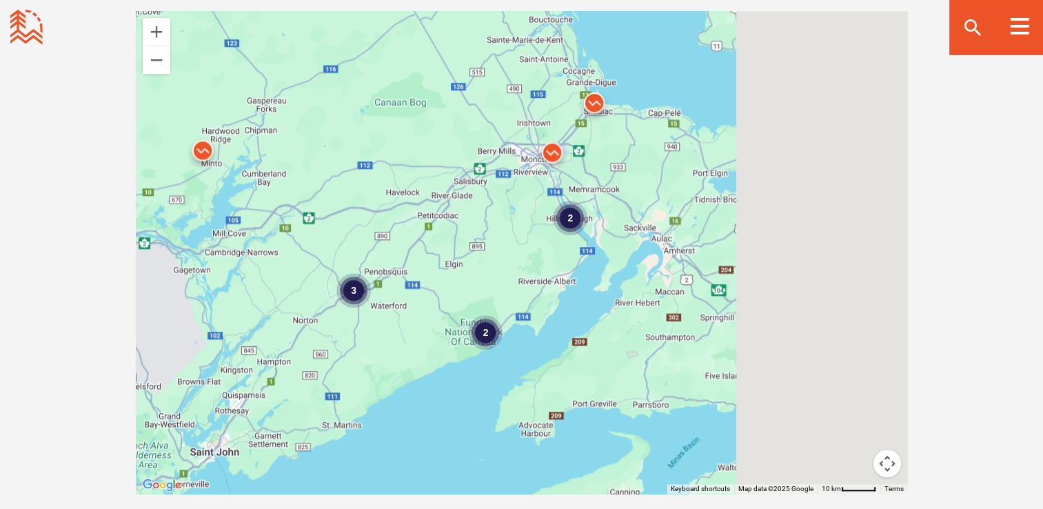
drag, startPoint x: 654, startPoint y: 210, endPoint x: 577, endPoint y: 163, distance: 90.6
click at [577, 163] on div "2 3 2" at bounding box center [522, 252] width 772 height 483
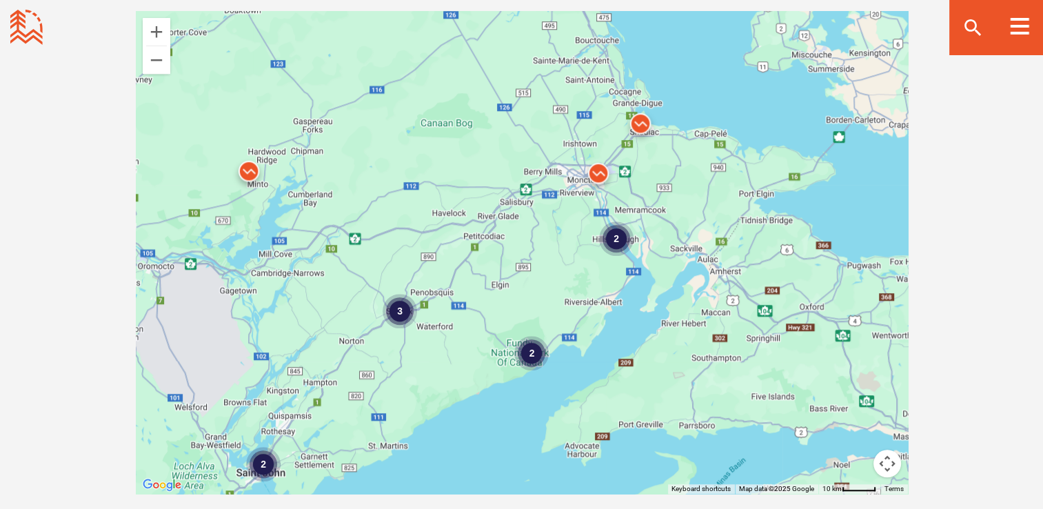
drag, startPoint x: 577, startPoint y: 163, endPoint x: 665, endPoint y: 210, distance: 100.0
click at [665, 210] on div "2 3 2 2" at bounding box center [522, 252] width 772 height 483
click at [615, 237] on div "2" at bounding box center [616, 238] width 34 height 34
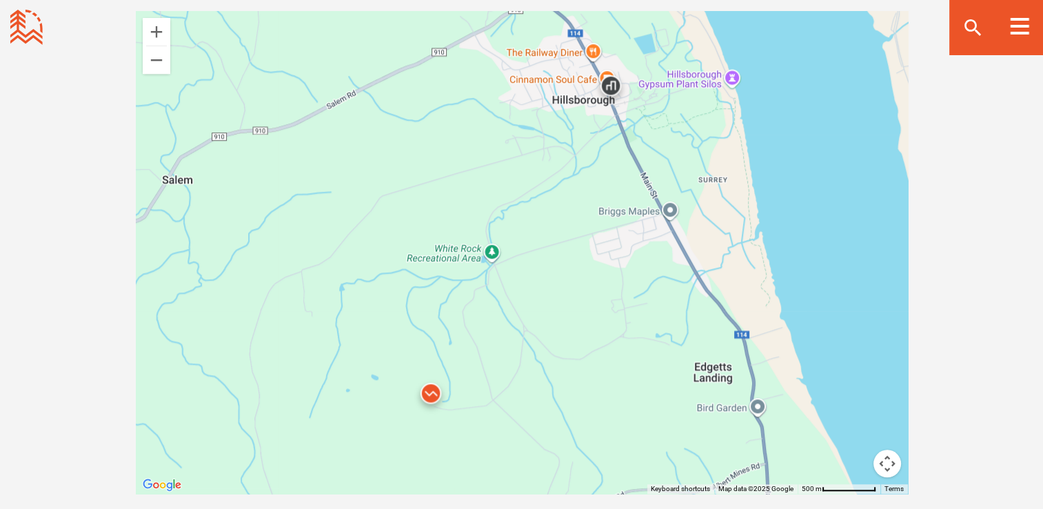
click at [431, 386] on img at bounding box center [431, 396] width 52 height 52
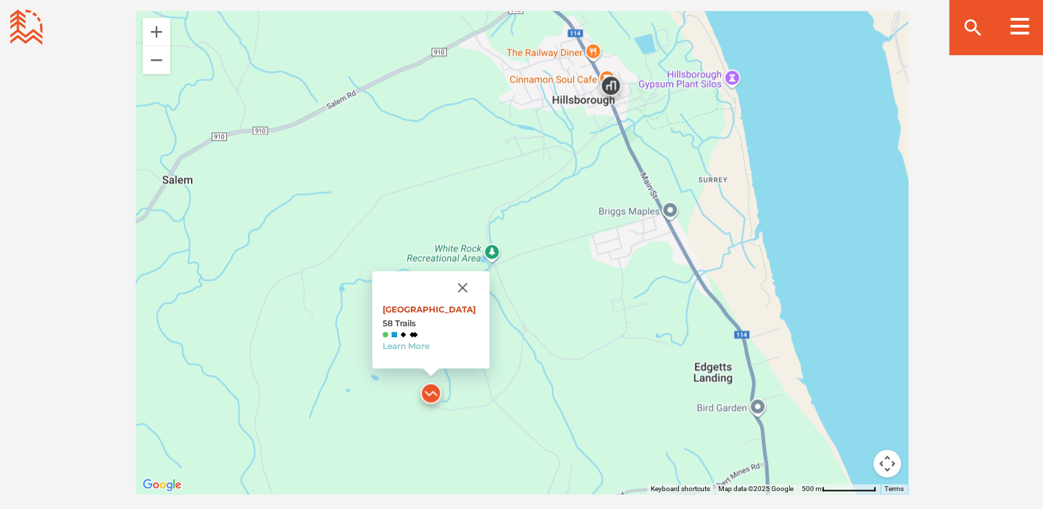
click at [418, 308] on link "White Rock Recreation Area" at bounding box center [429, 309] width 93 height 10
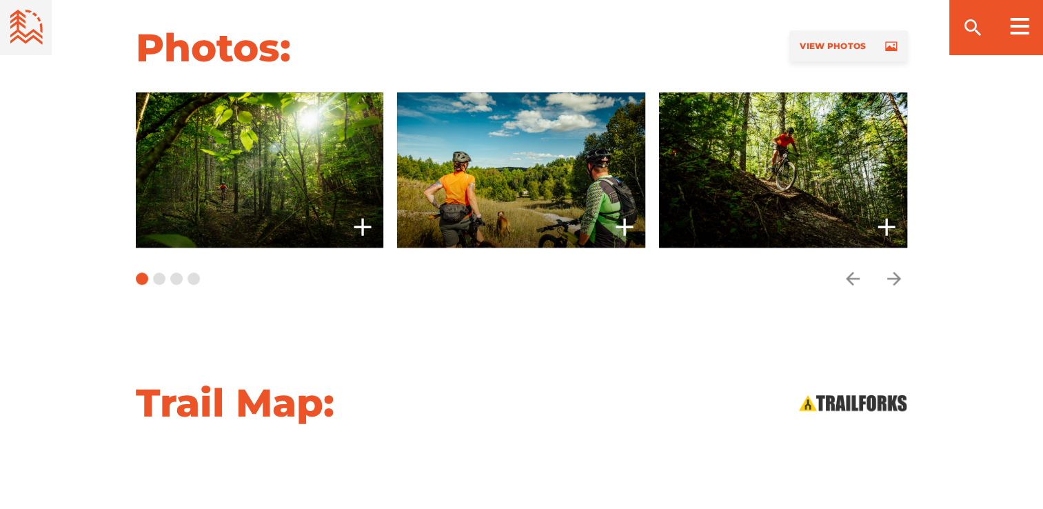
scroll to position [1056, 0]
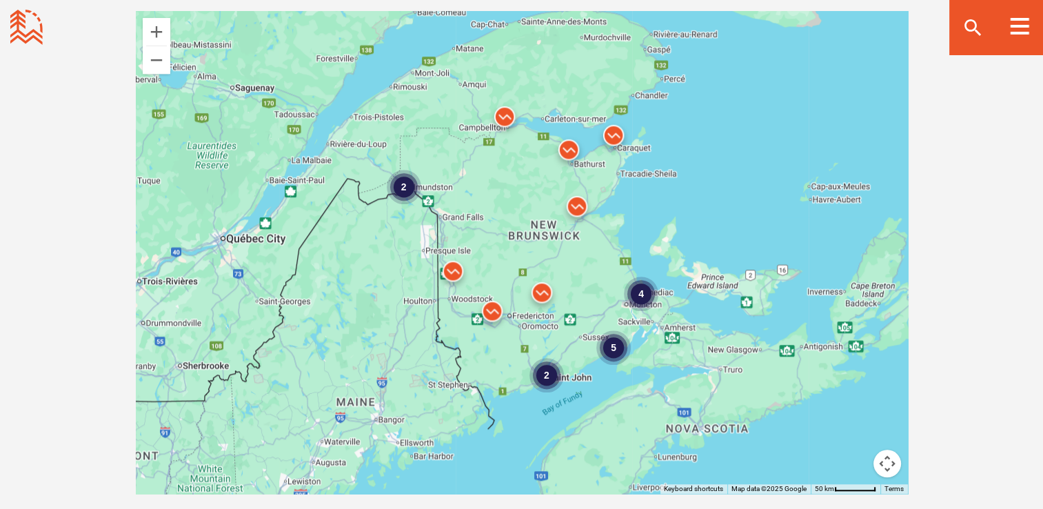
scroll to position [1252, 0]
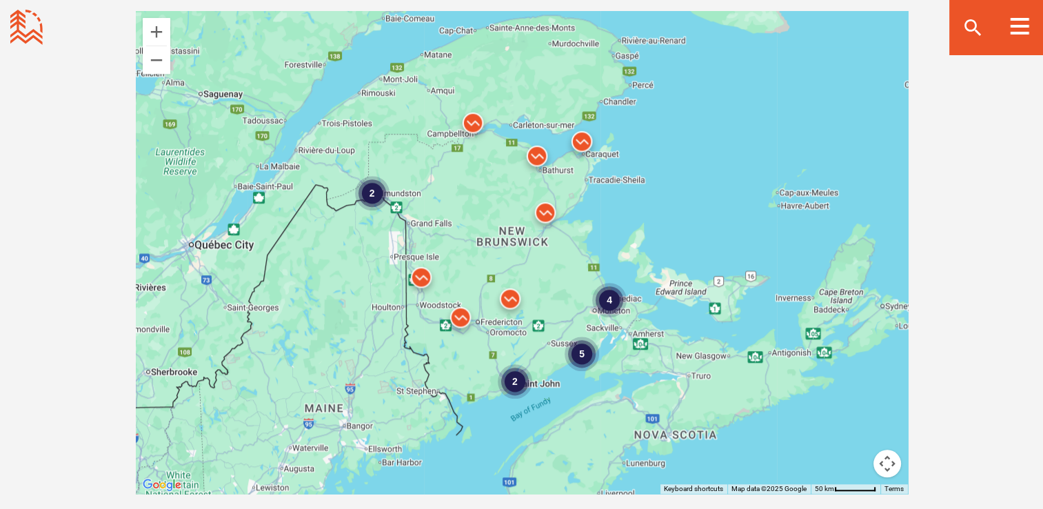
drag, startPoint x: 580, startPoint y: 302, endPoint x: 548, endPoint y: 310, distance: 33.3
click at [548, 310] on div "4 2 5 2" at bounding box center [522, 252] width 772 height 483
click at [423, 269] on img at bounding box center [421, 280] width 52 height 52
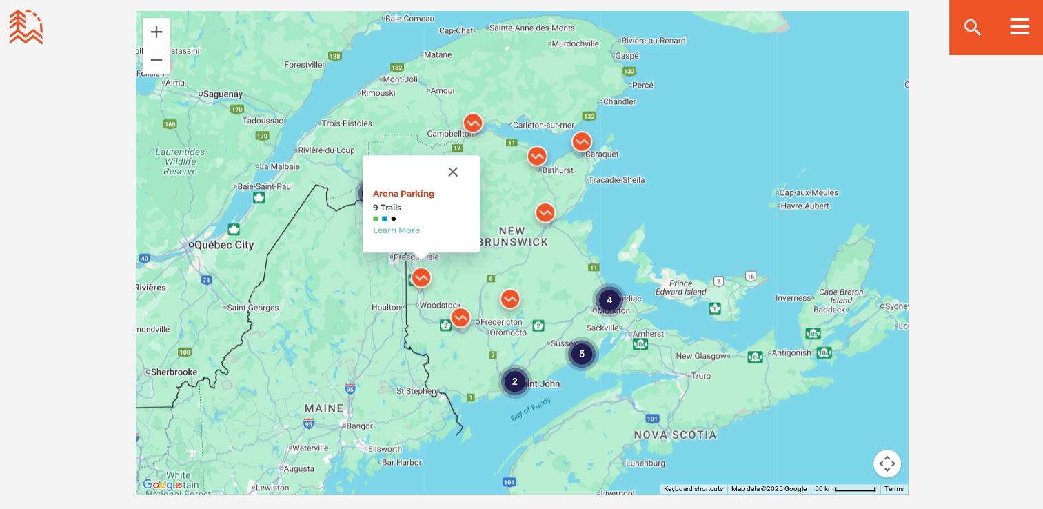
click at [402, 194] on link "Arena Parking" at bounding box center [403, 193] width 61 height 10
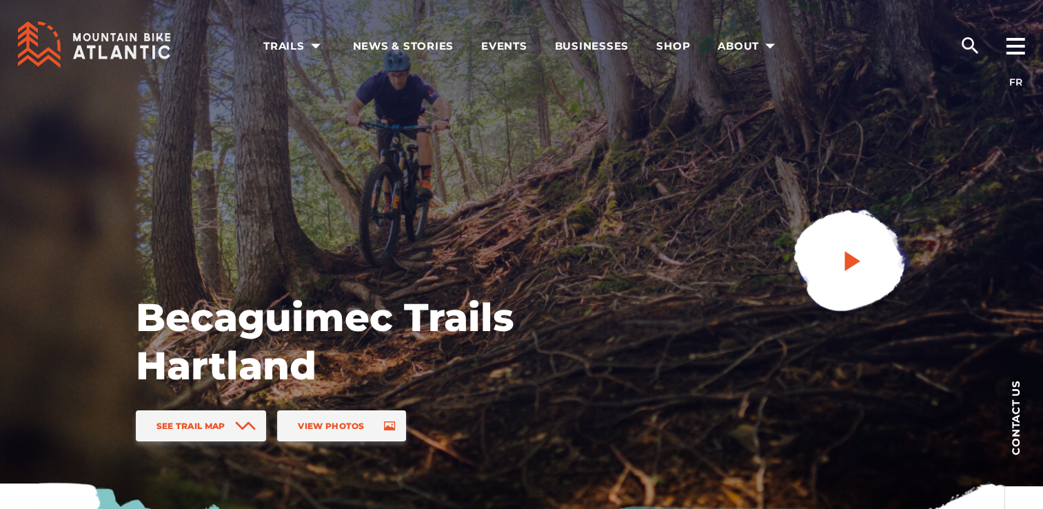
click at [848, 279] on span at bounding box center [852, 264] width 25 height 32
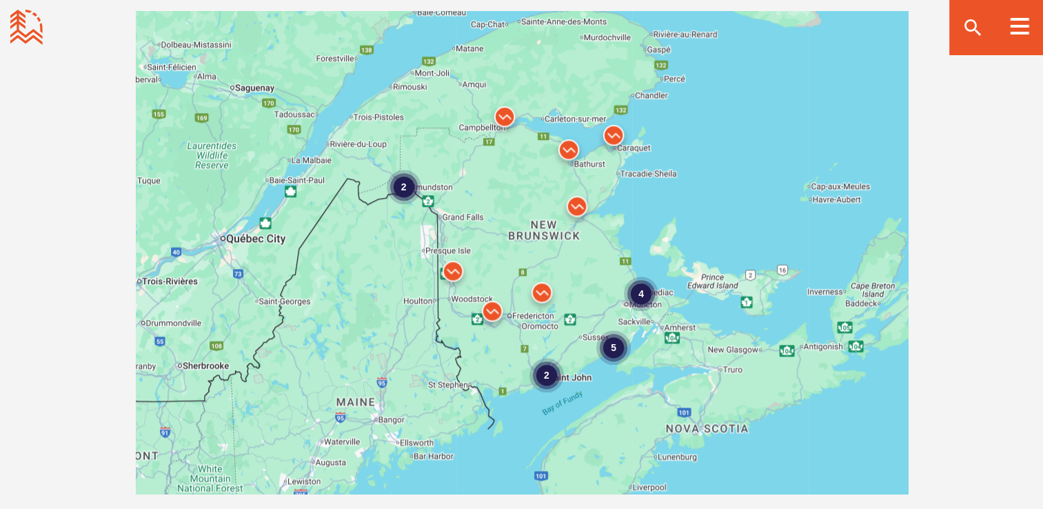
scroll to position [1252, 0]
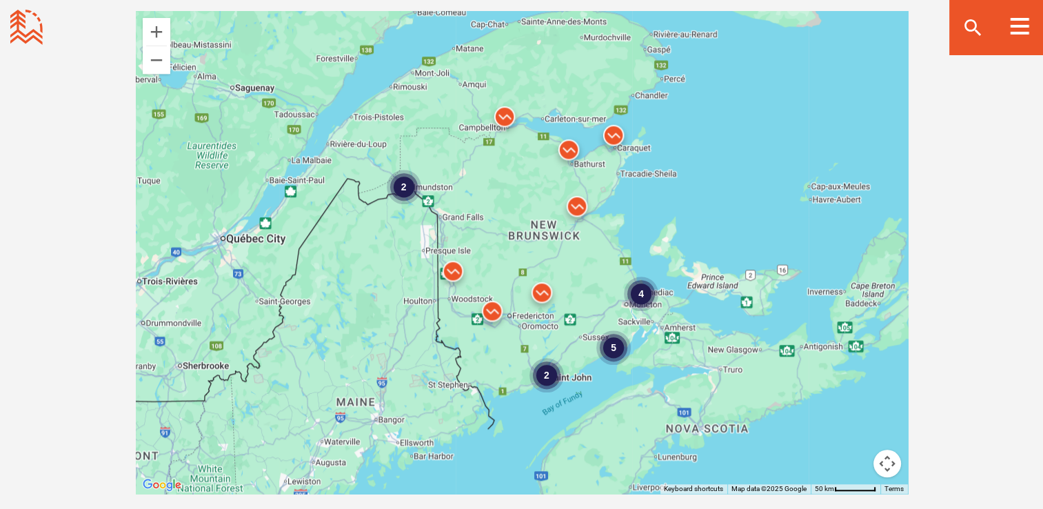
click at [494, 304] on img at bounding box center [492, 314] width 52 height 52
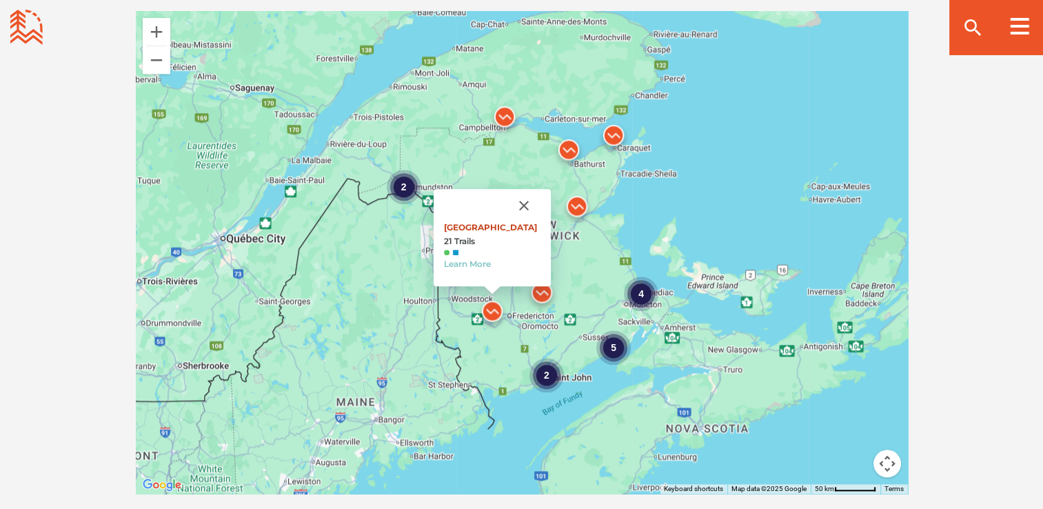
click at [477, 222] on link "[GEOGRAPHIC_DATA]" at bounding box center [490, 227] width 93 height 10
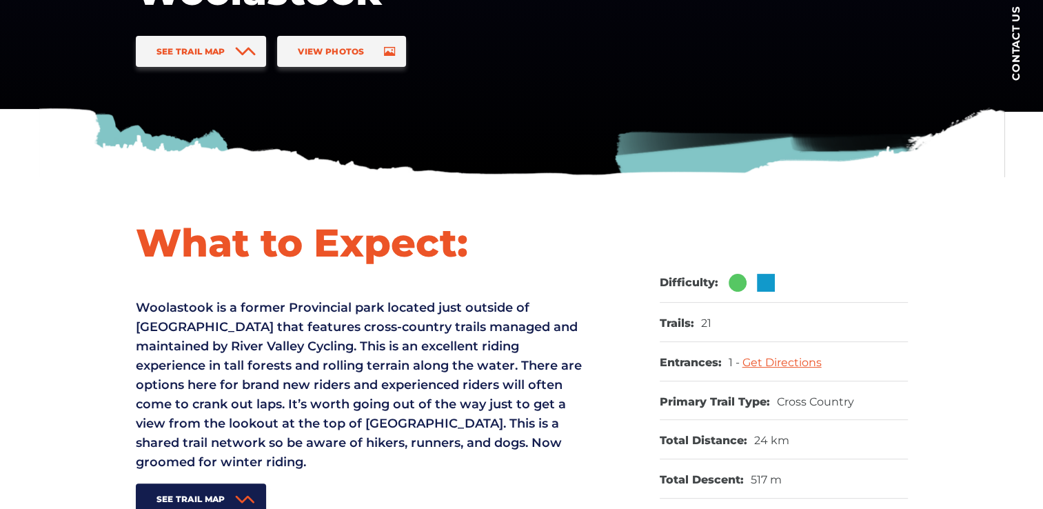
scroll to position [21, 0]
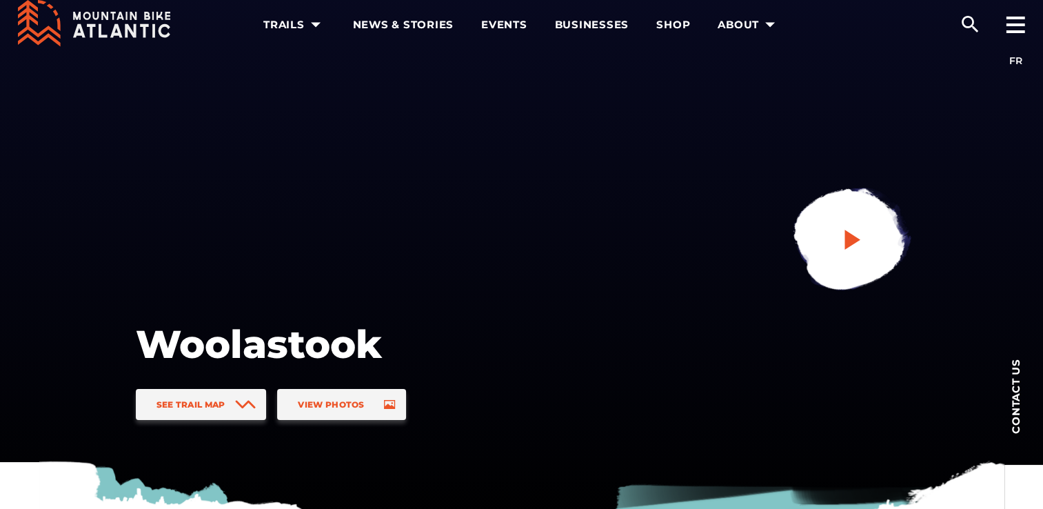
click at [863, 233] on icon "play" at bounding box center [852, 239] width 25 height 25
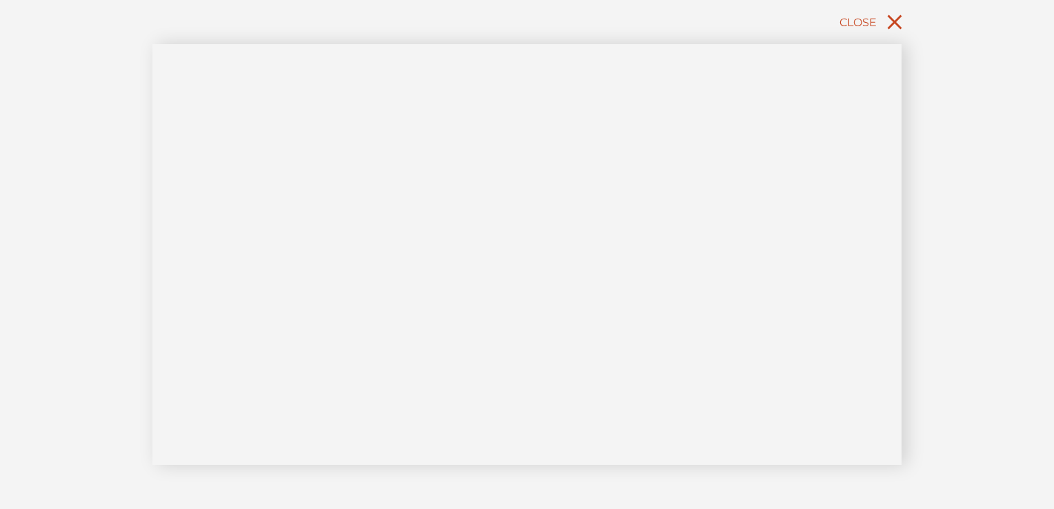
click at [892, 22] on icon "close" at bounding box center [894, 22] width 25 height 25
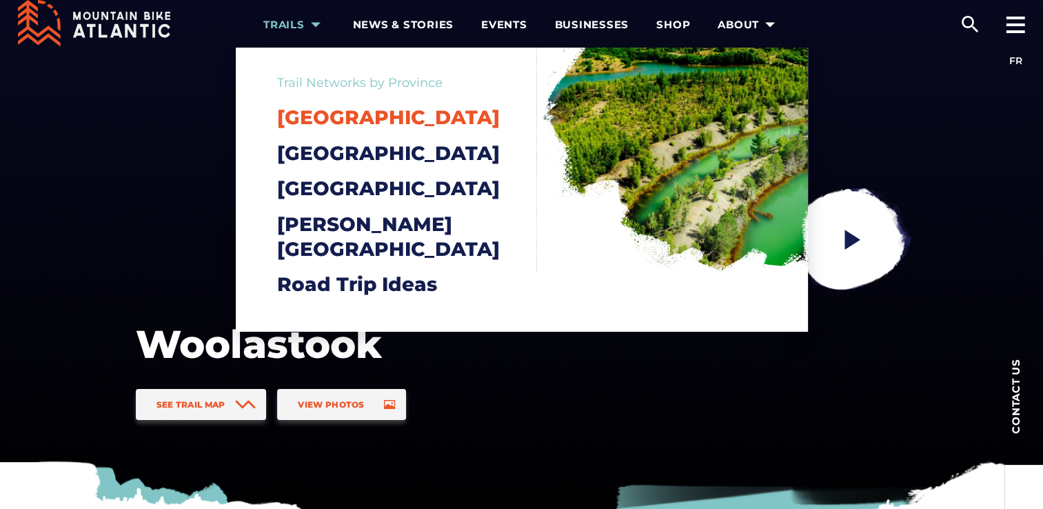
click at [298, 119] on span "[GEOGRAPHIC_DATA]" at bounding box center [388, 117] width 223 height 23
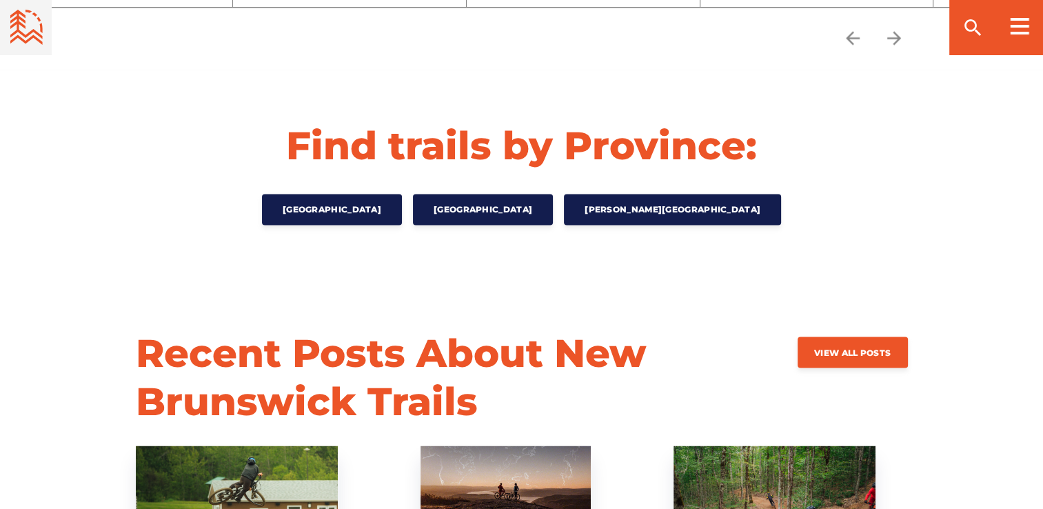
scroll to position [2303, 0]
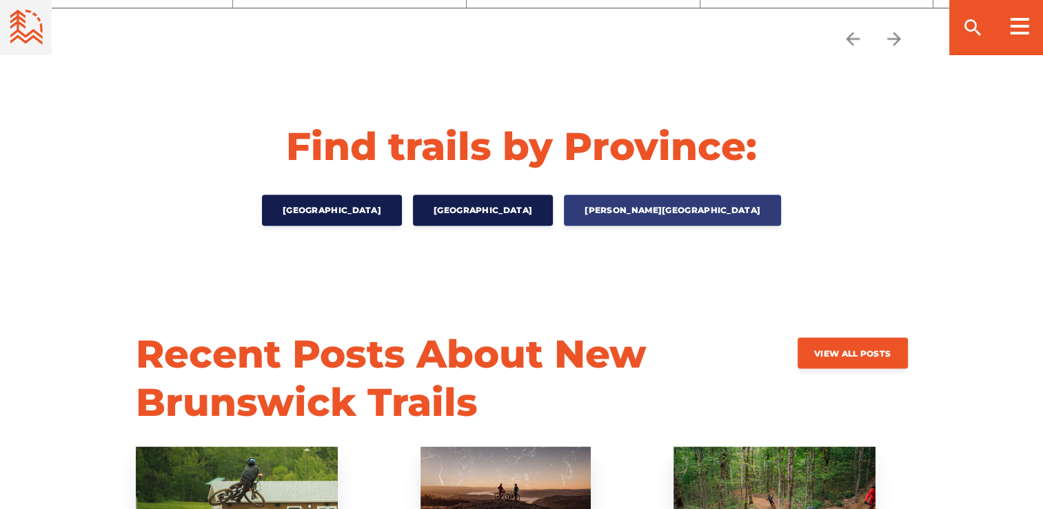
click at [672, 214] on span "[PERSON_NAME][GEOGRAPHIC_DATA]" at bounding box center [673, 210] width 176 height 10
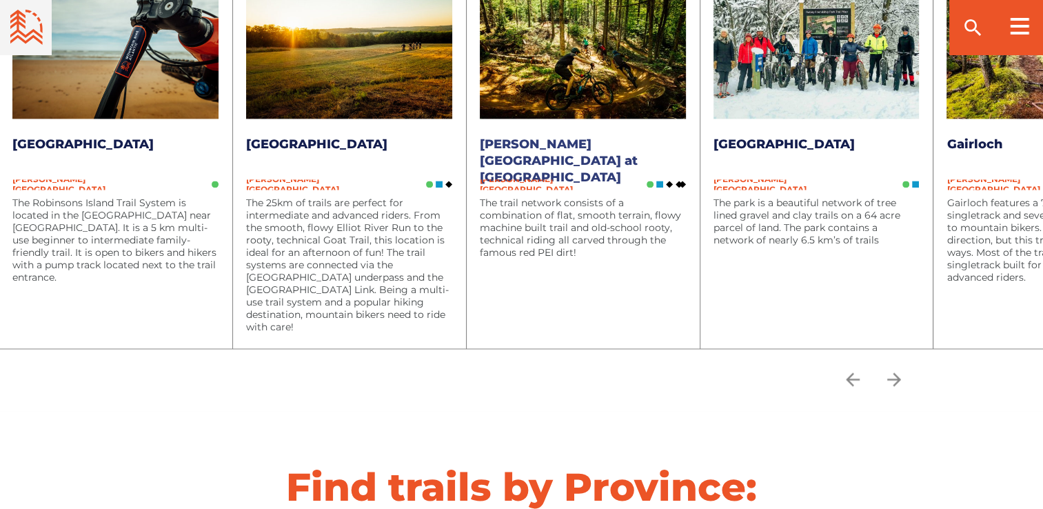
scroll to position [1941, 0]
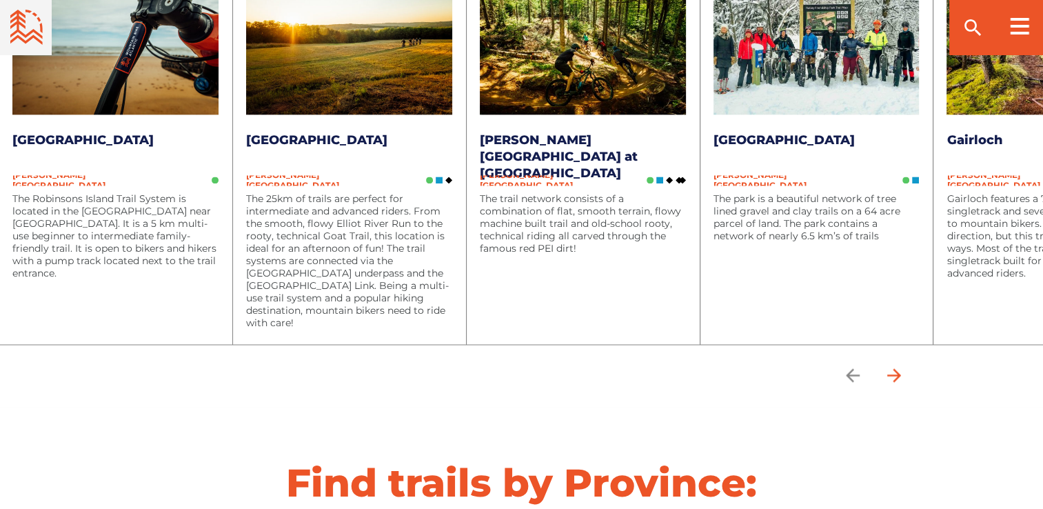
click at [899, 377] on icon "arrow forward" at bounding box center [894, 375] width 21 height 21
click at [899, 369] on icon "arrow forward" at bounding box center [894, 375] width 14 height 14
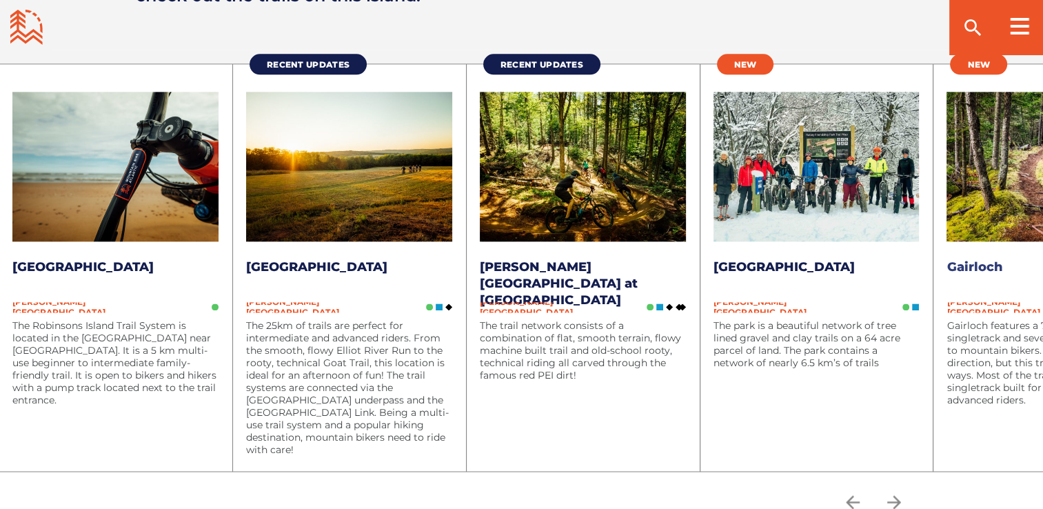
scroll to position [1812, 0]
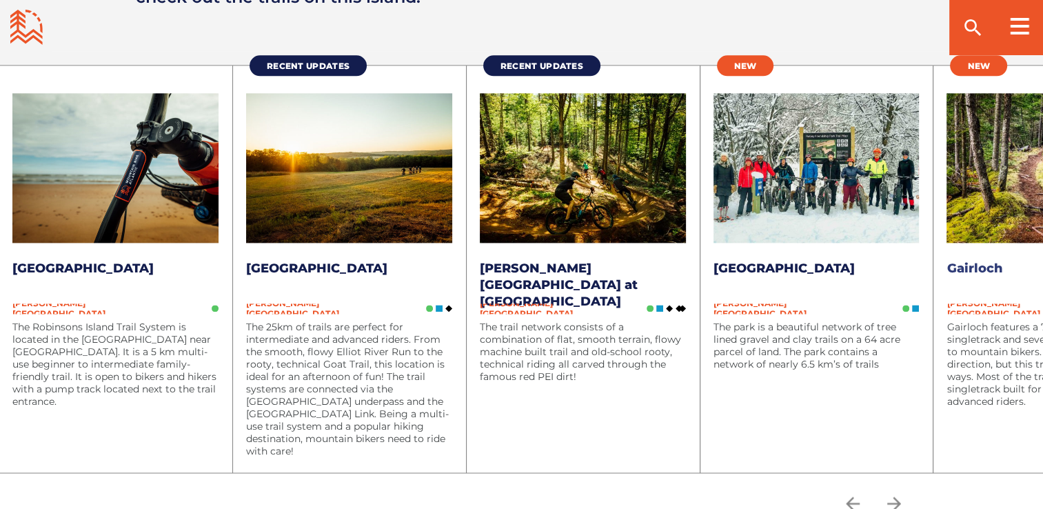
click at [998, 182] on img at bounding box center [1050, 168] width 206 height 150
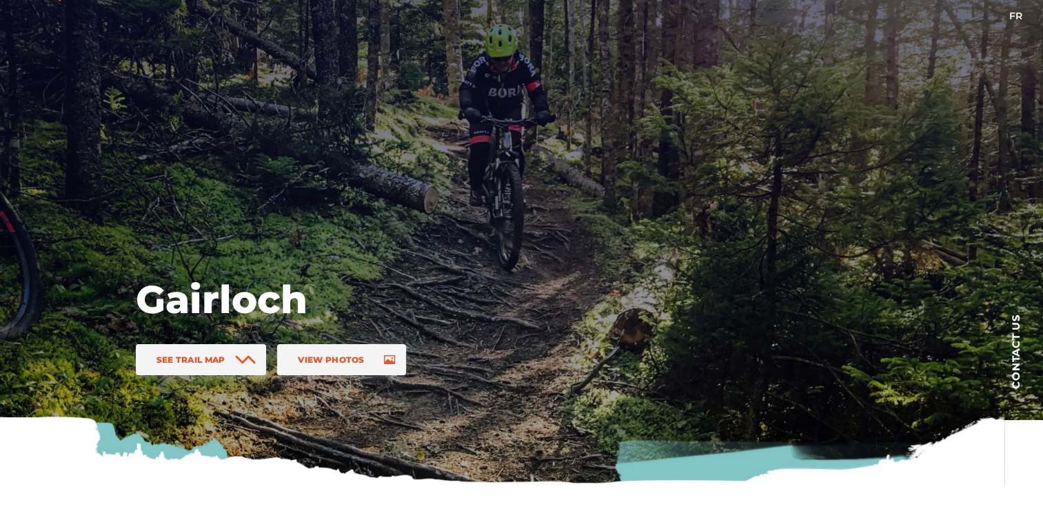
scroll to position [2, 0]
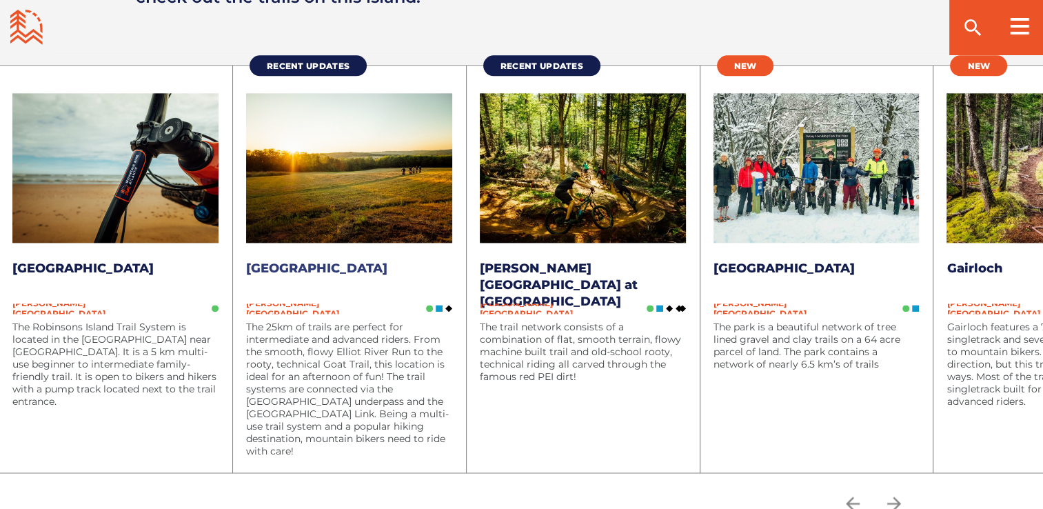
scroll to position [1812, 0]
click at [541, 266] on link "[PERSON_NAME][GEOGRAPHIC_DATA] at [GEOGRAPHIC_DATA]" at bounding box center [559, 285] width 158 height 48
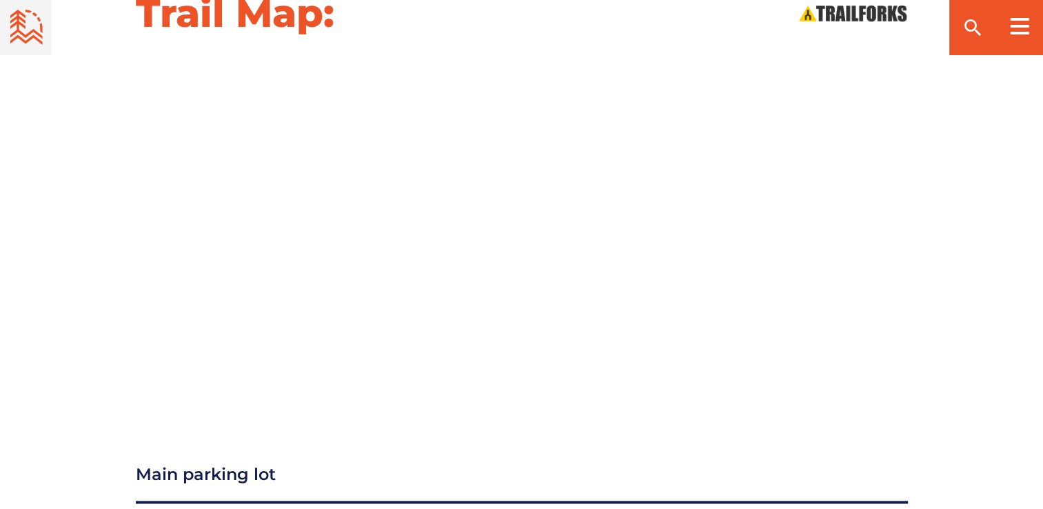
scroll to position [1561, 0]
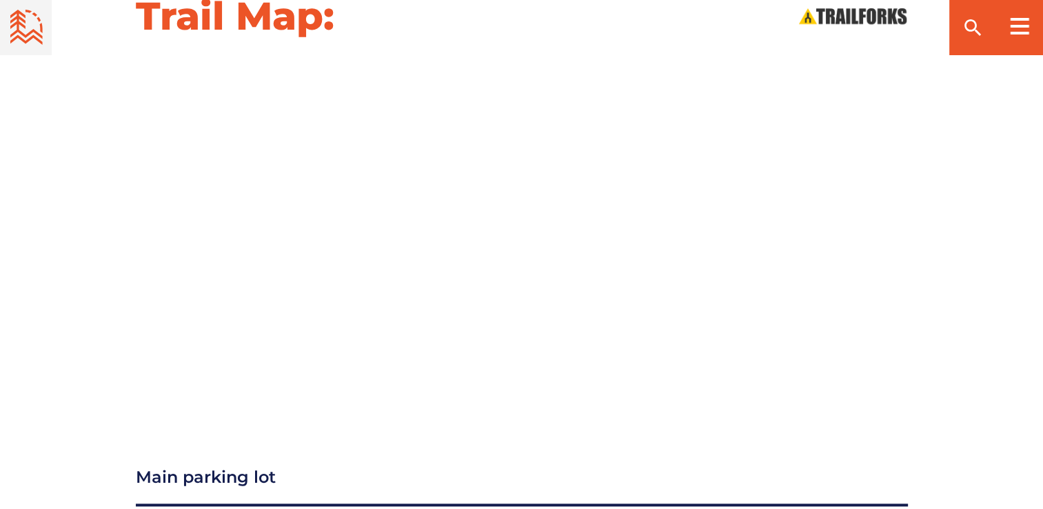
click at [985, 336] on div at bounding box center [521, 235] width 965 height 349
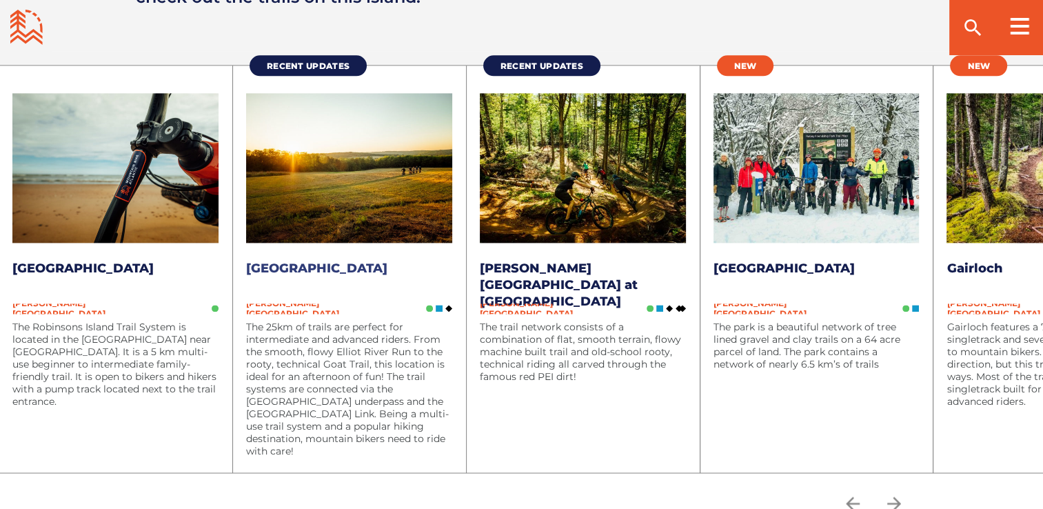
scroll to position [1812, 0]
click at [372, 264] on link "[GEOGRAPHIC_DATA]" at bounding box center [316, 268] width 141 height 15
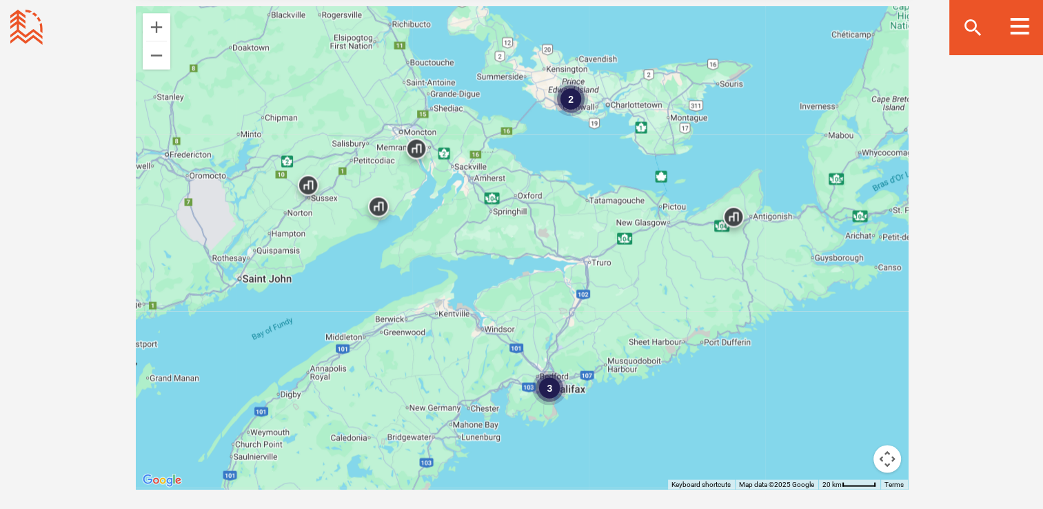
scroll to position [2469, 0]
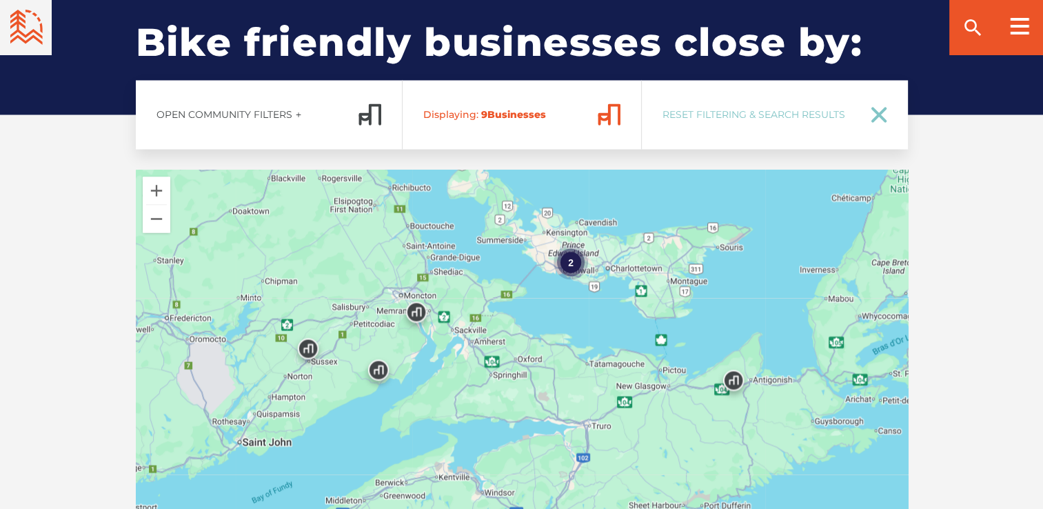
click at [570, 244] on div "2" at bounding box center [571, 261] width 34 height 34
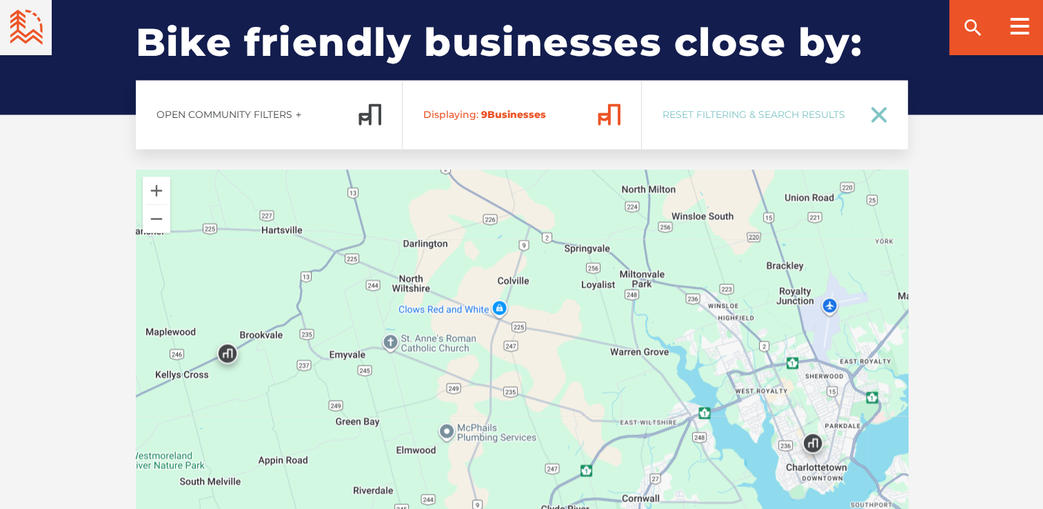
click at [220, 332] on img at bounding box center [227, 356] width 52 height 52
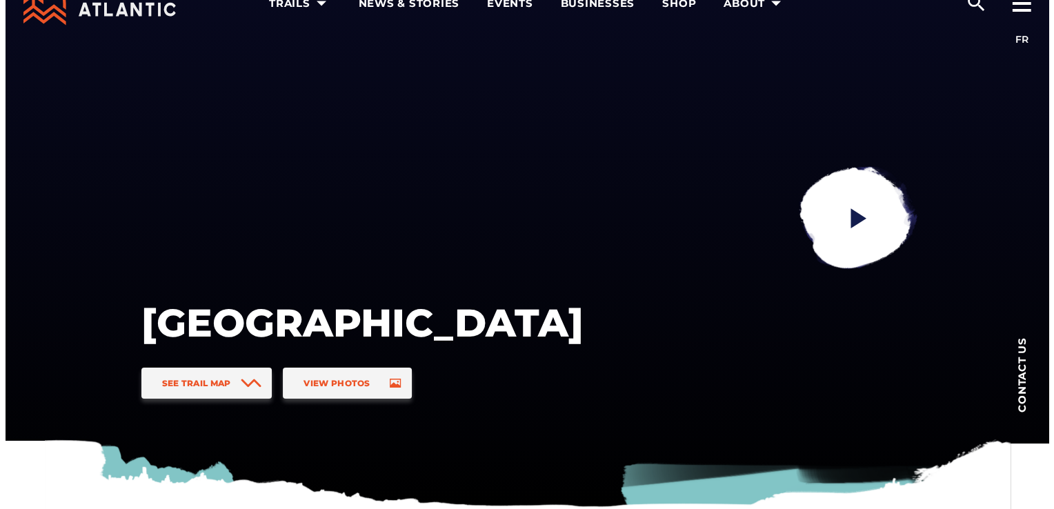
scroll to position [41, 0]
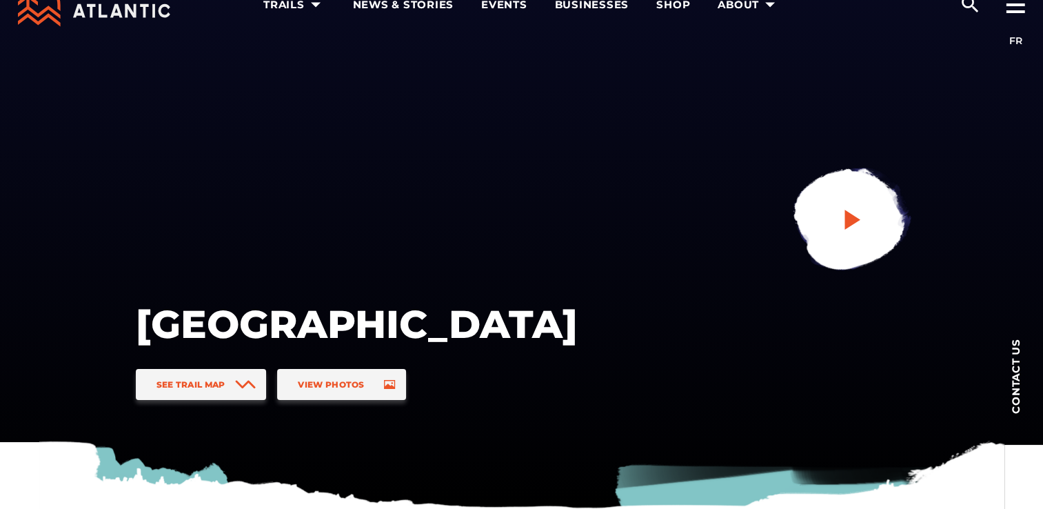
click at [846, 223] on icon "play" at bounding box center [853, 220] width 16 height 20
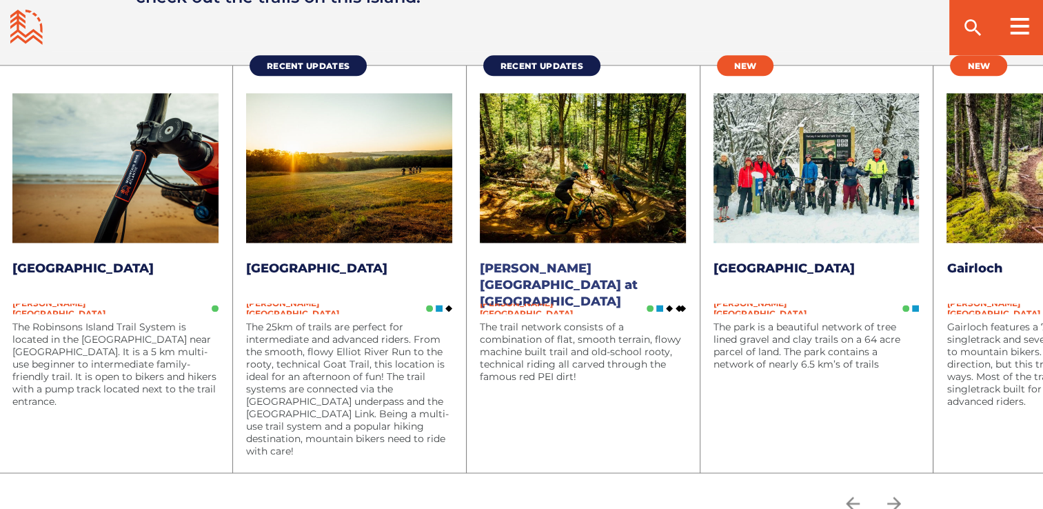
scroll to position [1812, 0]
click at [556, 209] on img at bounding box center [583, 168] width 206 height 150
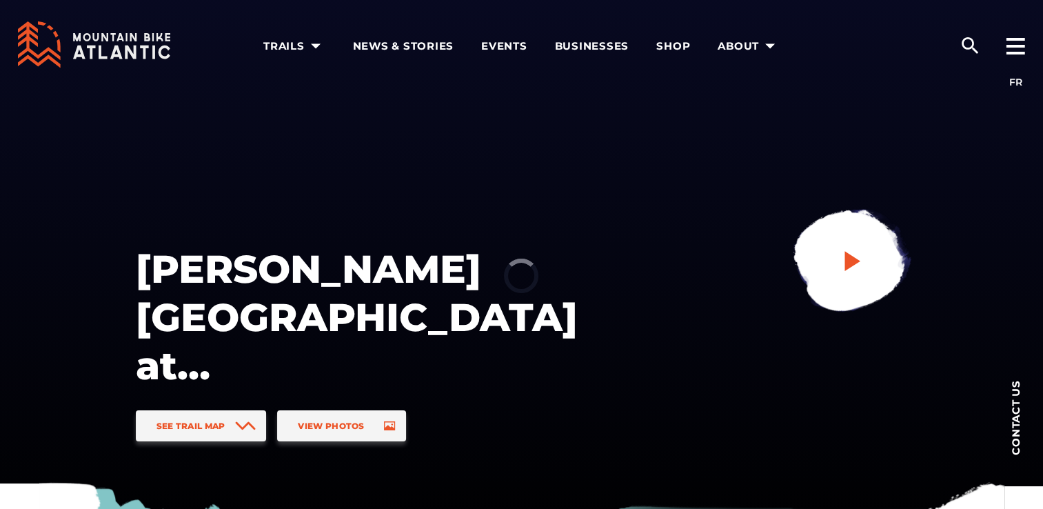
click at [860, 266] on icon "play" at bounding box center [852, 260] width 25 height 25
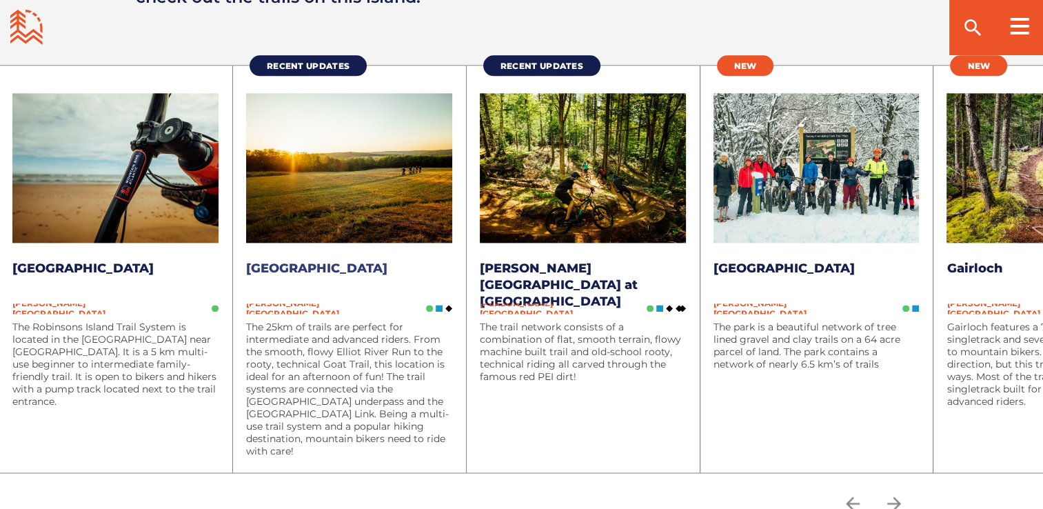
scroll to position [1812, 0]
click at [899, 498] on icon "arrow forward" at bounding box center [894, 503] width 21 height 21
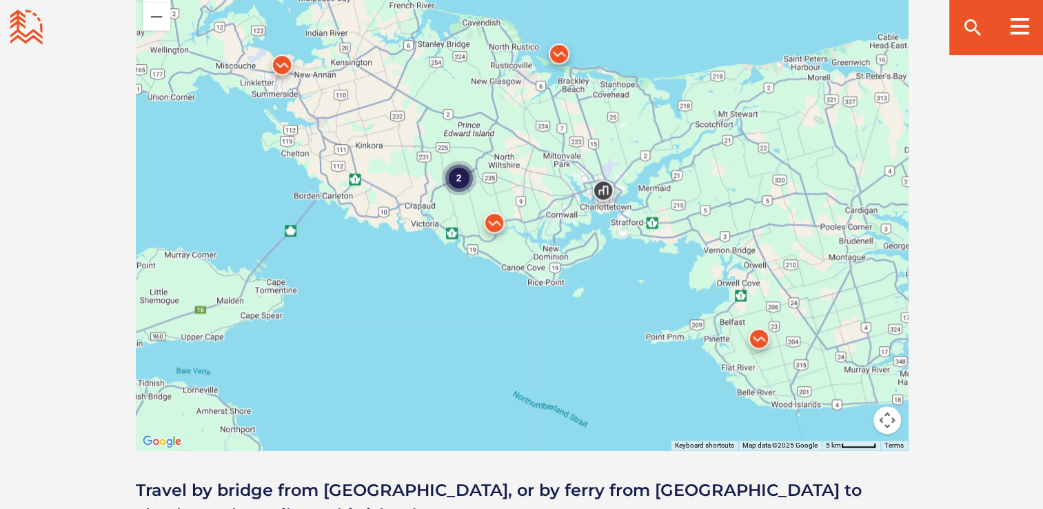
scroll to position [1243, 0]
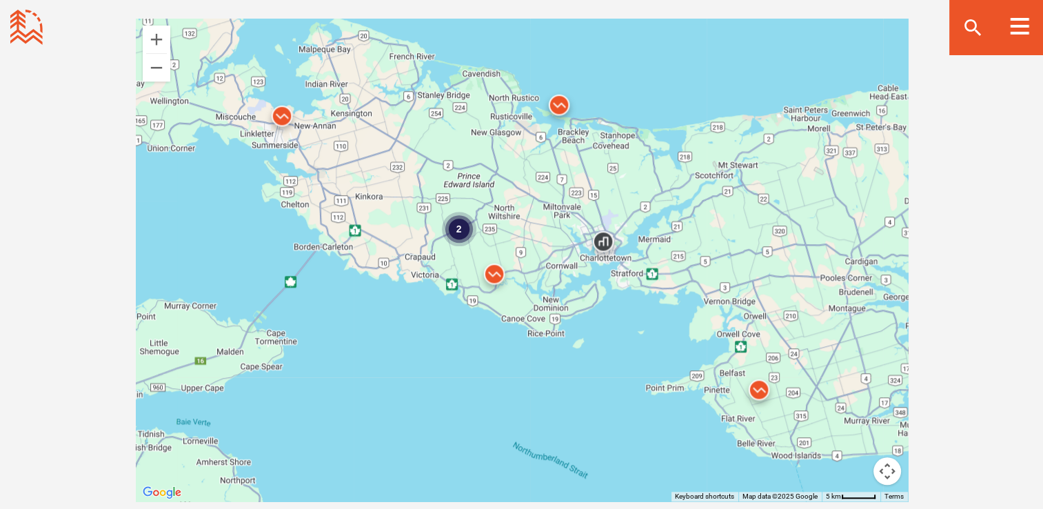
click at [558, 105] on img at bounding box center [559, 108] width 52 height 52
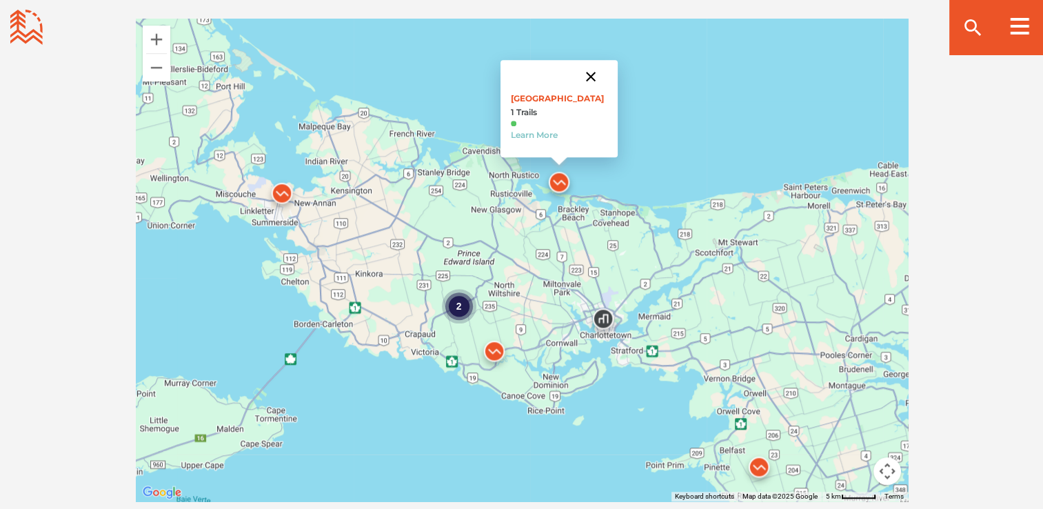
click at [590, 80] on button "Close" at bounding box center [590, 76] width 33 height 33
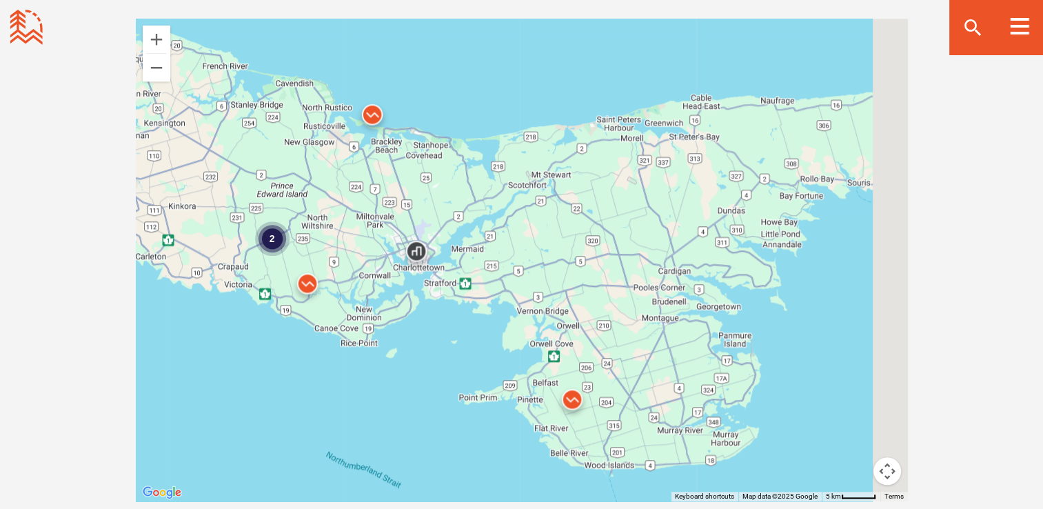
drag, startPoint x: 789, startPoint y: 310, endPoint x: 593, endPoint y: 241, distance: 207.6
click at [593, 241] on div "2" at bounding box center [522, 260] width 772 height 483
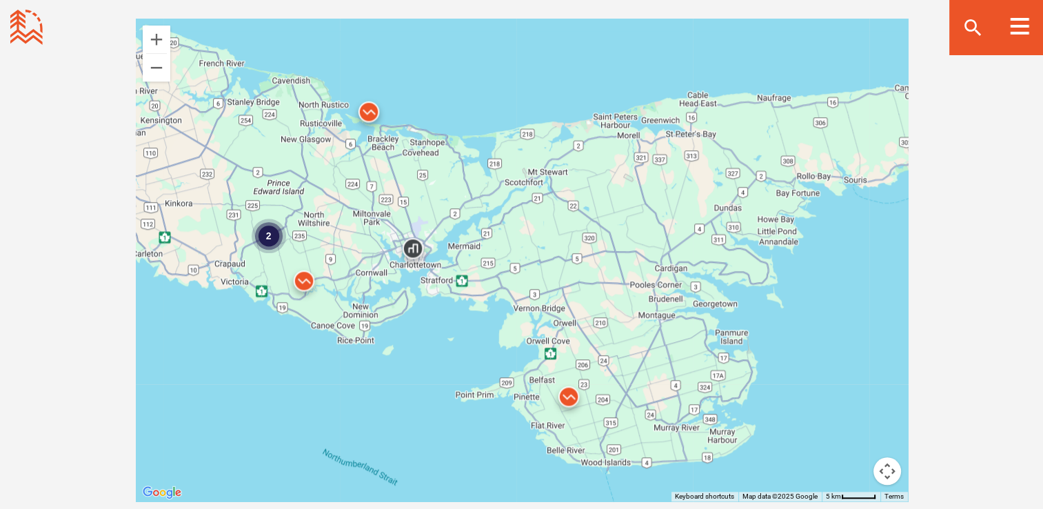
click at [568, 396] on img at bounding box center [569, 400] width 52 height 52
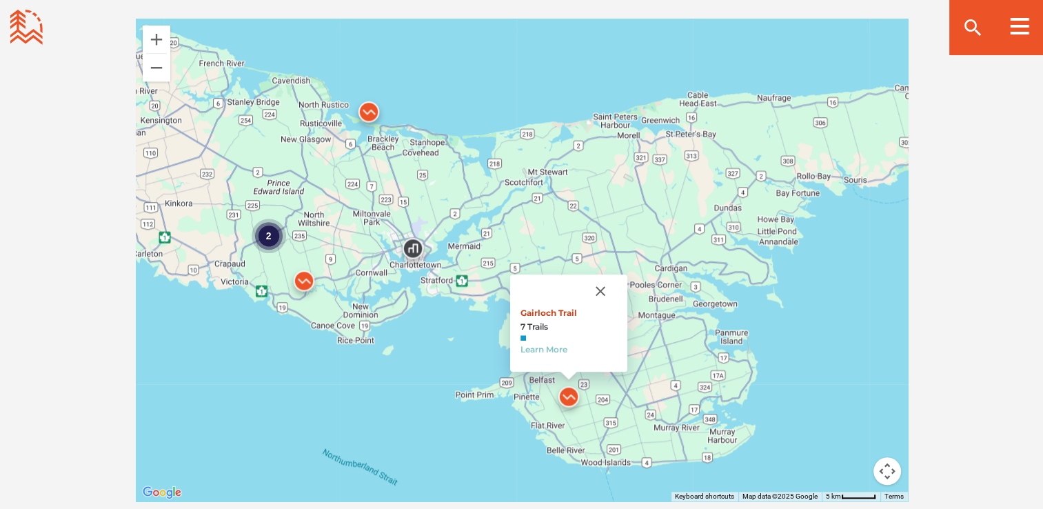
click at [552, 315] on link "Gairloch Trail" at bounding box center [549, 313] width 57 height 10
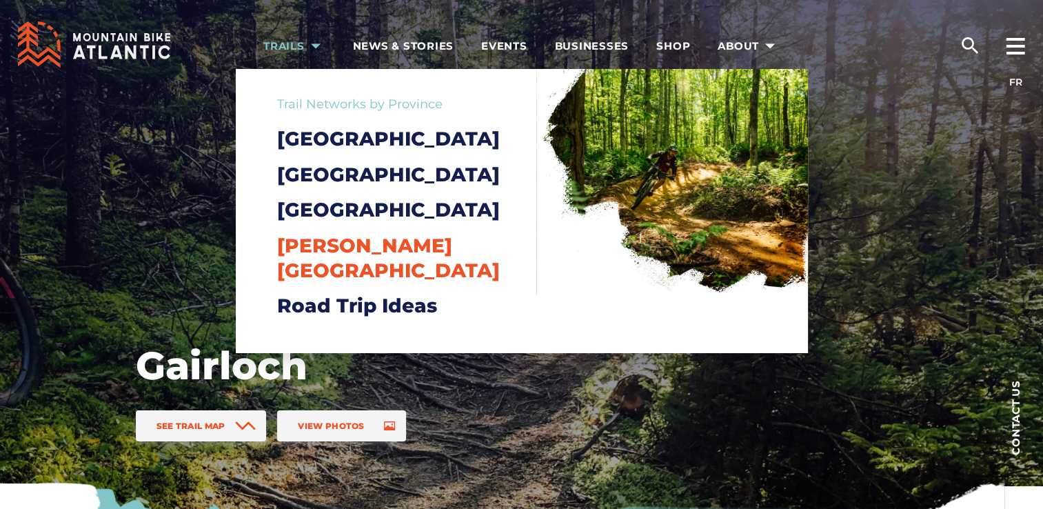
click at [293, 271] on span "[PERSON_NAME][GEOGRAPHIC_DATA]" at bounding box center [388, 258] width 223 height 48
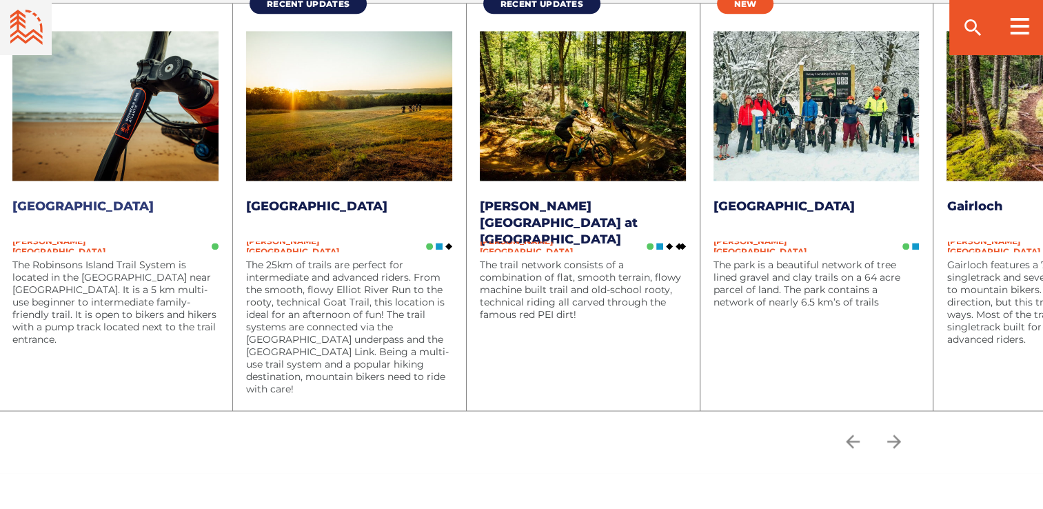
scroll to position [1883, 0]
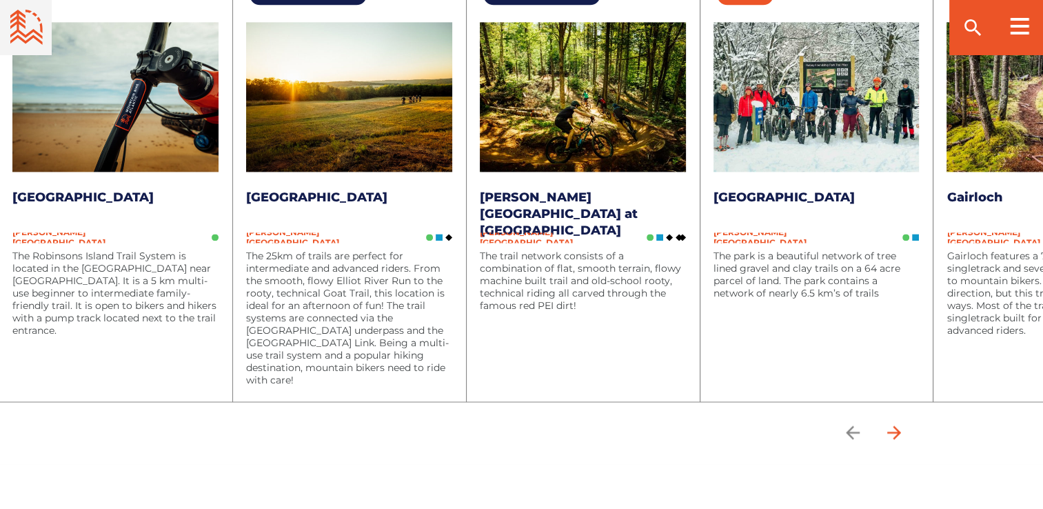
click at [897, 430] on icon "arrow forward" at bounding box center [894, 432] width 21 height 21
click at [901, 432] on icon "arrow forward" at bounding box center [894, 432] width 14 height 14
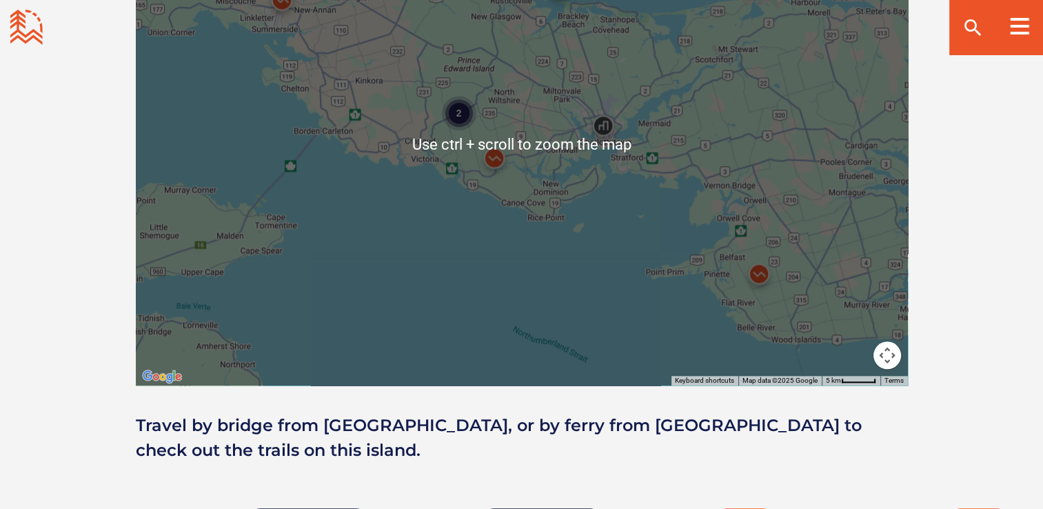
scroll to position [1211, 0]
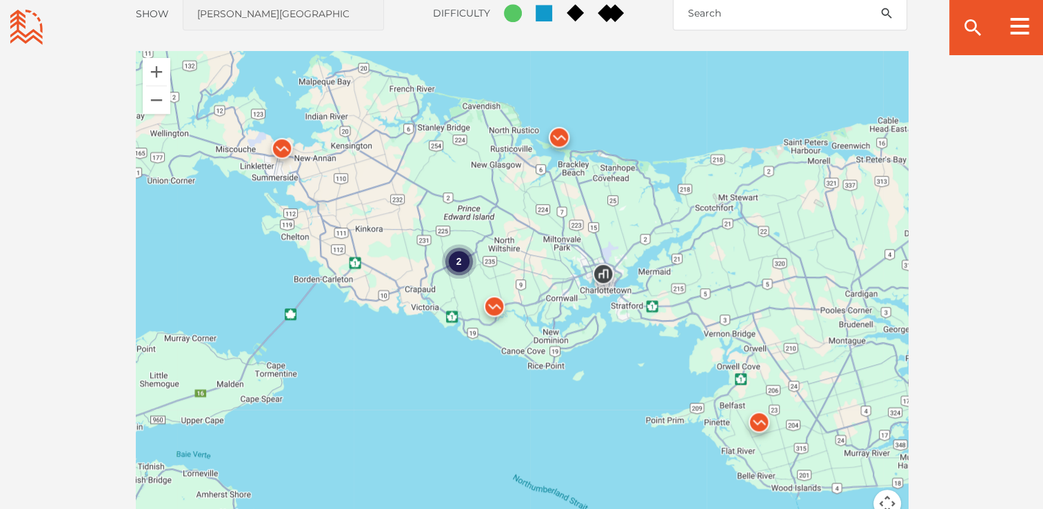
click at [283, 145] on img at bounding box center [282, 152] width 52 height 52
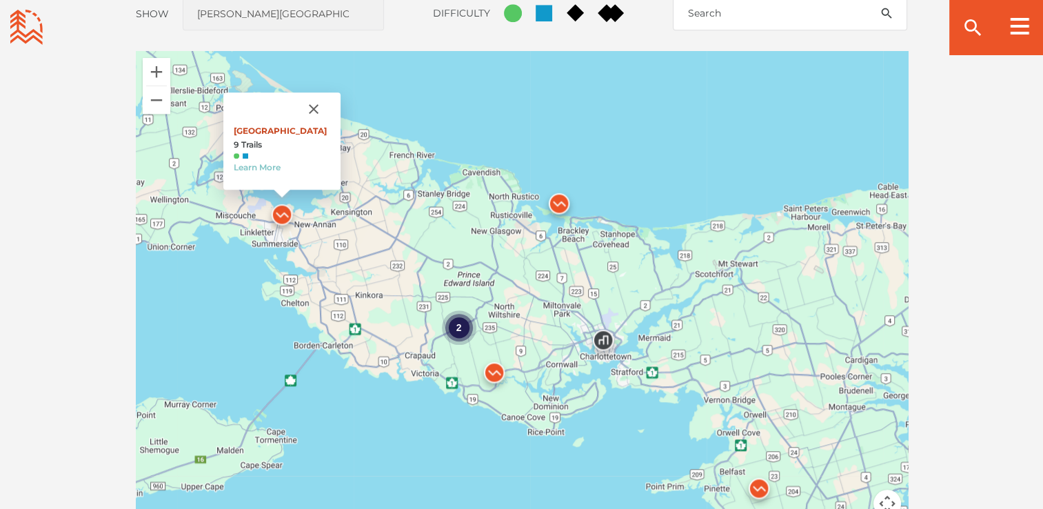
click at [261, 128] on link "[GEOGRAPHIC_DATA]" at bounding box center [280, 131] width 93 height 10
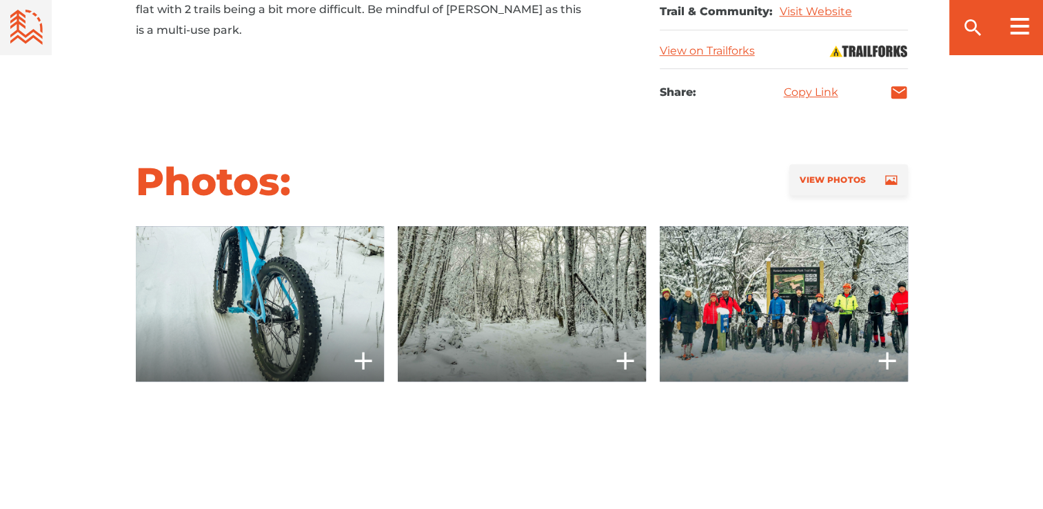
scroll to position [929, 0]
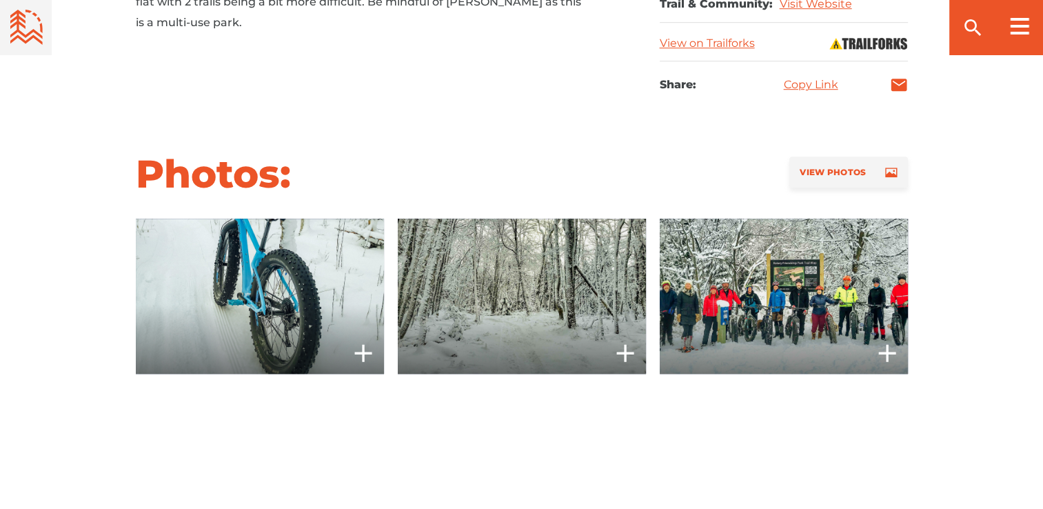
click at [520, 308] on span at bounding box center [522, 296] width 248 height 155
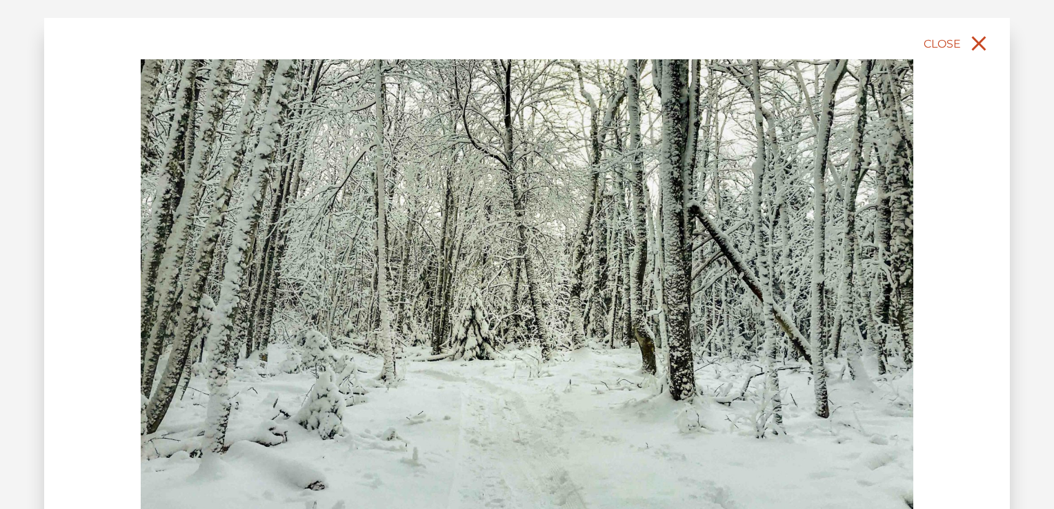
click at [981, 48] on icon "close" at bounding box center [978, 43] width 25 height 25
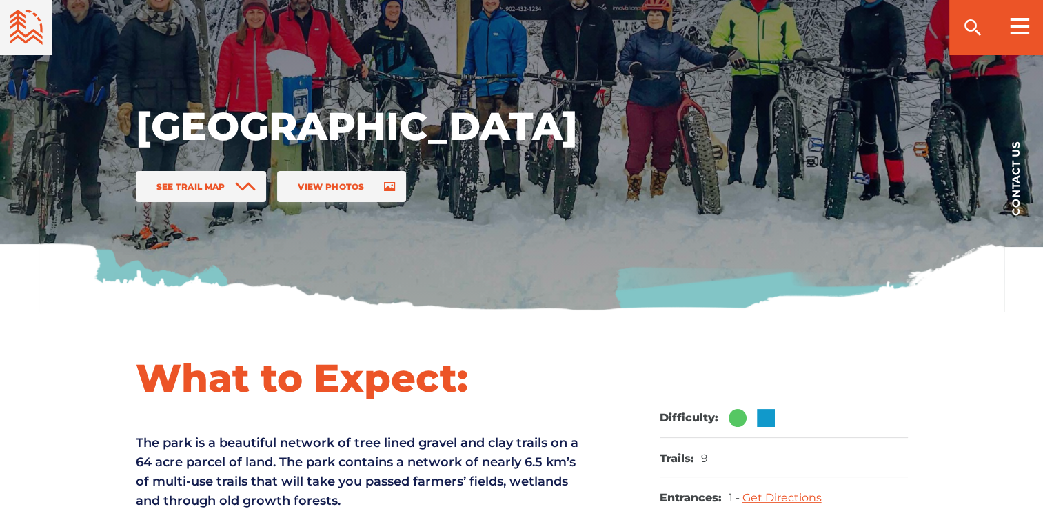
scroll to position [221, 0]
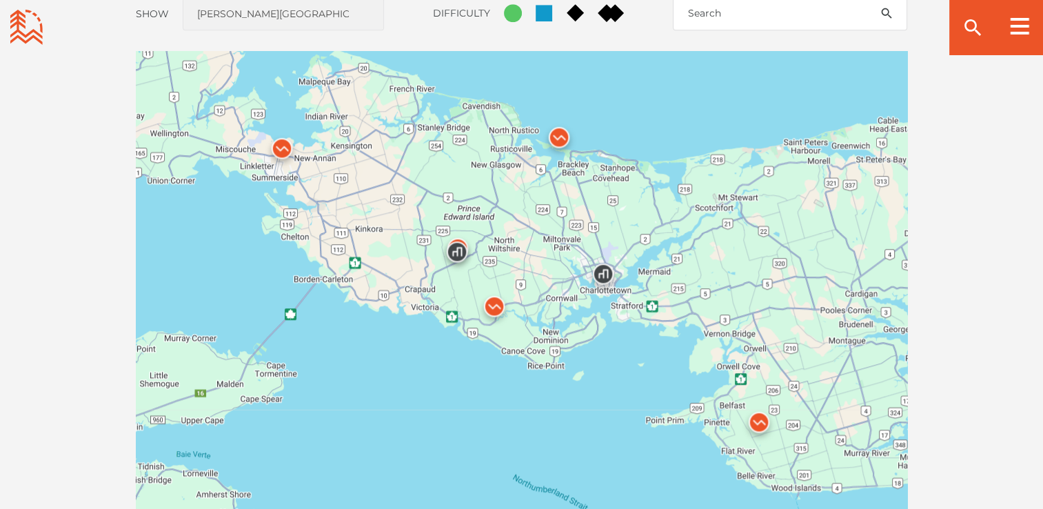
scroll to position [1211, 0]
click at [761, 420] on img at bounding box center [759, 425] width 52 height 52
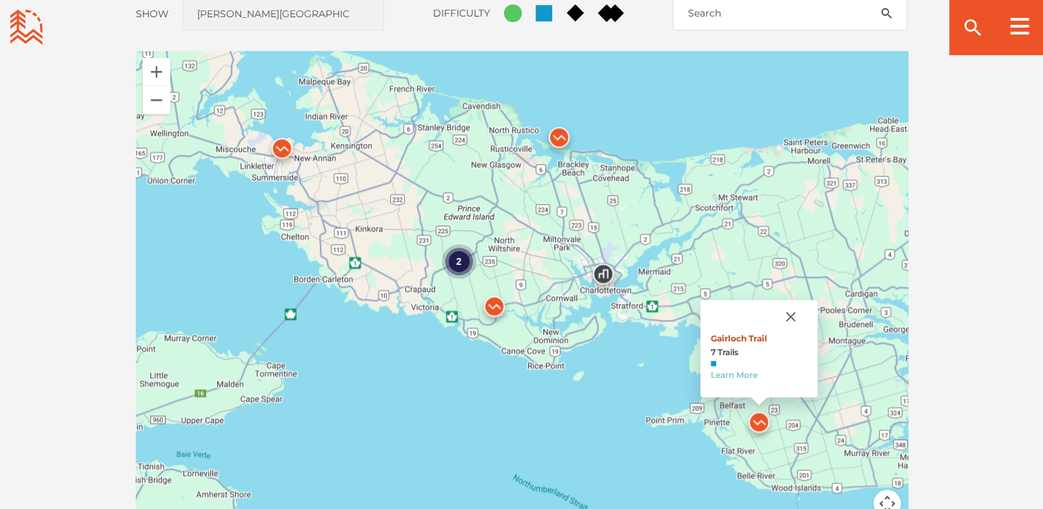
click at [736, 334] on link "Gairloch Trail" at bounding box center [739, 338] width 57 height 10
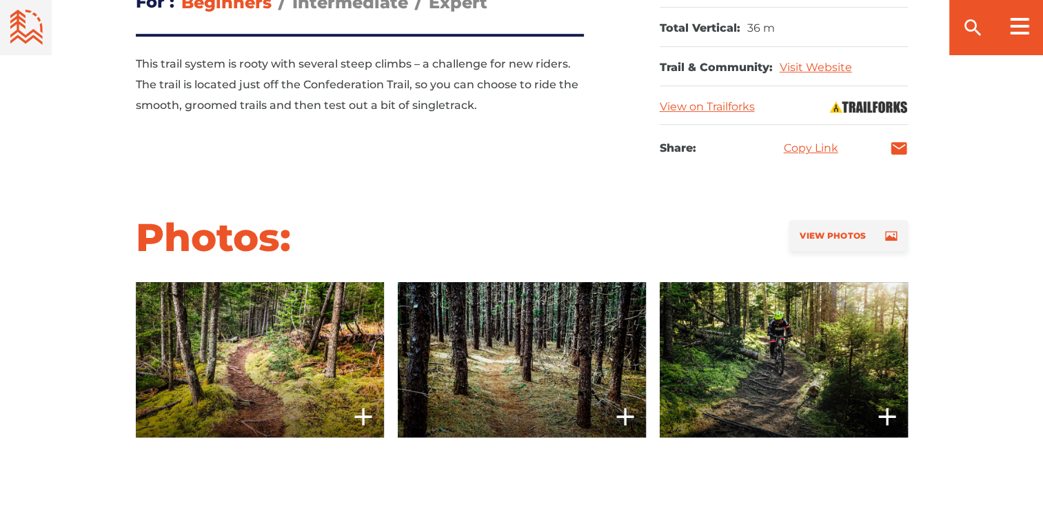
scroll to position [935, 0]
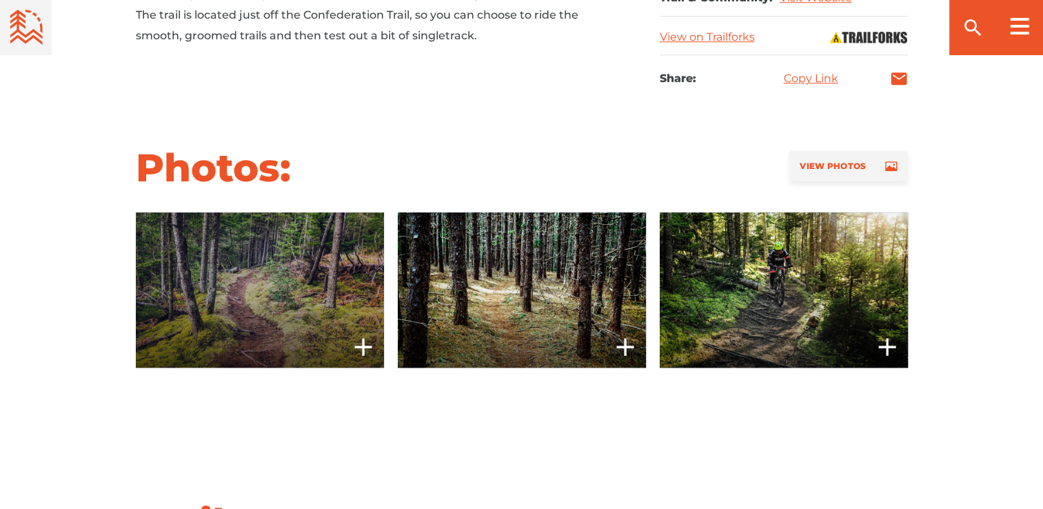
click at [327, 310] on span at bounding box center [260, 289] width 248 height 155
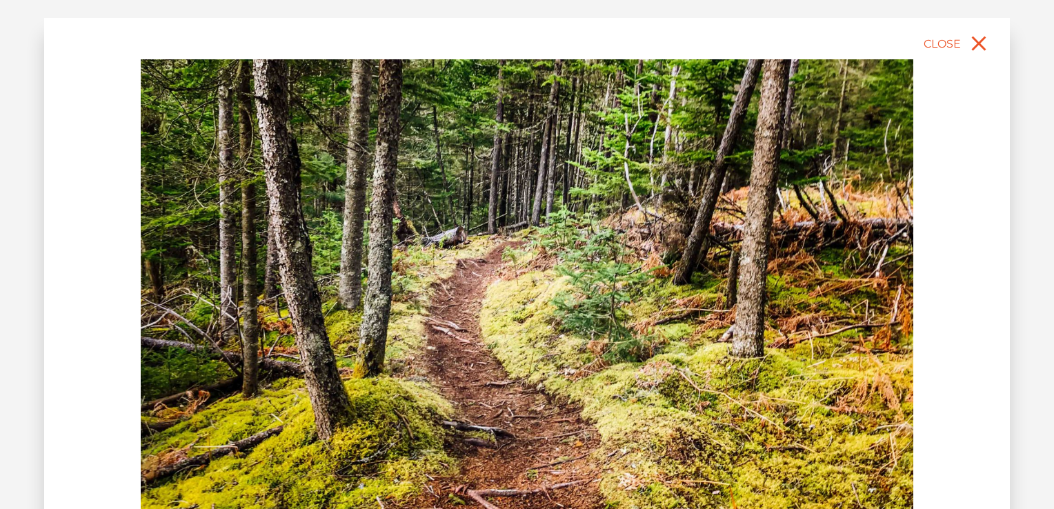
click at [835, 341] on img at bounding box center [527, 300] width 772 height 483
click at [841, 349] on img at bounding box center [527, 300] width 772 height 483
click at [982, 40] on icon "close" at bounding box center [979, 44] width 14 height 14
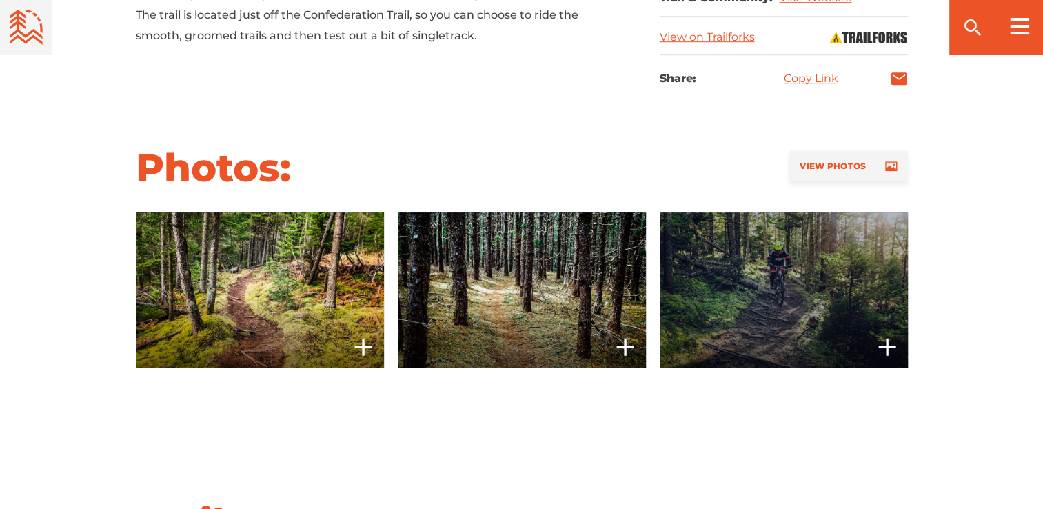
click at [845, 319] on span at bounding box center [784, 289] width 248 height 155
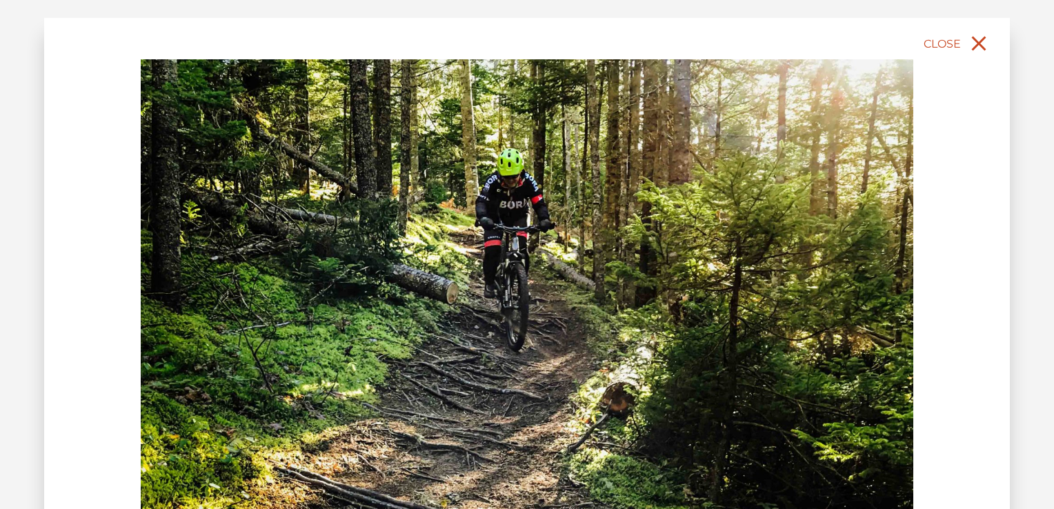
click at [979, 43] on icon "close" at bounding box center [979, 44] width 14 height 14
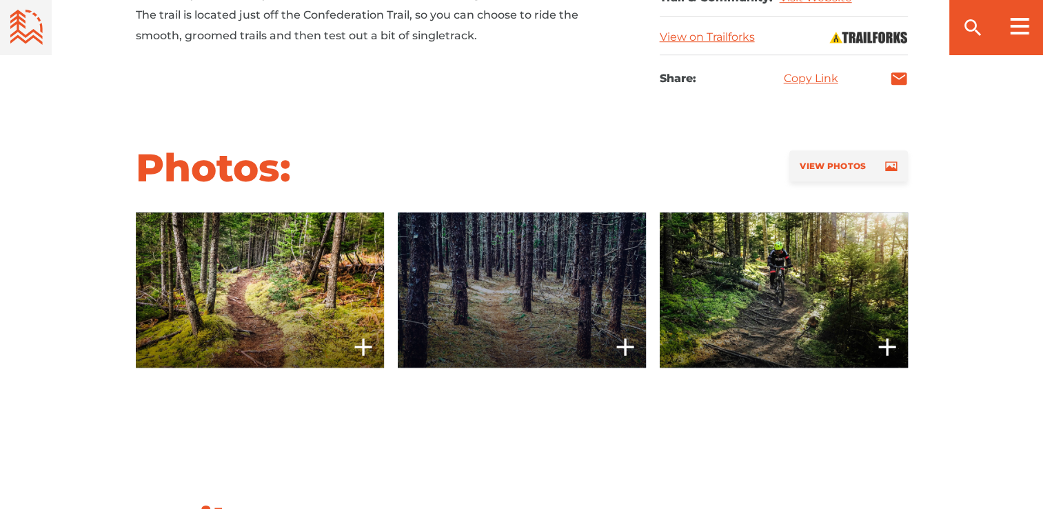
click at [471, 297] on span at bounding box center [522, 289] width 248 height 155
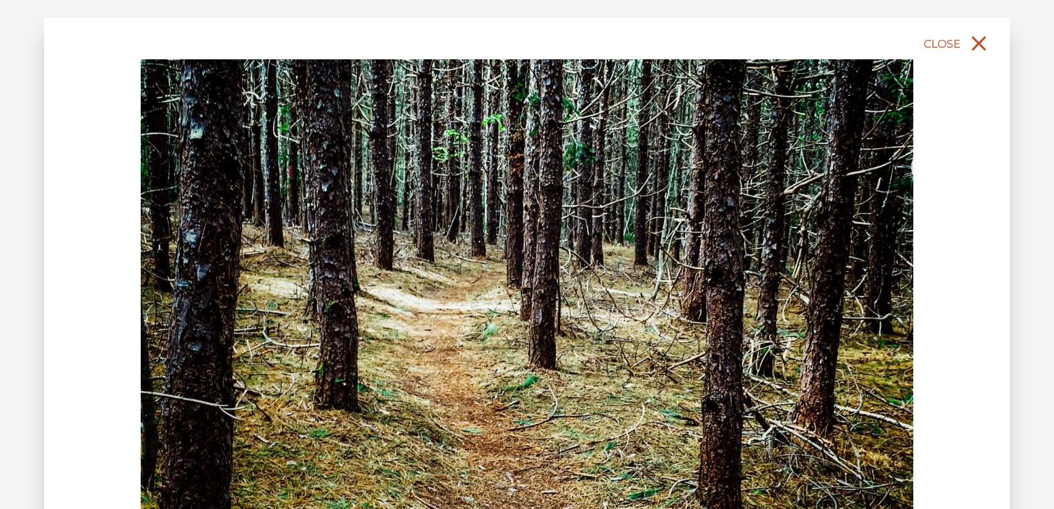
click at [983, 39] on icon "close" at bounding box center [979, 44] width 14 height 14
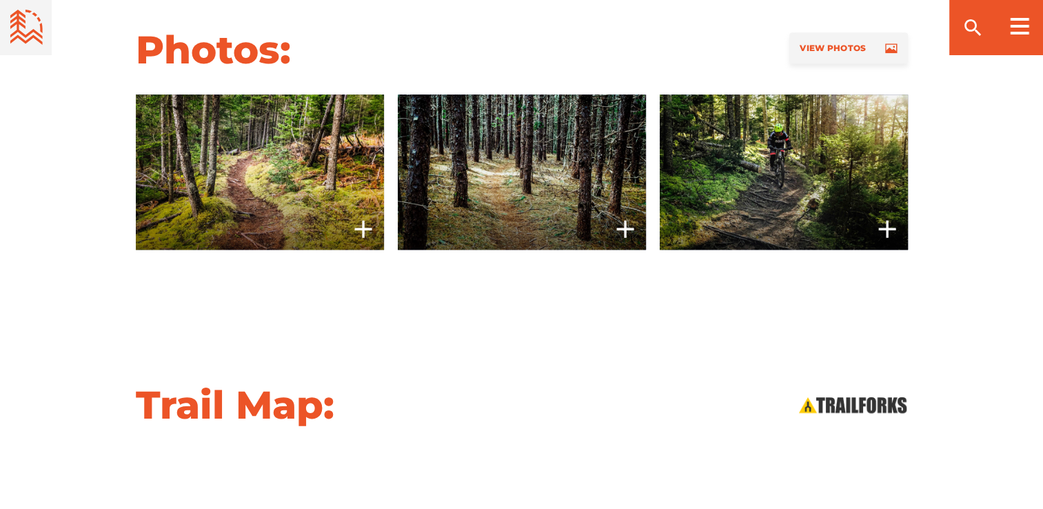
scroll to position [1023, 0]
